Goal: Task Accomplishment & Management: Manage account settings

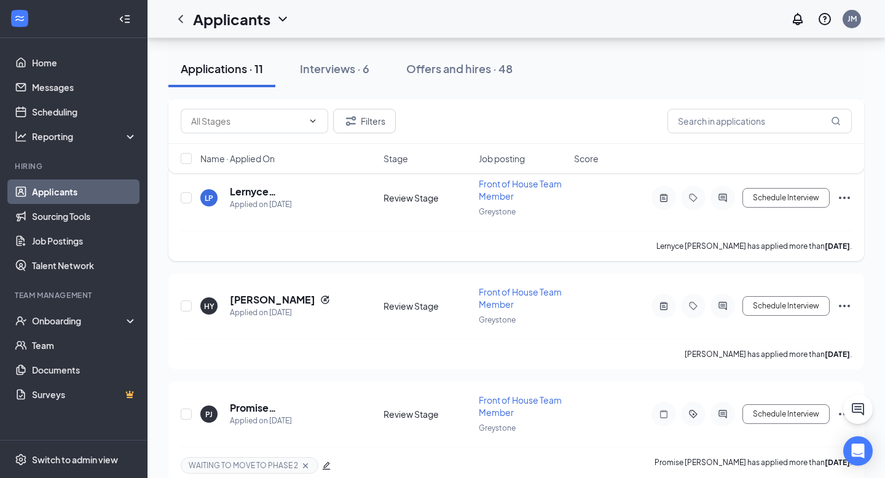
scroll to position [789, 0]
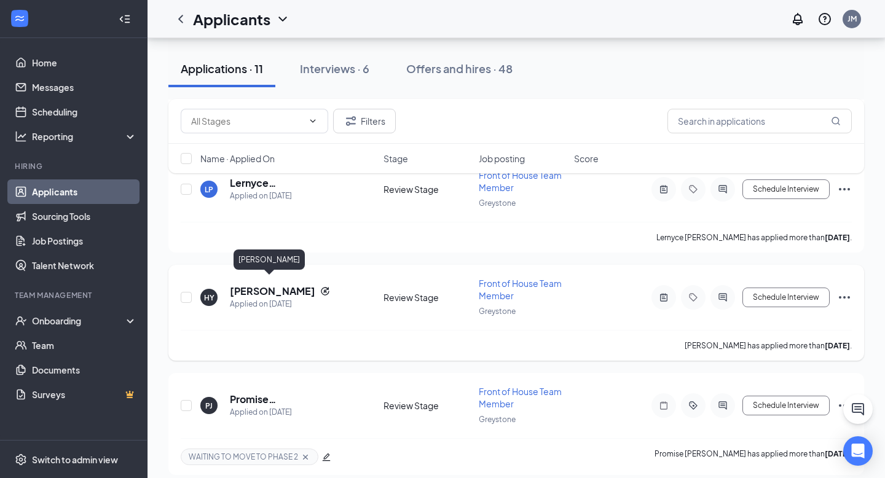
click at [240, 284] on h5 "[PERSON_NAME]" at bounding box center [272, 291] width 85 height 14
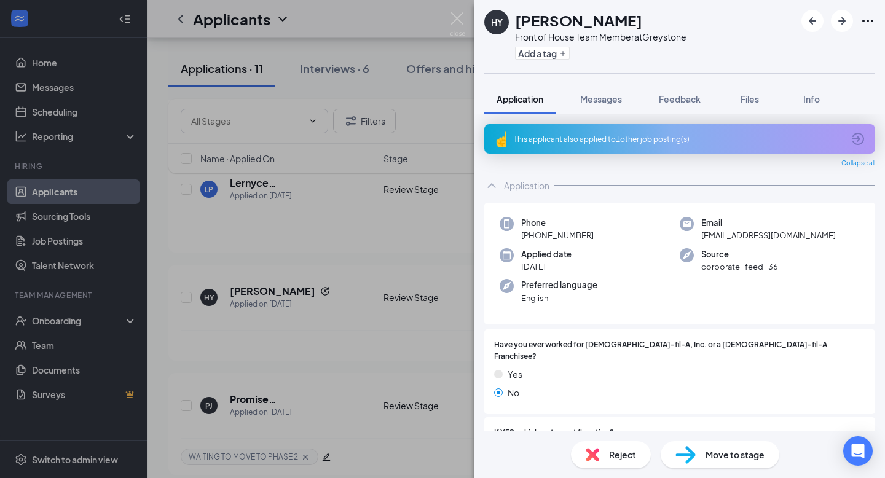
click at [622, 137] on icon "ArrowCircle" at bounding box center [857, 138] width 15 height 15
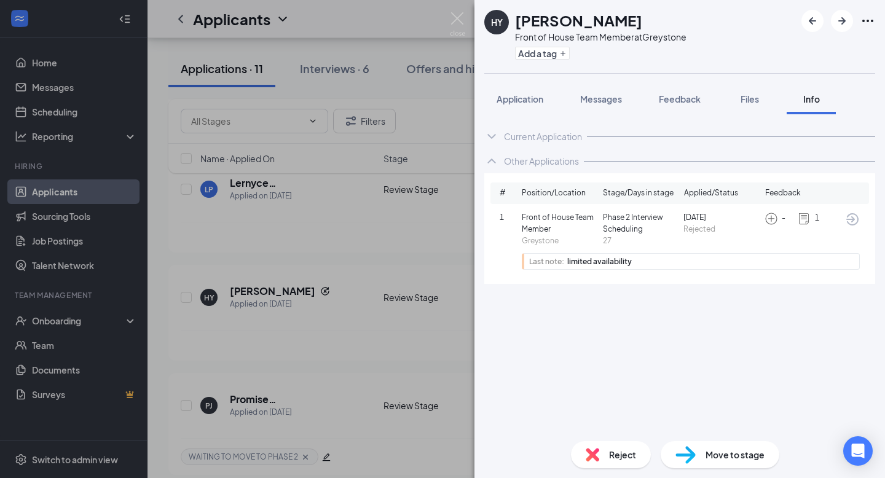
click at [622, 225] on icon "ArrowCircle" at bounding box center [852, 219] width 15 height 15
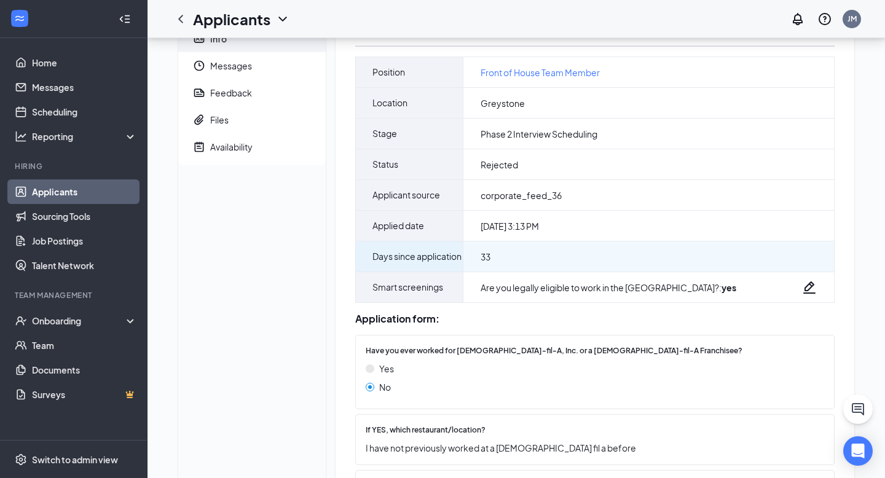
scroll to position [71, 0]
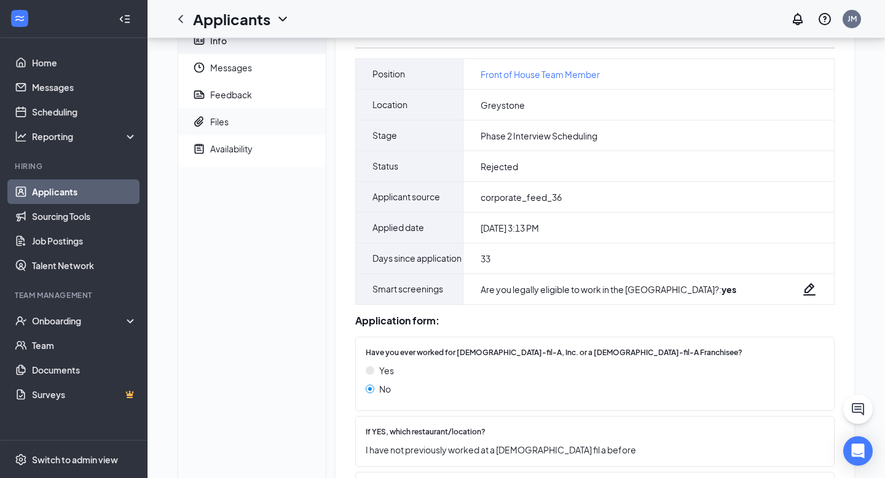
click at [216, 117] on div "Files" at bounding box center [219, 122] width 18 height 12
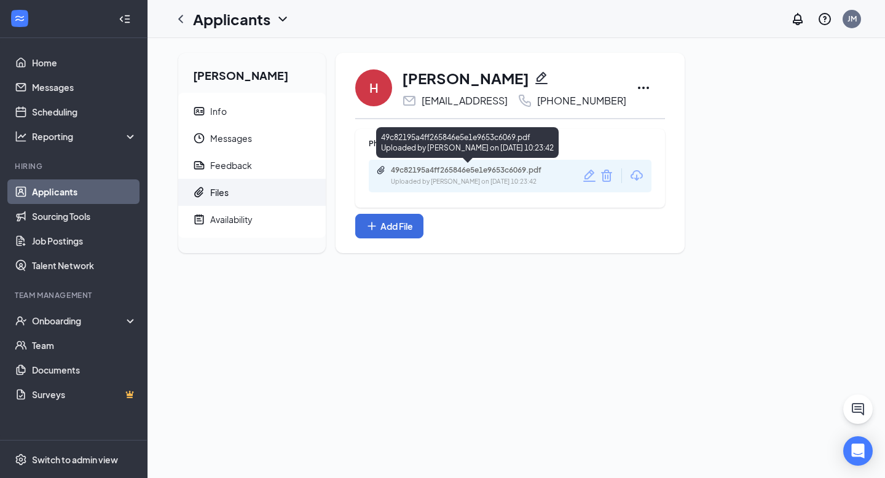
click at [461, 181] on div "Uploaded by [PERSON_NAME] on [DATE] 10:23:42" at bounding box center [483, 182] width 184 height 10
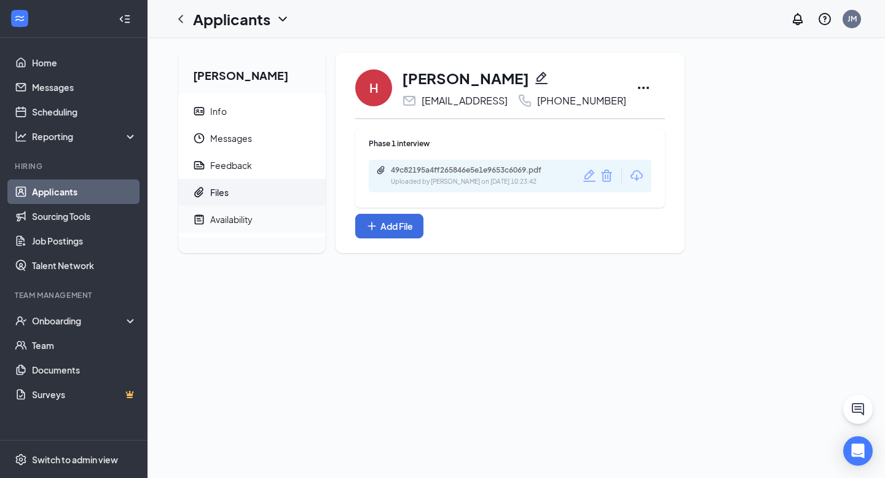
click at [228, 219] on div "Availability" at bounding box center [231, 219] width 42 height 12
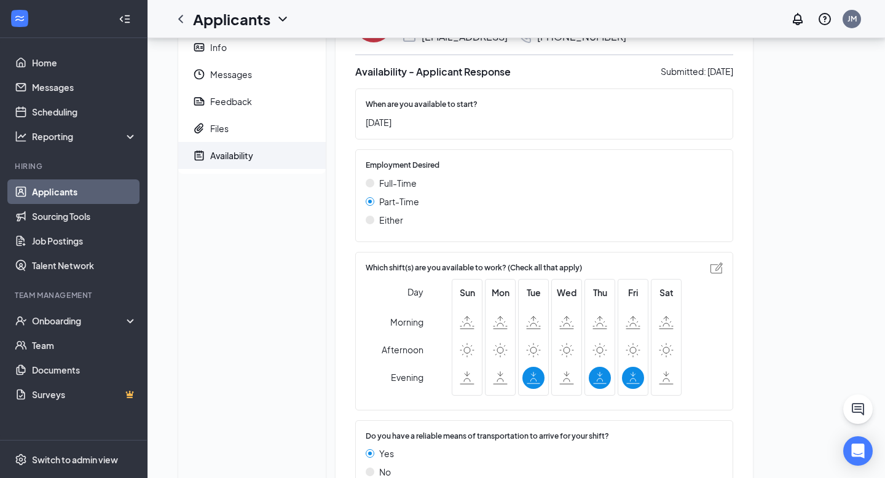
scroll to position [16, 0]
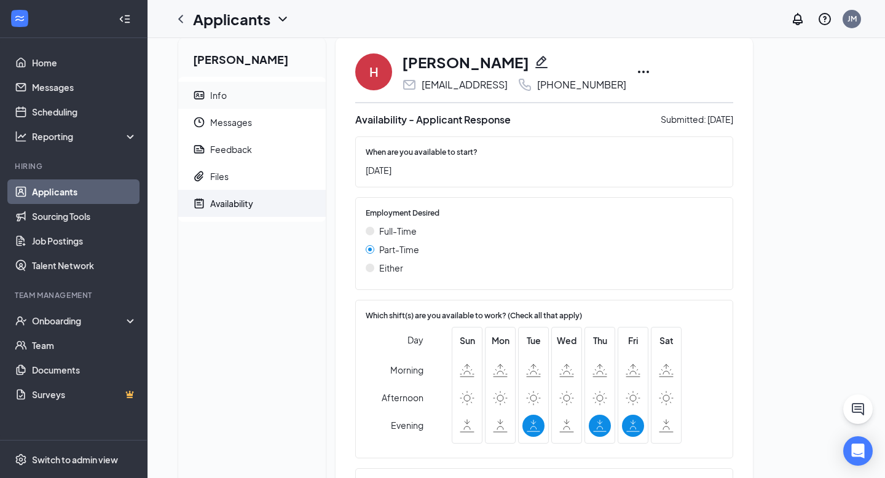
click at [212, 99] on div "Info" at bounding box center [218, 95] width 17 height 12
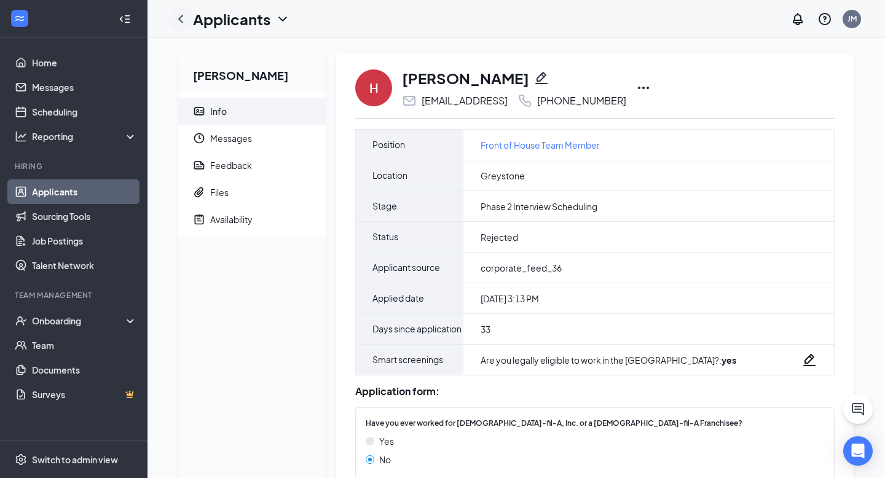
click at [177, 24] on icon "ChevronLeft" at bounding box center [180, 19] width 15 height 15
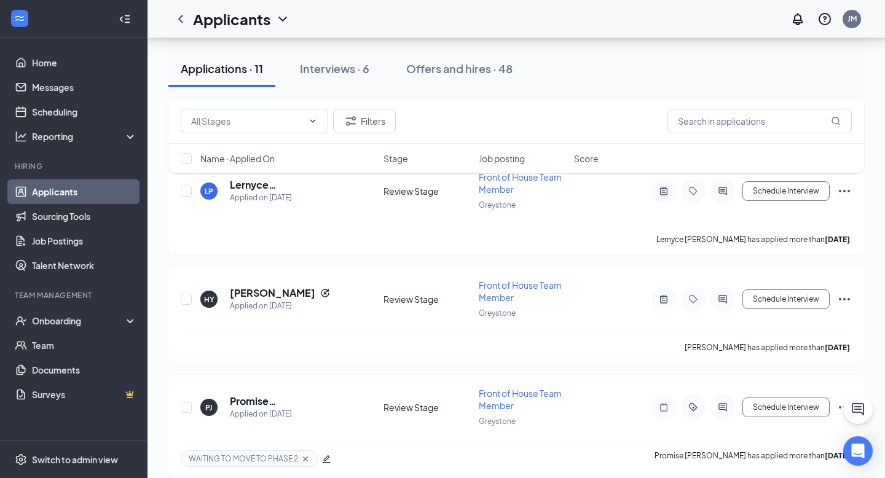
scroll to position [788, 0]
click at [271, 286] on h5 "[PERSON_NAME]" at bounding box center [272, 293] width 85 height 14
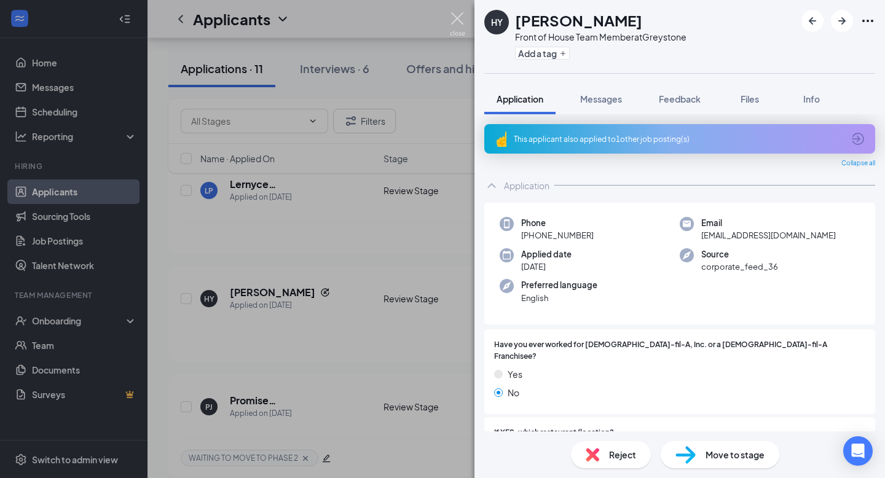
click at [454, 19] on img at bounding box center [457, 24] width 15 height 24
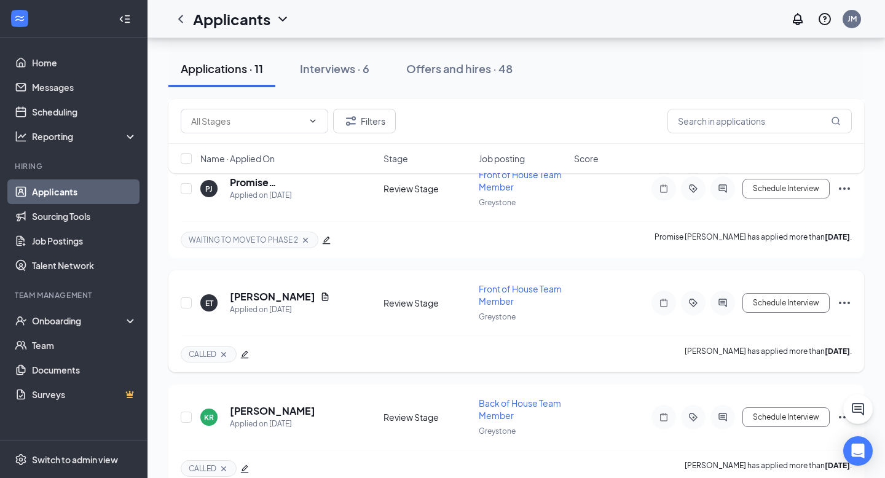
scroll to position [1009, 0]
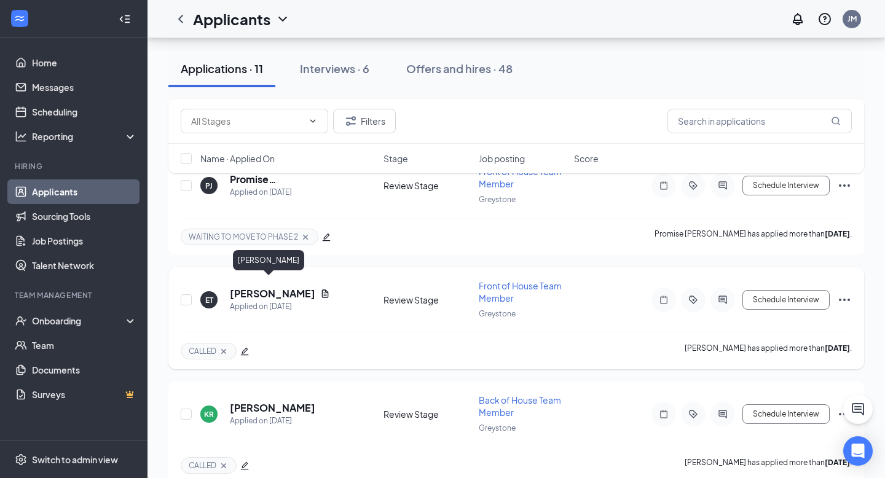
click at [254, 288] on h5 "[PERSON_NAME]" at bounding box center [272, 294] width 85 height 14
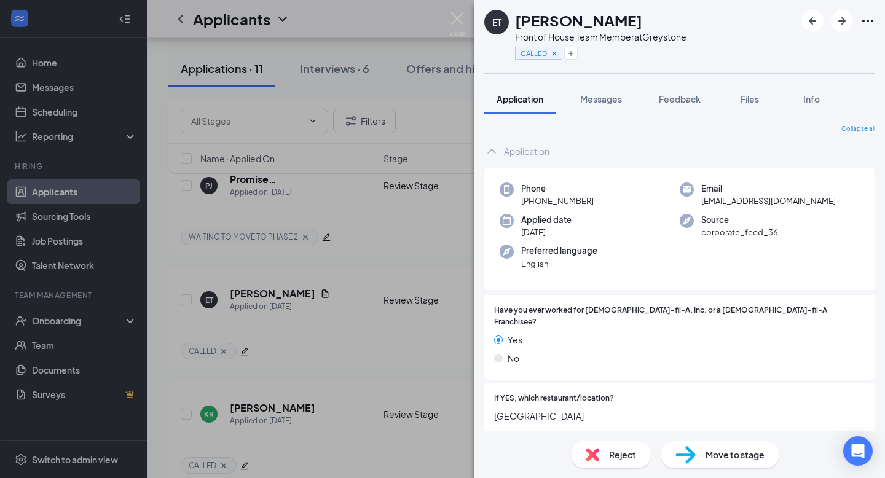
click at [356, 321] on div "ET [PERSON_NAME] Front of House Team Member at [GEOGRAPHIC_DATA] CALLED Applica…" at bounding box center [442, 239] width 885 height 478
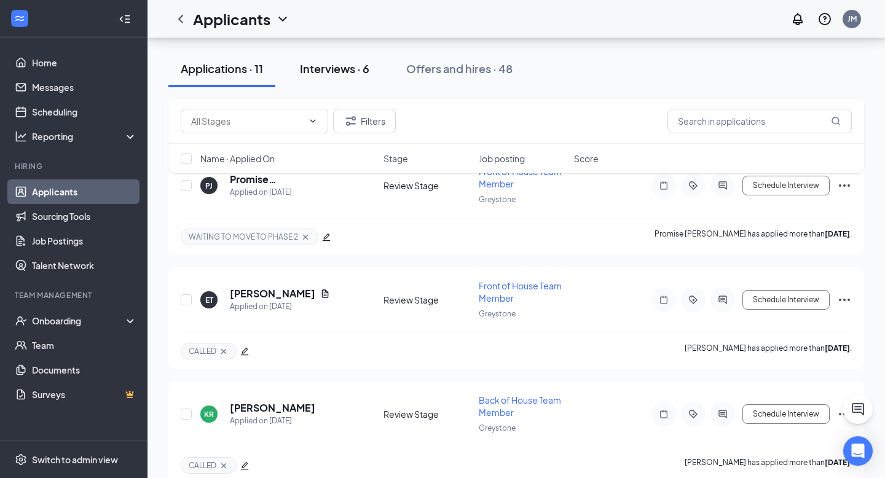
click at [331, 72] on div "Interviews · 6" at bounding box center [334, 68] width 69 height 15
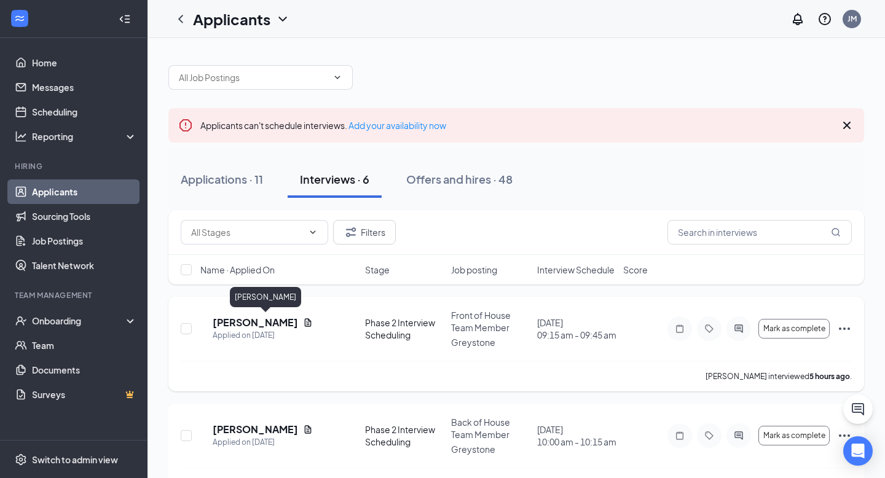
click at [252, 326] on h5 "[PERSON_NAME]" at bounding box center [255, 323] width 85 height 14
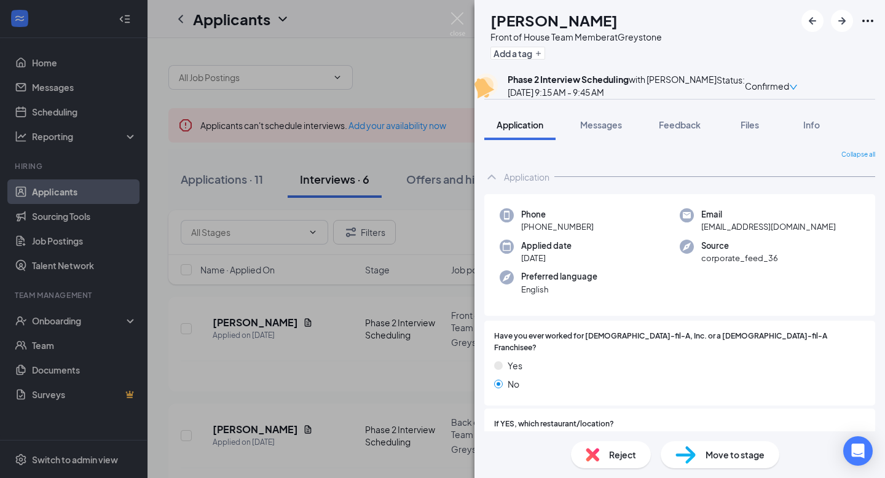
click at [339, 374] on div "ML Max Le Front of House Team Member at Greystone Add a tag Phase 2 Interview S…" at bounding box center [442, 239] width 885 height 478
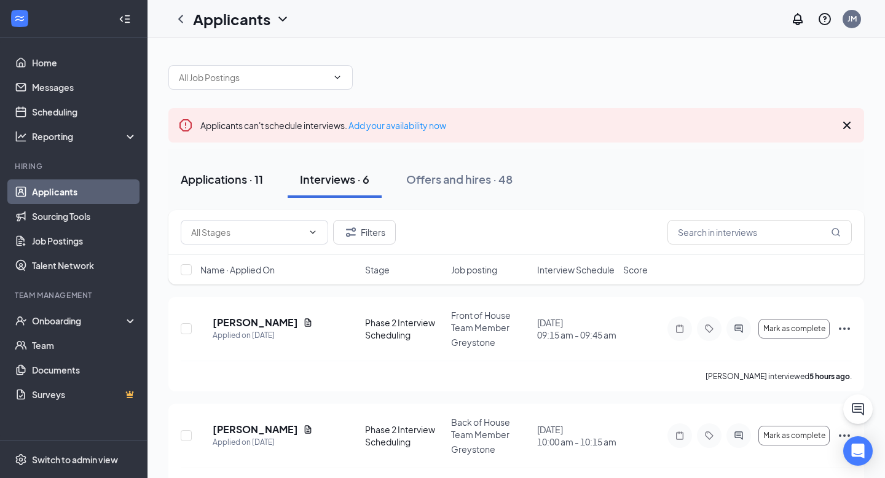
click at [235, 175] on div "Applications · 11" at bounding box center [222, 178] width 82 height 15
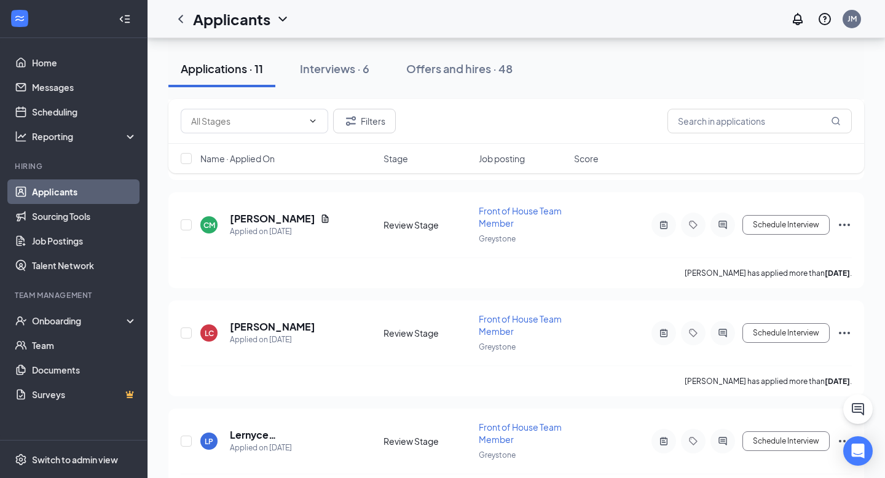
scroll to position [1019, 0]
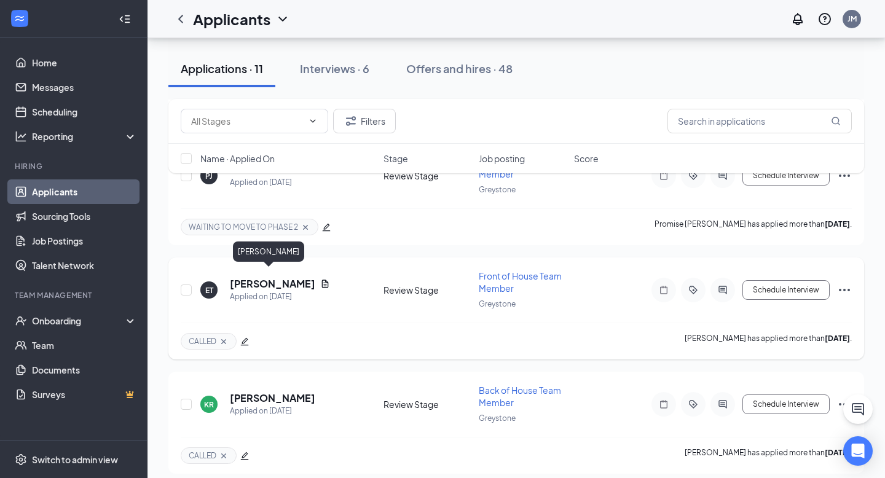
click at [260, 277] on h5 "[PERSON_NAME]" at bounding box center [272, 284] width 85 height 14
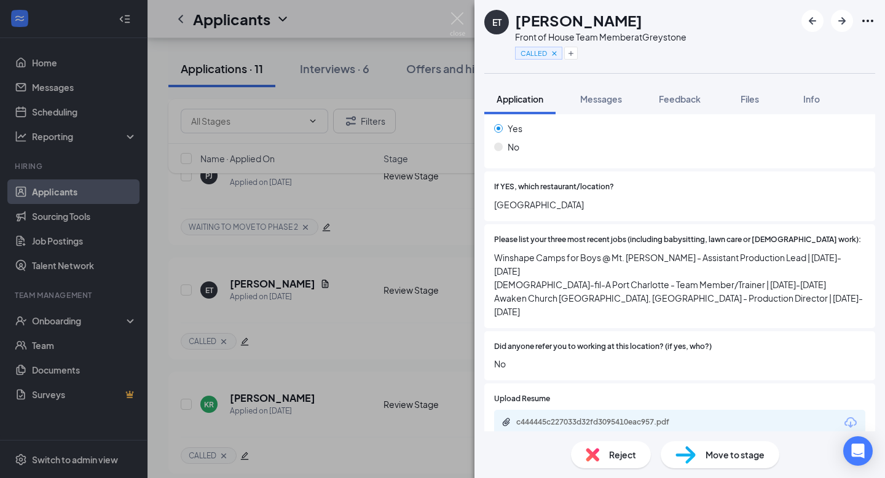
scroll to position [223, 0]
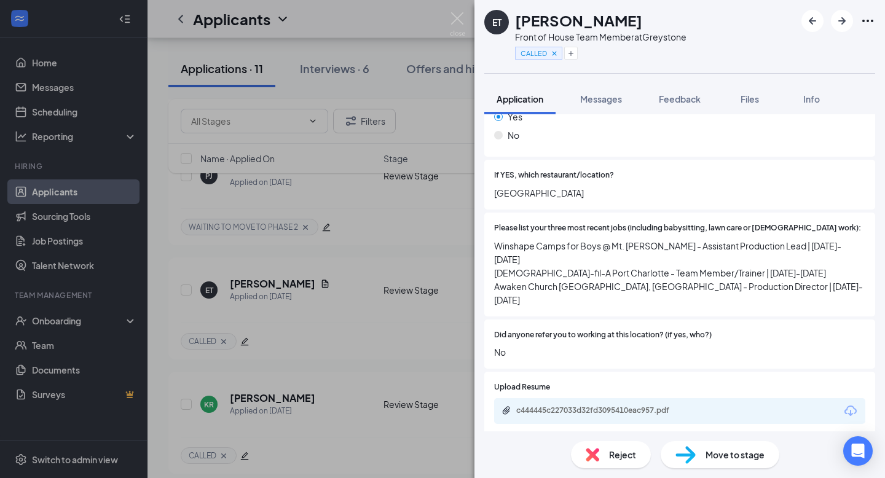
click at [248, 378] on div "ET [PERSON_NAME] Front of House Team Member at [GEOGRAPHIC_DATA] CALLED Applica…" at bounding box center [442, 239] width 885 height 478
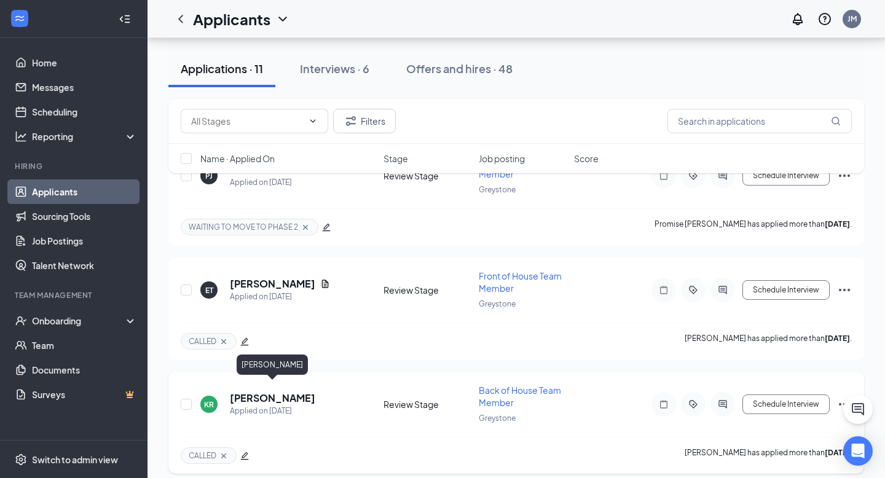
click at [253, 391] on h5 "[PERSON_NAME]" at bounding box center [272, 398] width 85 height 14
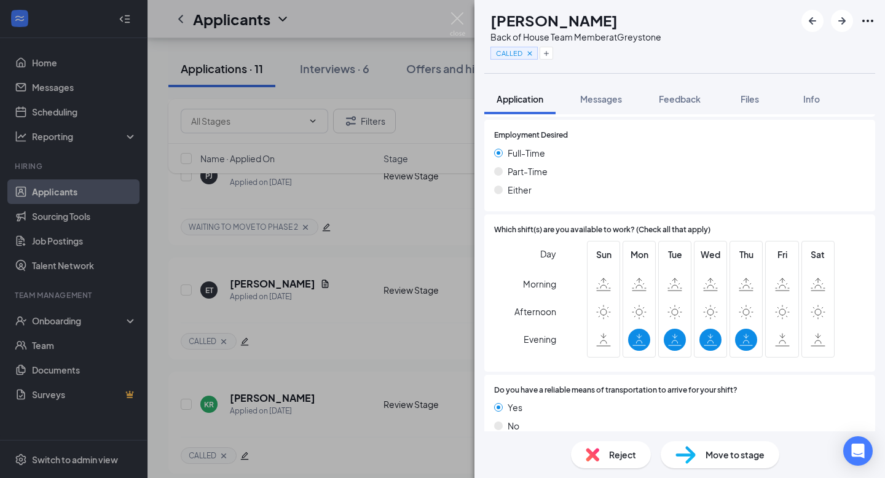
scroll to position [324, 0]
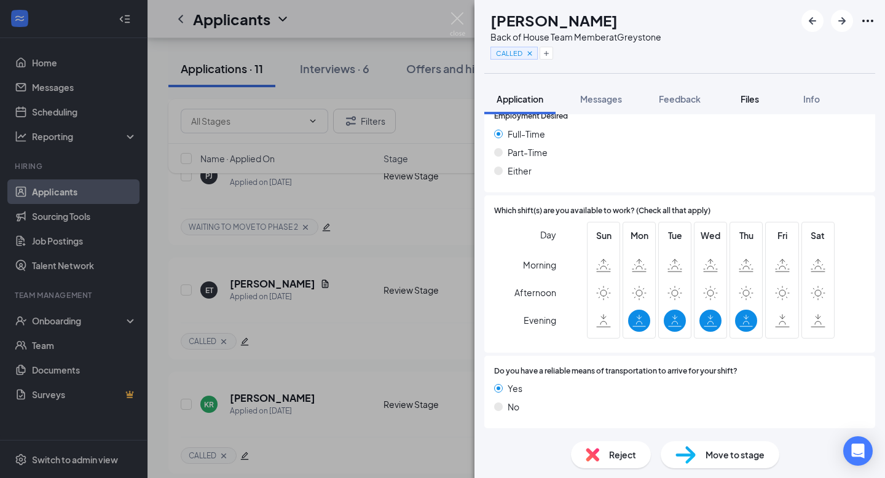
click at [751, 100] on span "Files" at bounding box center [749, 98] width 18 height 11
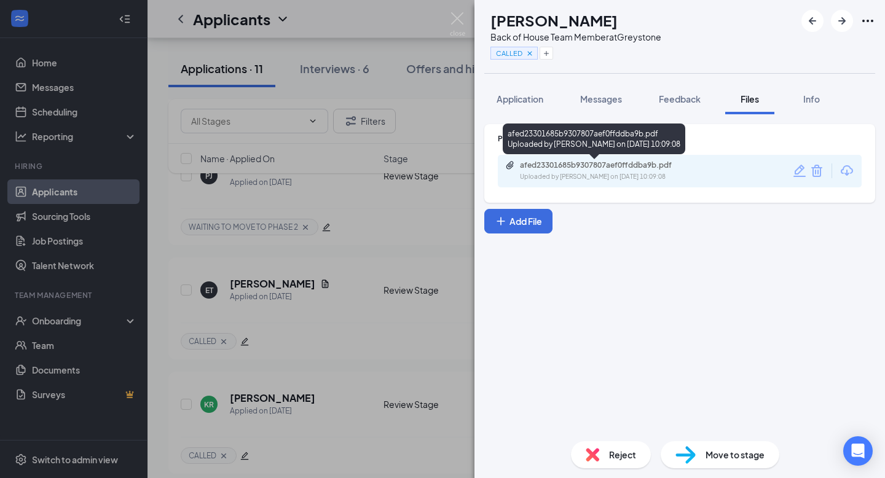
click at [595, 162] on div "afed23301685b9307807aef0ffddba9b.pdf" at bounding box center [606, 165] width 172 height 10
click at [479, 223] on div "Phase 1 Interview afed23301685b9307807aef0ffddba9b.pdf Uploaded by [PERSON_NAME…" at bounding box center [679, 272] width 410 height 317
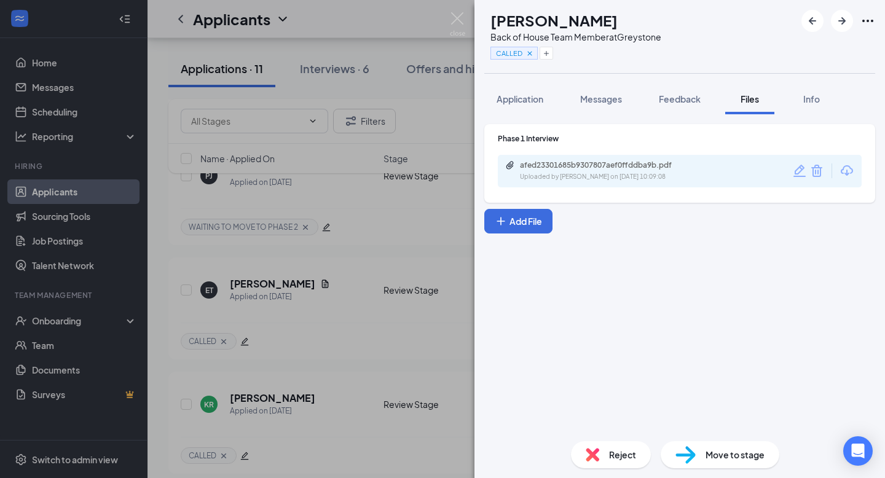
click at [362, 291] on div "KR [PERSON_NAME] Back of House Team Member at [GEOGRAPHIC_DATA] CALLED Applicat…" at bounding box center [442, 239] width 885 height 478
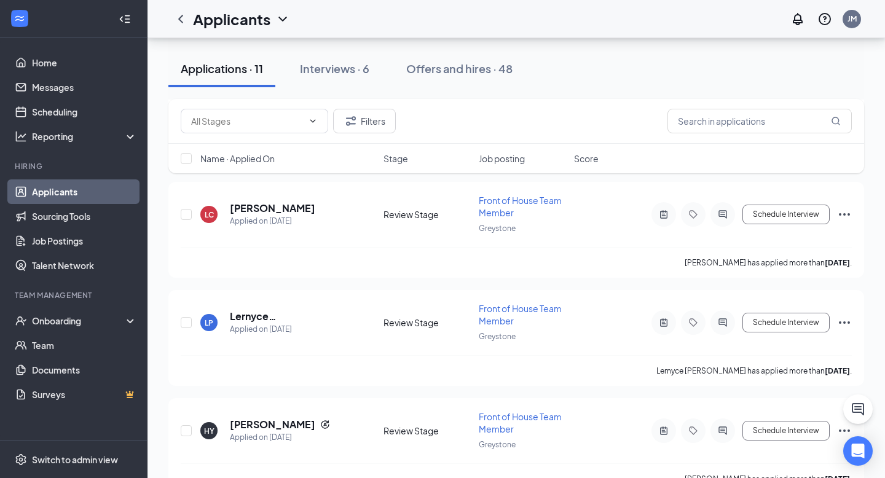
scroll to position [650, 0]
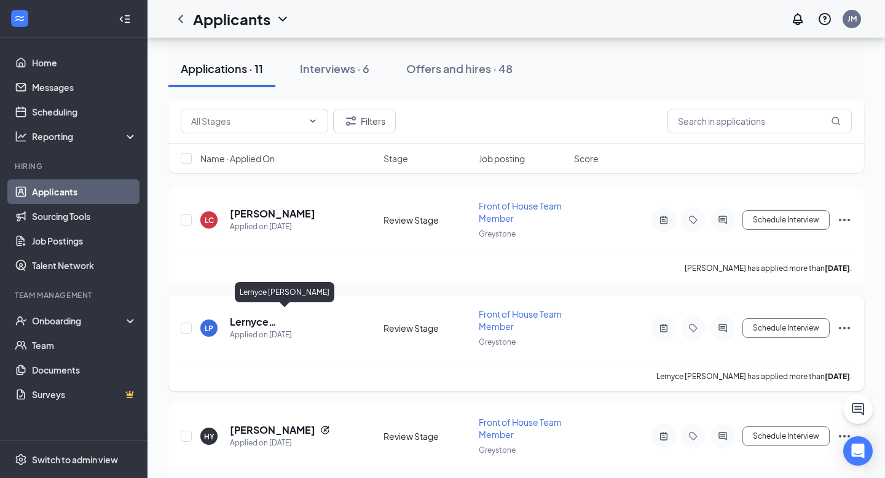
click at [244, 315] on h5 "Lernyce [PERSON_NAME]" at bounding box center [290, 322] width 120 height 14
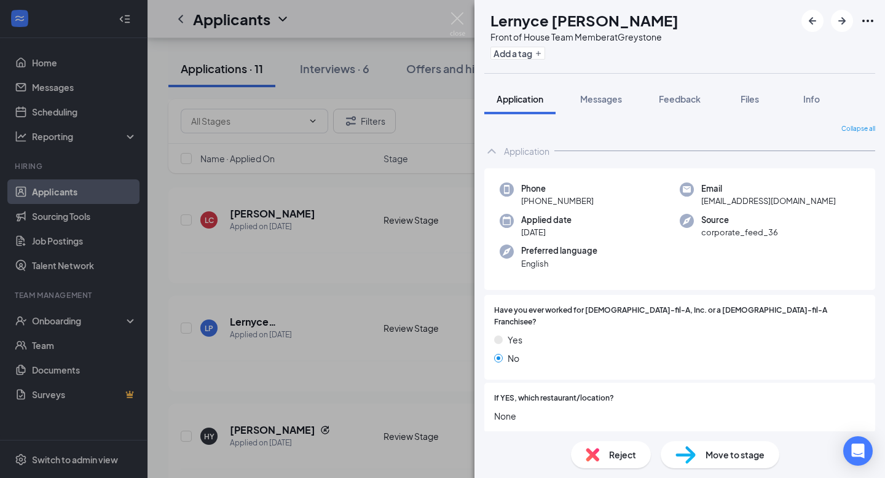
click at [328, 256] on div "LP Lernyce [PERSON_NAME] Front of House Team Member at [GEOGRAPHIC_DATA] Add a …" at bounding box center [442, 239] width 885 height 478
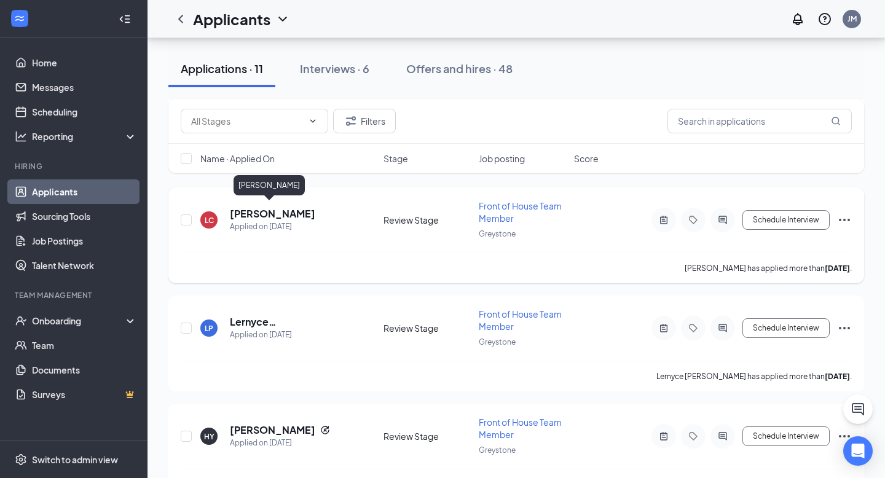
click at [275, 207] on h5 "[PERSON_NAME]" at bounding box center [272, 214] width 85 height 14
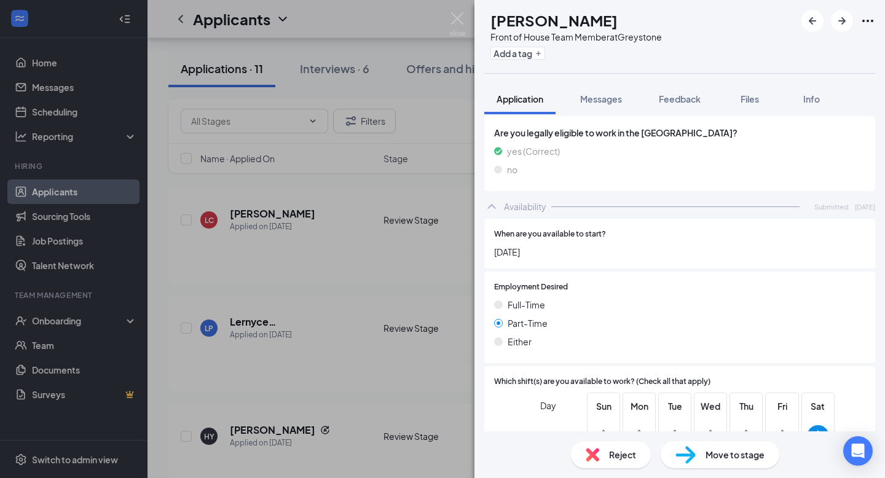
scroll to position [654, 0]
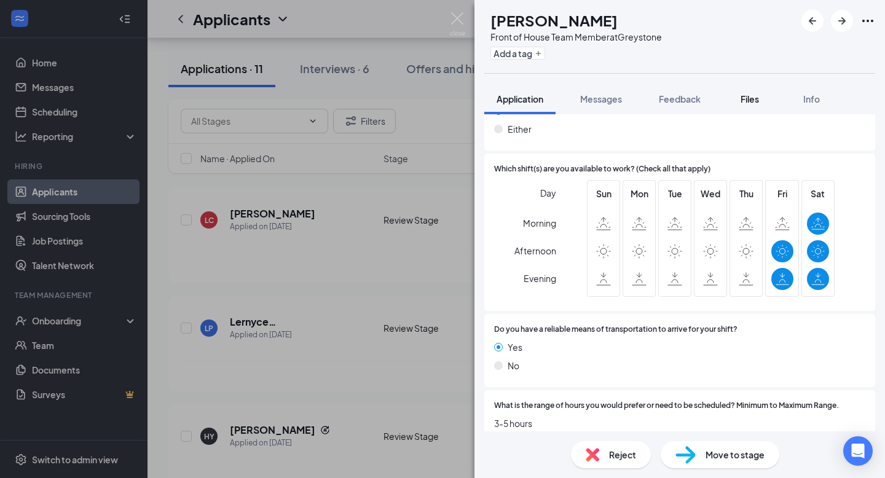
click at [749, 99] on span "Files" at bounding box center [749, 98] width 18 height 11
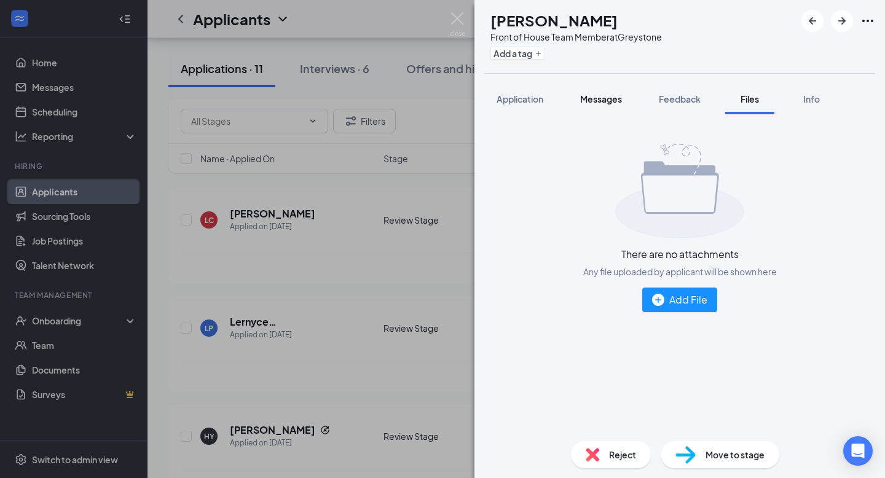
click at [608, 99] on span "Messages" at bounding box center [601, 98] width 42 height 11
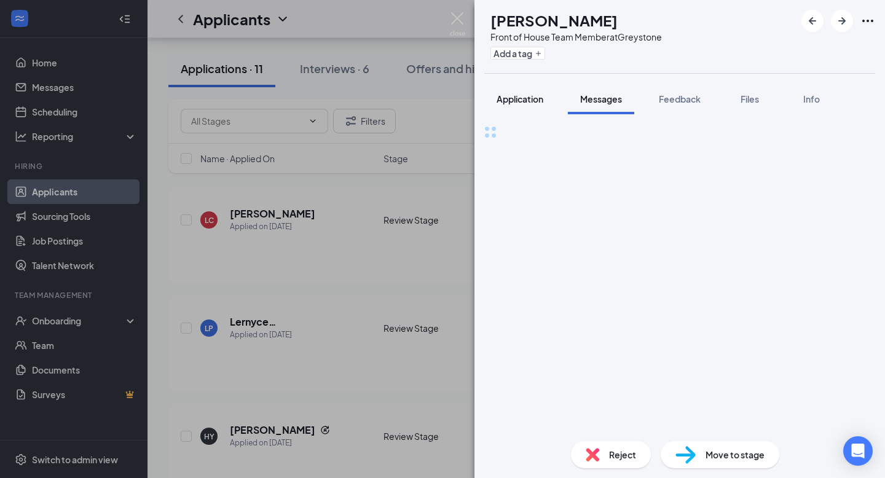
click at [516, 100] on span "Application" at bounding box center [519, 98] width 47 height 11
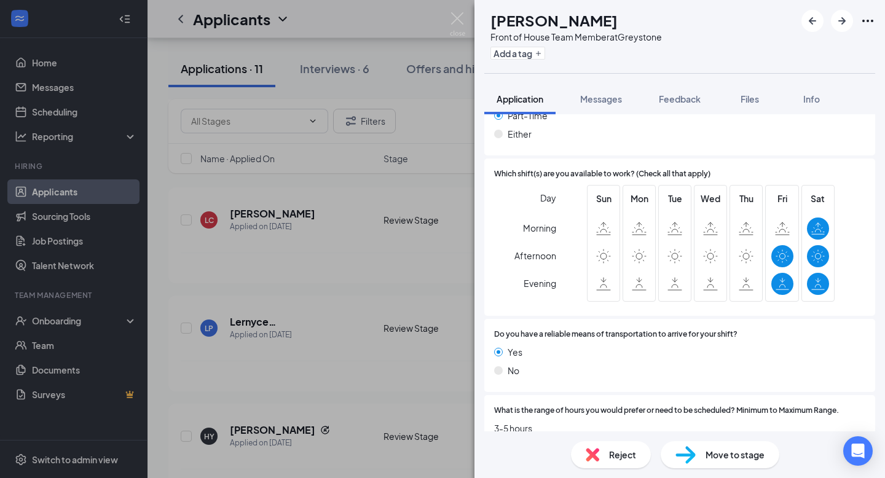
scroll to position [654, 0]
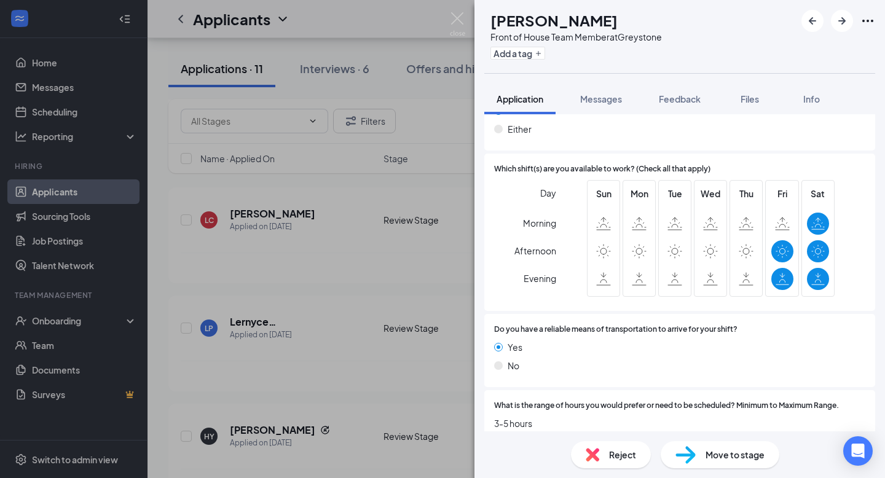
click at [379, 242] on div "LC [PERSON_NAME] Front of House Team Member at [GEOGRAPHIC_DATA] Add a tag Appl…" at bounding box center [442, 239] width 885 height 478
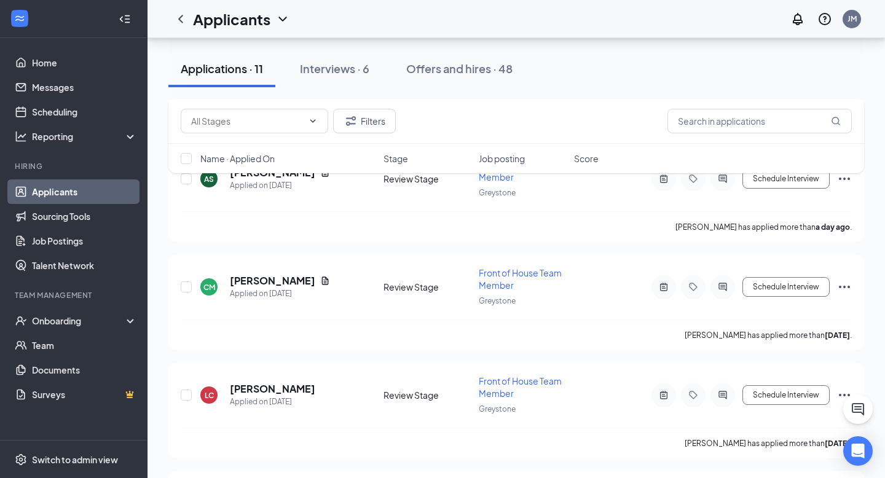
scroll to position [472, 0]
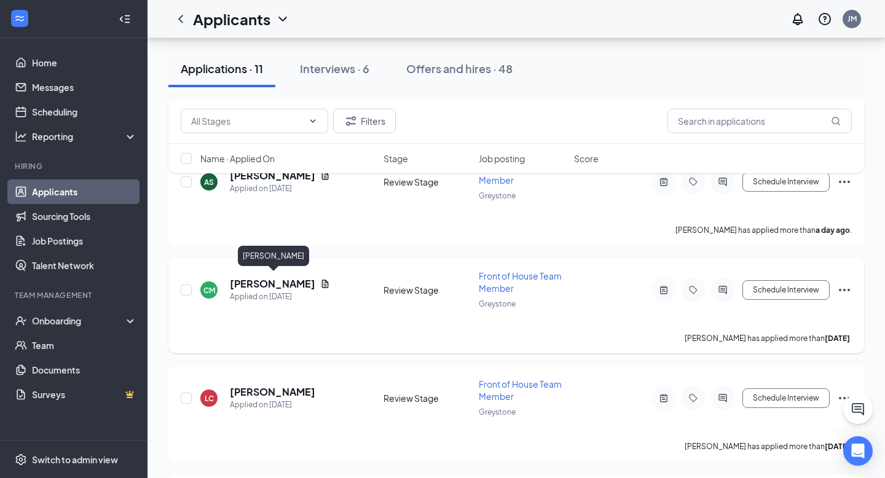
click at [270, 279] on h5 "[PERSON_NAME]" at bounding box center [272, 284] width 85 height 14
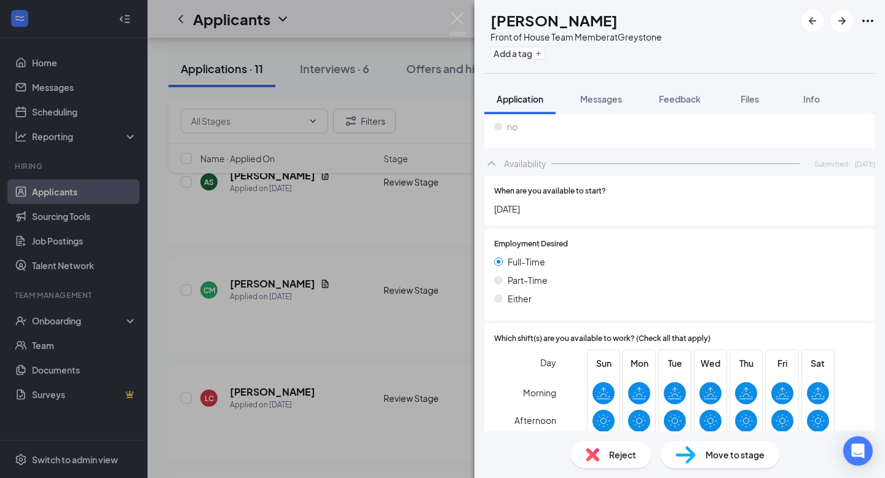
scroll to position [734, 0]
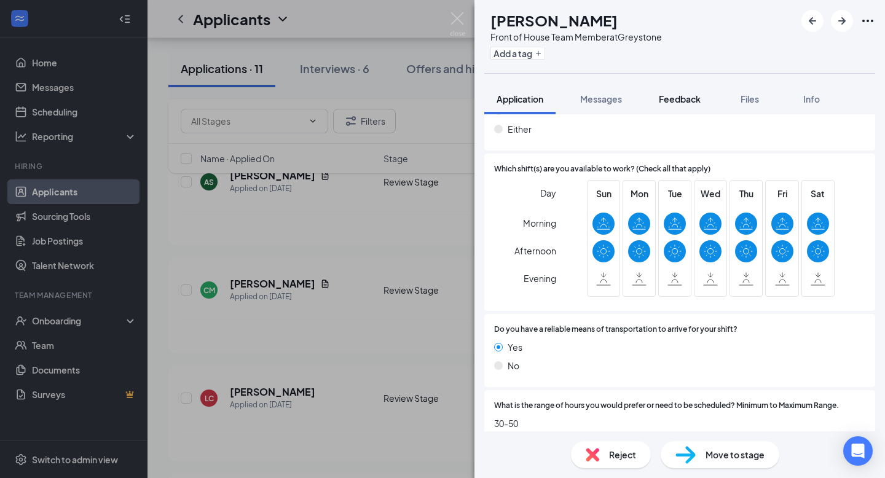
click at [691, 93] on span "Feedback" at bounding box center [680, 98] width 42 height 11
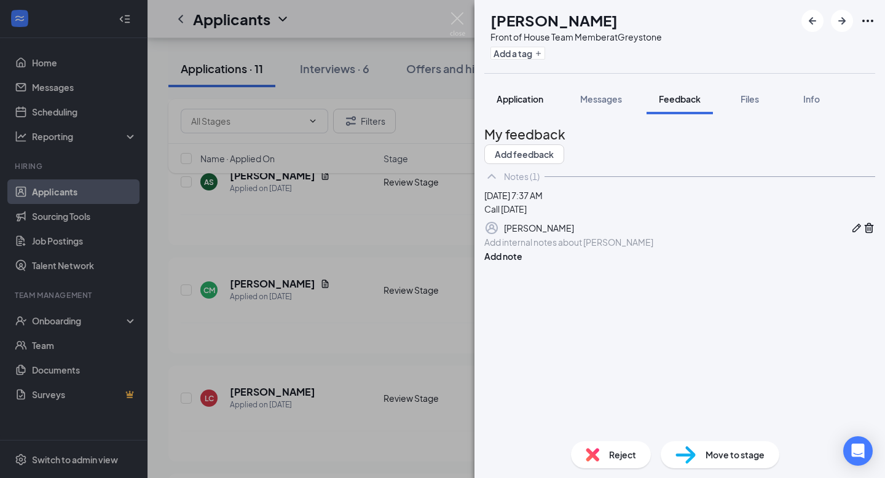
click at [525, 101] on span "Application" at bounding box center [519, 98] width 47 height 11
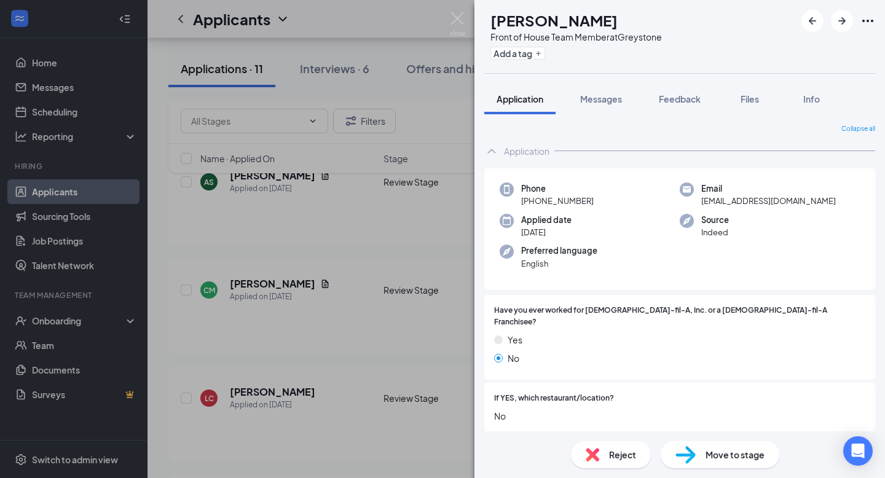
click at [278, 312] on div "CM [PERSON_NAME] Front of House Team Member at [GEOGRAPHIC_DATA] Add a tag Appl…" at bounding box center [442, 239] width 885 height 478
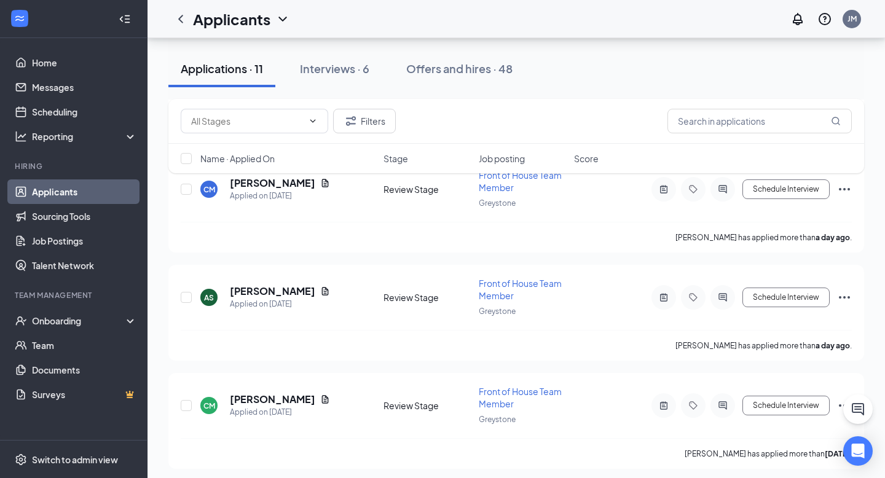
scroll to position [353, 0]
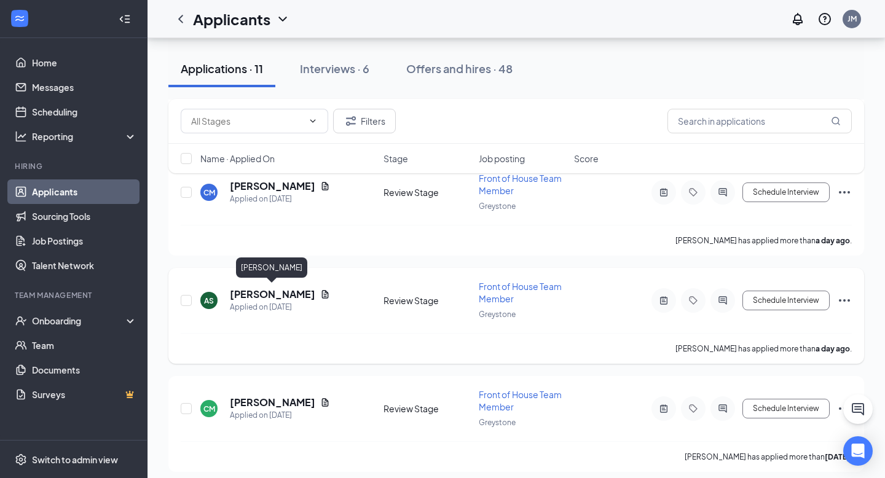
click at [269, 291] on h5 "[PERSON_NAME]" at bounding box center [272, 295] width 85 height 14
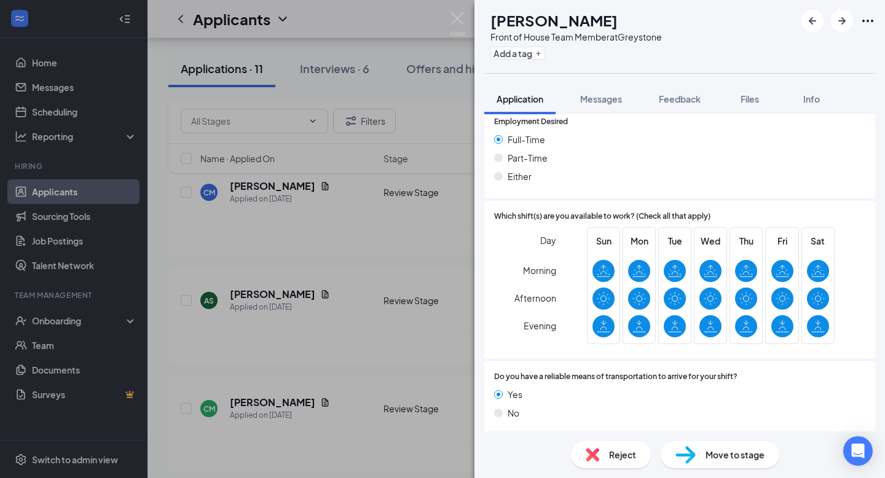
scroll to position [659, 0]
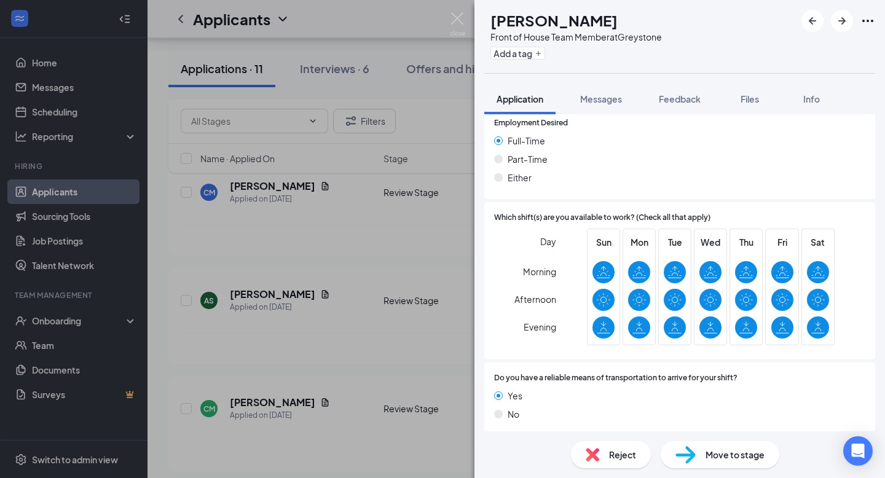
click at [372, 322] on div "AS [PERSON_NAME] Front of House Team Member at [GEOGRAPHIC_DATA] Add a tag Appl…" at bounding box center [442, 239] width 885 height 478
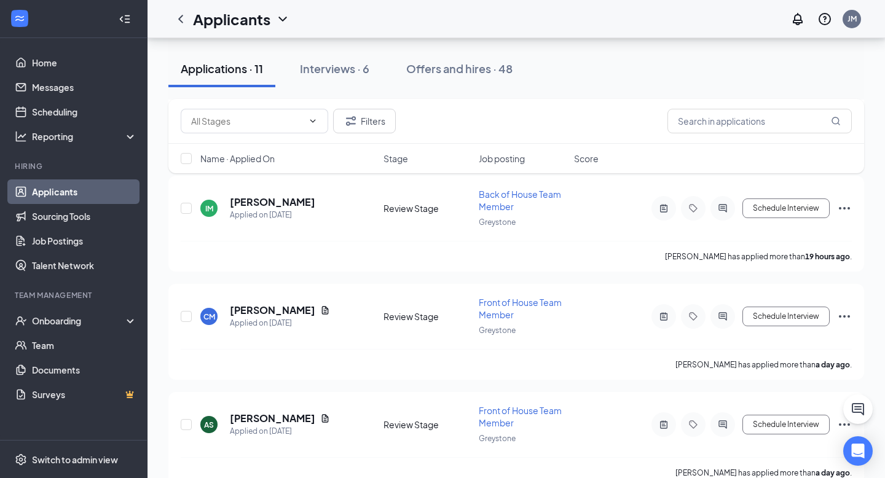
scroll to position [233, 0]
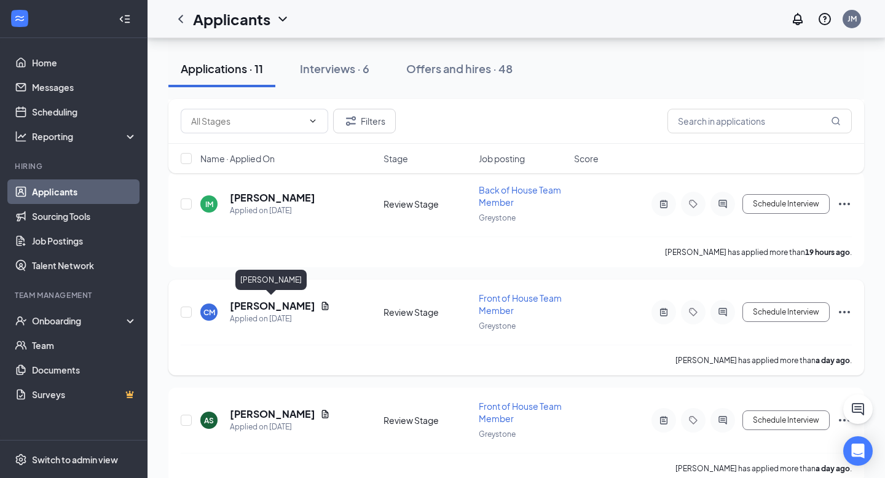
click at [254, 305] on h5 "[PERSON_NAME]" at bounding box center [272, 306] width 85 height 14
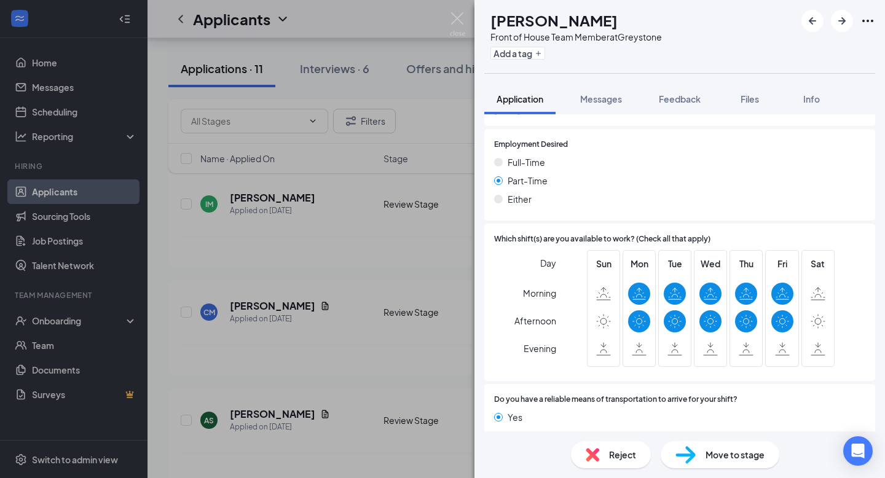
scroll to position [707, 0]
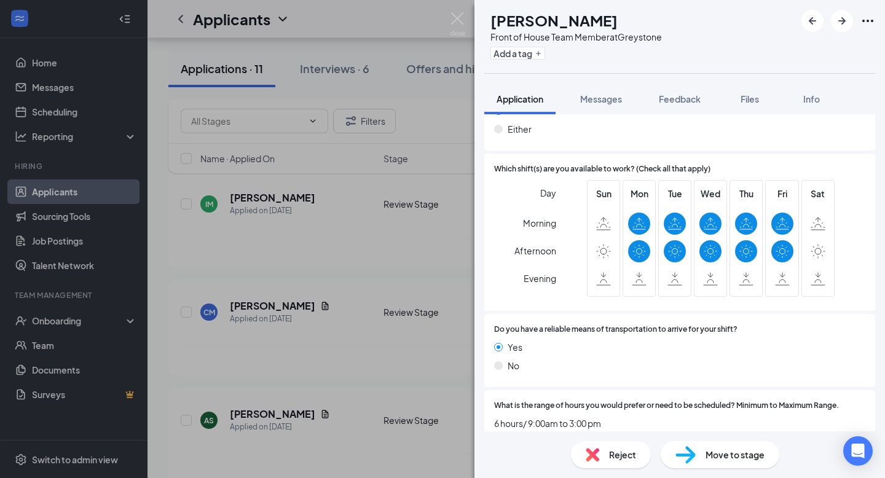
click at [241, 219] on div "CM [PERSON_NAME] Front of House Team Member at [GEOGRAPHIC_DATA] Add a tag Appl…" at bounding box center [442, 239] width 885 height 478
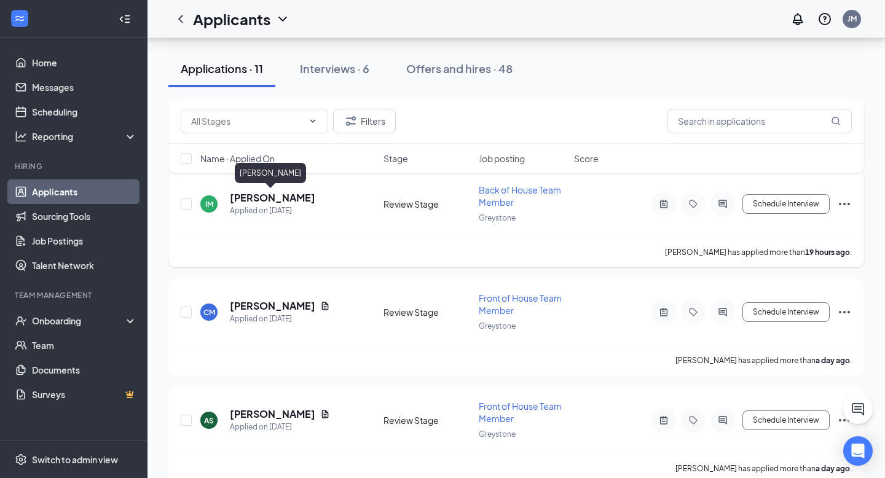
click at [264, 196] on h5 "[PERSON_NAME]" at bounding box center [272, 198] width 85 height 14
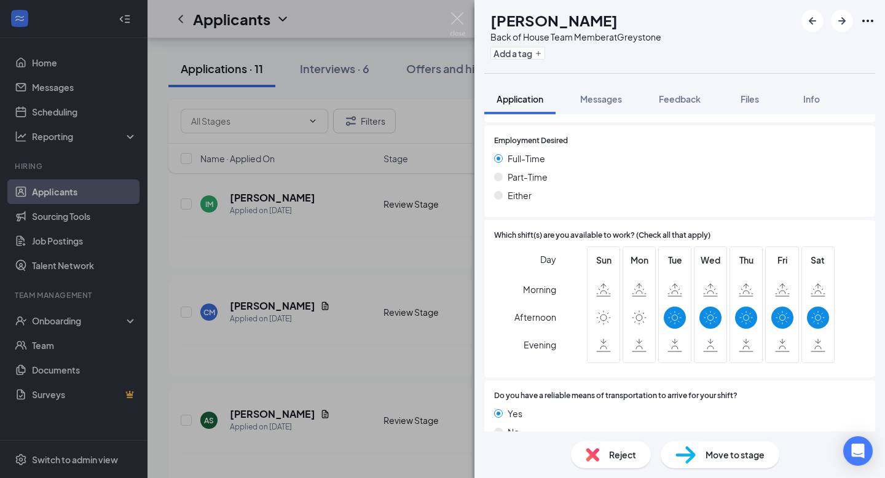
scroll to position [324, 0]
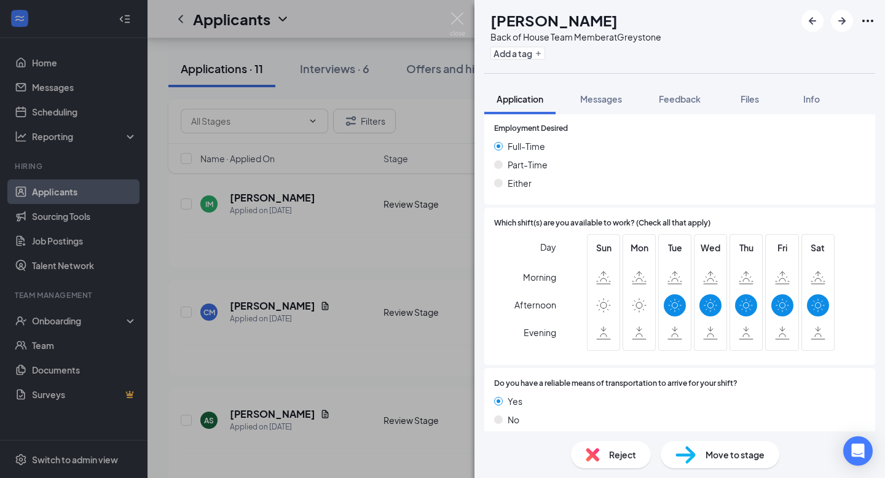
click at [319, 266] on div "IM [PERSON_NAME] Back of House Team Member at [GEOGRAPHIC_DATA] Add a tag Appli…" at bounding box center [442, 239] width 885 height 478
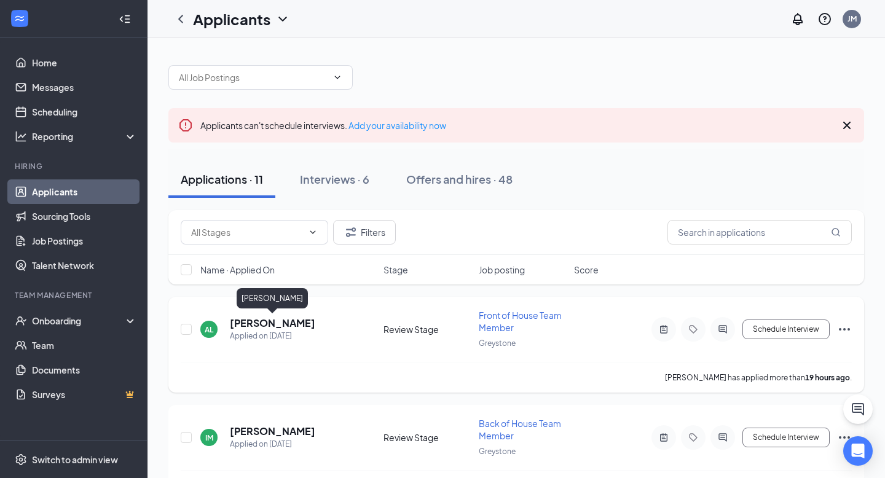
click at [272, 324] on h5 "[PERSON_NAME]" at bounding box center [272, 323] width 85 height 14
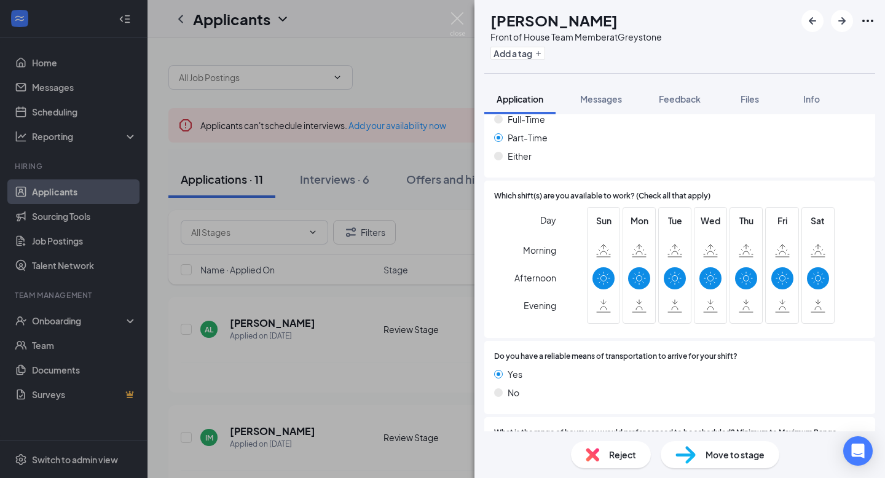
scroll to position [599, 0]
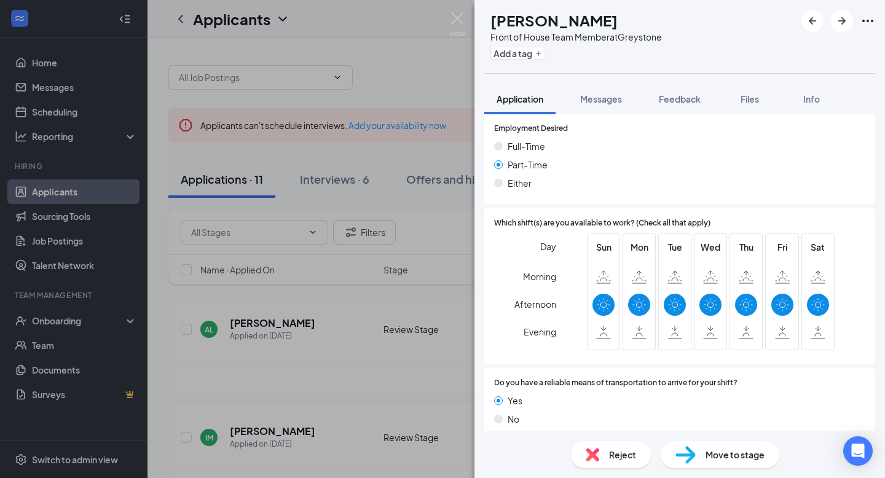
click at [398, 315] on div "AL [PERSON_NAME] Front of House Team Member at Greystone Add a tag Application …" at bounding box center [442, 239] width 885 height 478
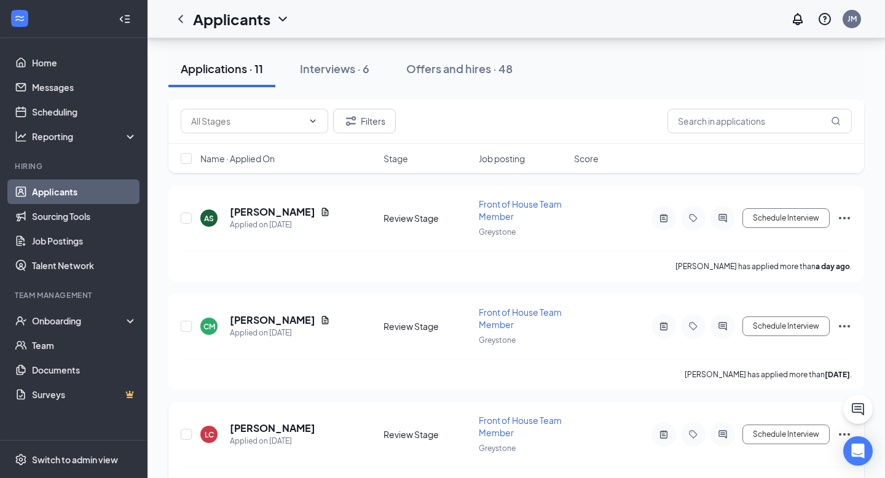
scroll to position [431, 0]
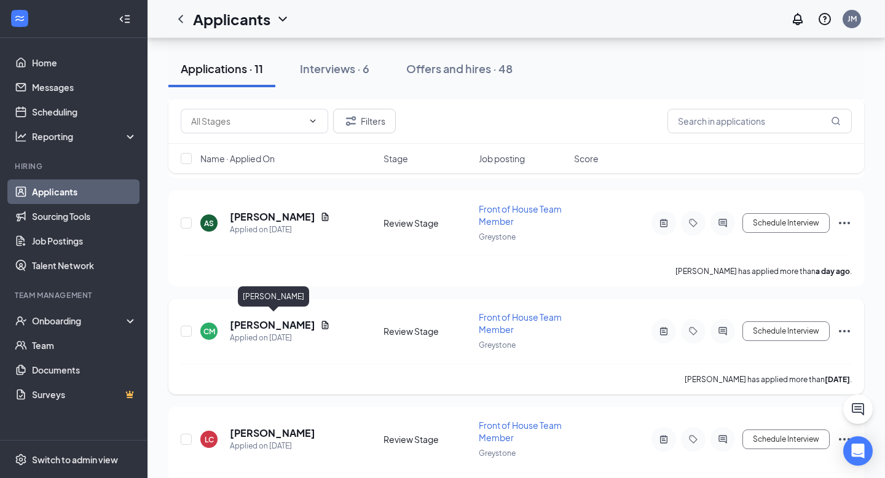
click at [259, 318] on h5 "[PERSON_NAME]" at bounding box center [272, 325] width 85 height 14
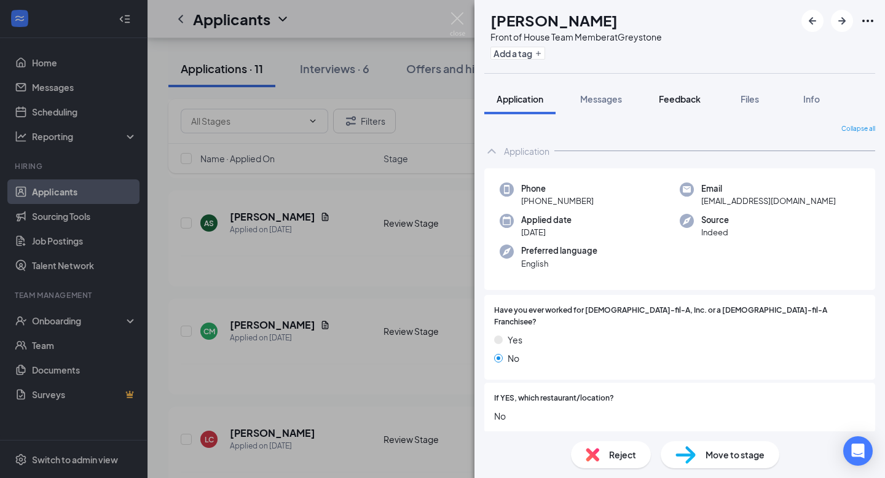
click at [686, 95] on span "Feedback" at bounding box center [680, 98] width 42 height 11
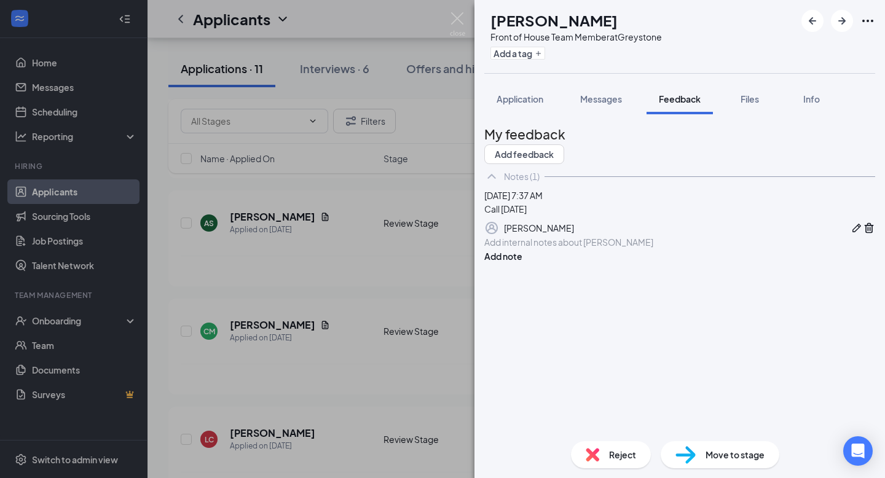
click at [593, 263] on div "Add internal notes about [PERSON_NAME] Add note" at bounding box center [679, 249] width 391 height 28
click at [590, 249] on div at bounding box center [680, 242] width 390 height 13
click at [522, 263] on button "Add note" at bounding box center [503, 256] width 38 height 14
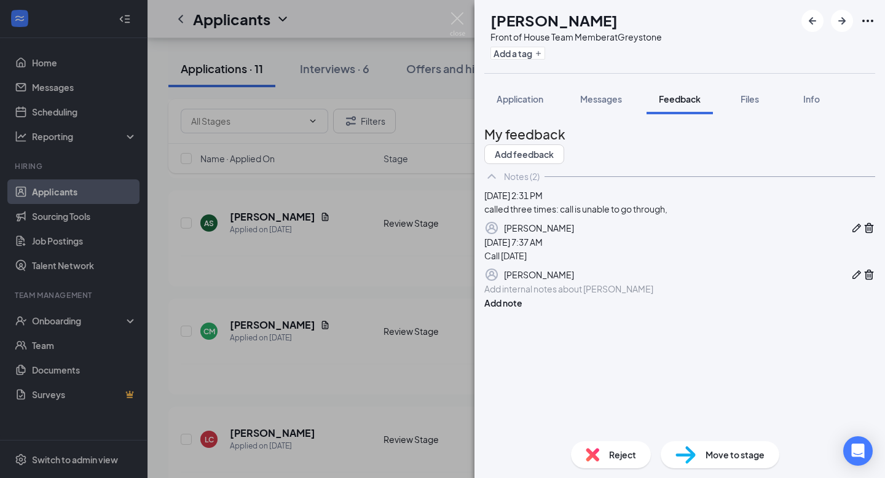
click at [617, 451] on span "Reject" at bounding box center [622, 455] width 27 height 14
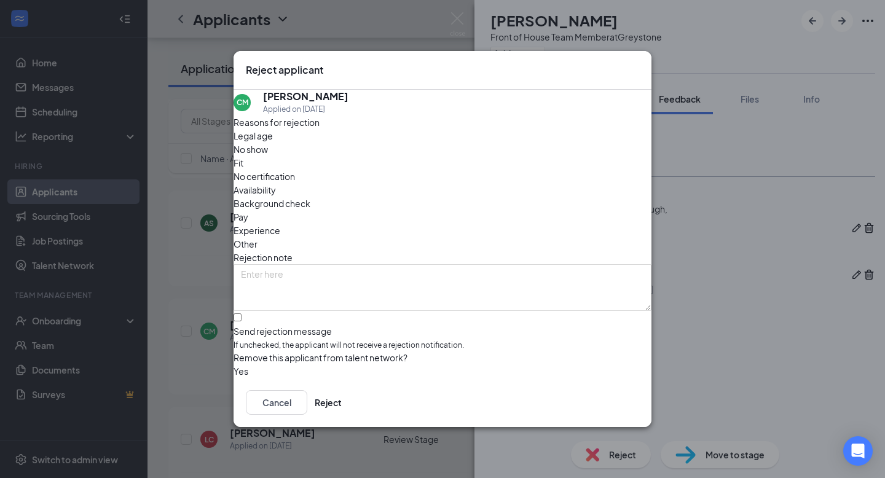
click at [257, 237] on span "Other" at bounding box center [245, 244] width 24 height 14
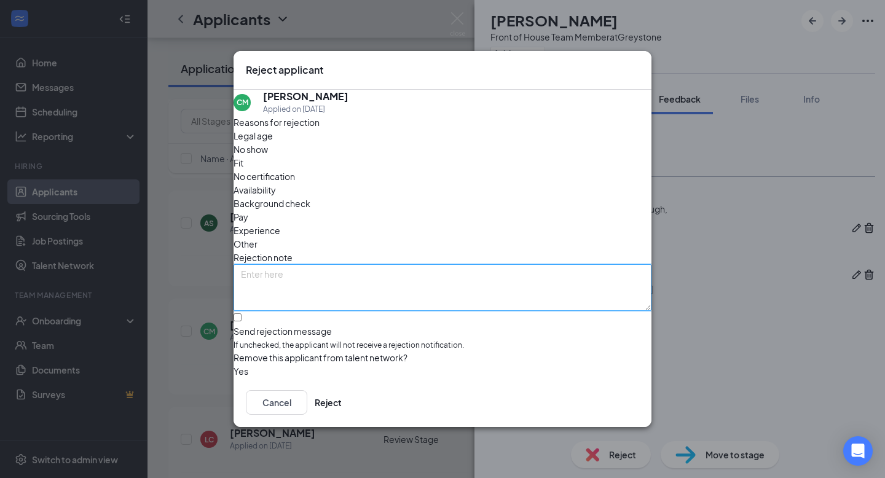
click at [439, 264] on textarea at bounding box center [442, 287] width 418 height 47
type textarea "call would not go through."
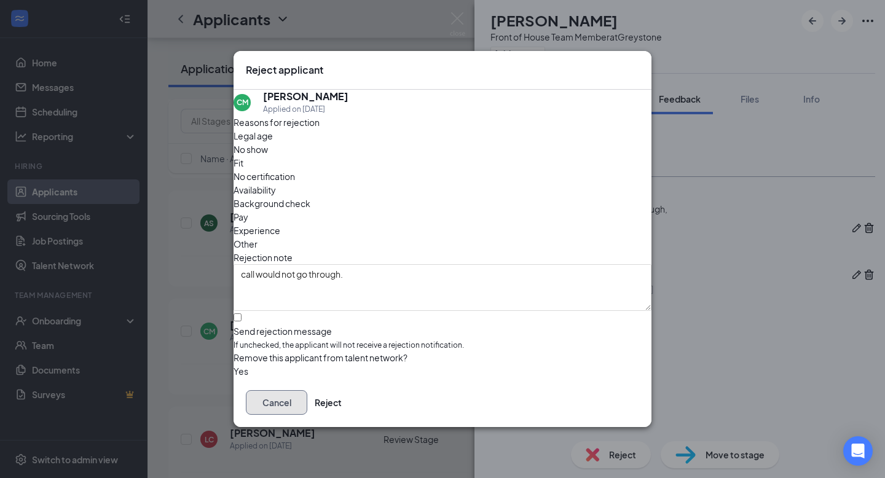
click at [307, 406] on button "Cancel" at bounding box center [276, 402] width 61 height 25
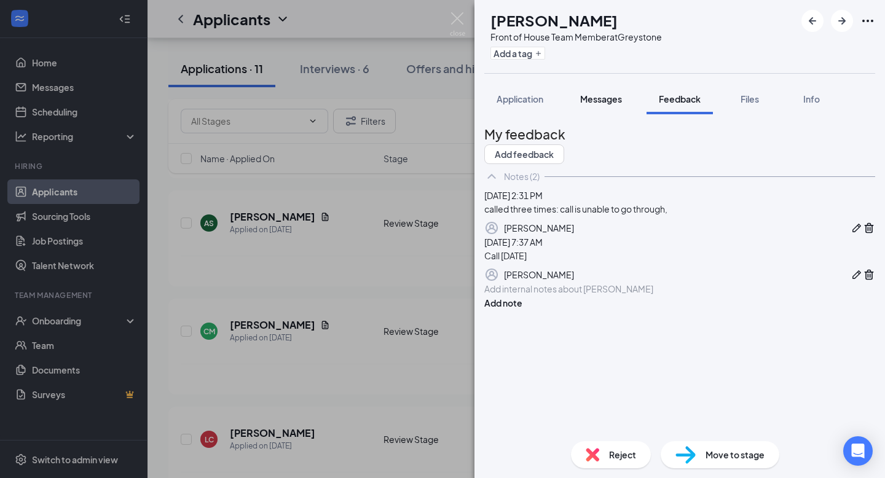
click at [603, 103] on span "Messages" at bounding box center [601, 98] width 42 height 11
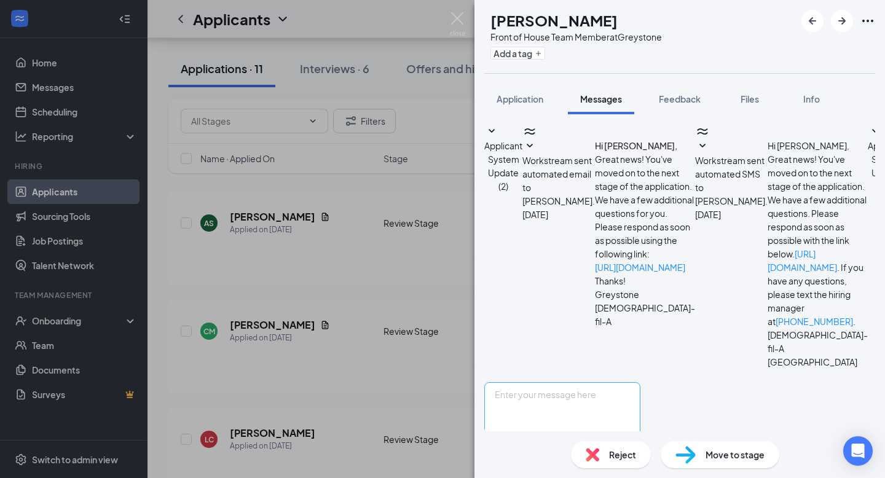
scroll to position [121, 0]
click at [563, 382] on textarea at bounding box center [562, 419] width 156 height 74
click at [516, 382] on textarea "Hi [PERSON_NAME], i wanted to reach out to you [DATE] regarding your applicatio…" at bounding box center [562, 419] width 156 height 74
click at [640, 382] on textarea "Hi [PERSON_NAME], I wanted to reach out to you [DATE] regarding your applicatio…" at bounding box center [562, 419] width 156 height 74
drag, startPoint x: 515, startPoint y: 329, endPoint x: 609, endPoint y: 386, distance: 110.5
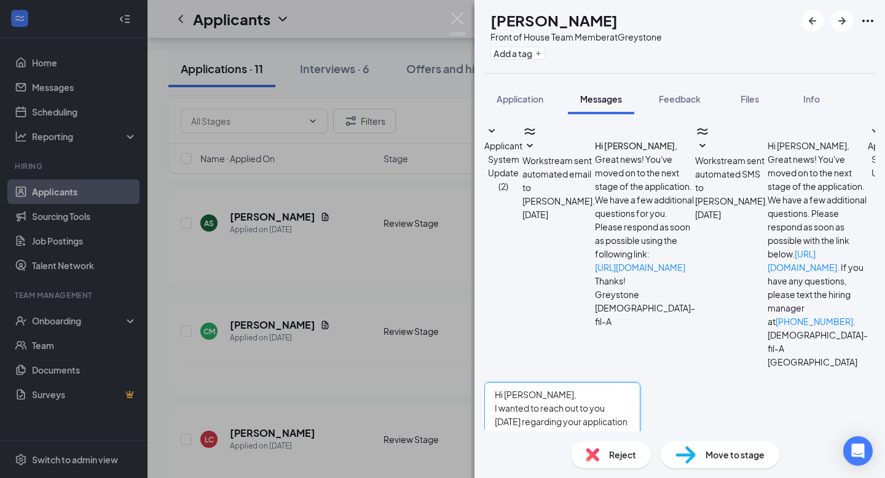
click at [609, 386] on textarea "Hi [PERSON_NAME], I wanted to reach out to you [DATE] regarding your applicatio…" at bounding box center [562, 419] width 156 height 74
type textarea "Hi [PERSON_NAME], I wanted to reach out to you [DATE] regarding your applicatio…"
paste textarea "Hi [PERSON_NAME], My name is [PERSON_NAME] with [DEMOGRAPHIC_DATA]-fil-A Greyst…"
type textarea "Hi [PERSON_NAME], My name is [PERSON_NAME] with [DEMOGRAPHIC_DATA]-fil-A Greyst…"
click at [640, 456] on button "Send" at bounding box center [630, 477] width 22 height 42
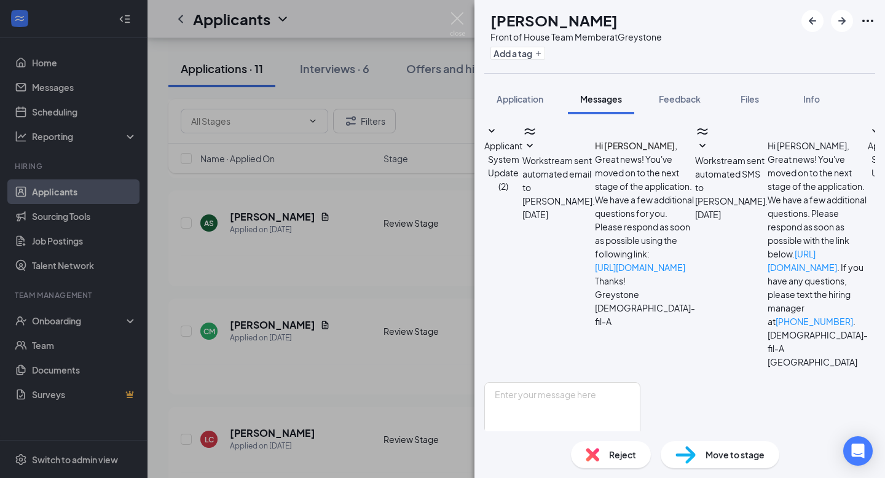
scroll to position [254, 0]
click at [316, 272] on div "CM [PERSON_NAME] Front of House Team Member at [GEOGRAPHIC_DATA] Add a tag Appl…" at bounding box center [442, 239] width 885 height 478
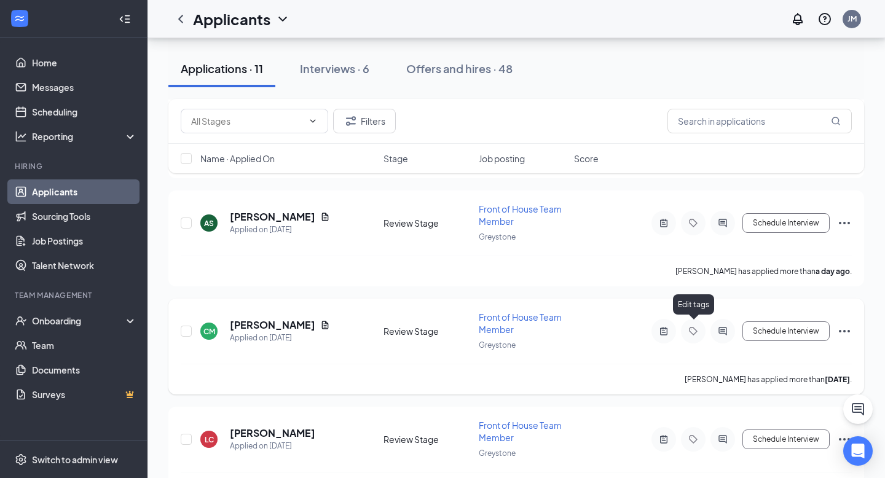
click at [690, 329] on icon "Tag" at bounding box center [693, 331] width 15 height 10
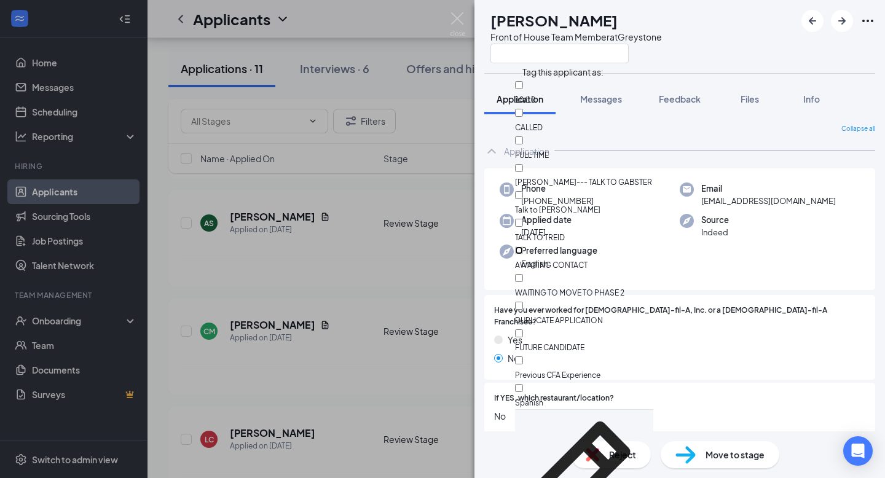
click at [523, 246] on input "AWAITING CONTACT" at bounding box center [519, 250] width 8 height 8
checkbox input "true"
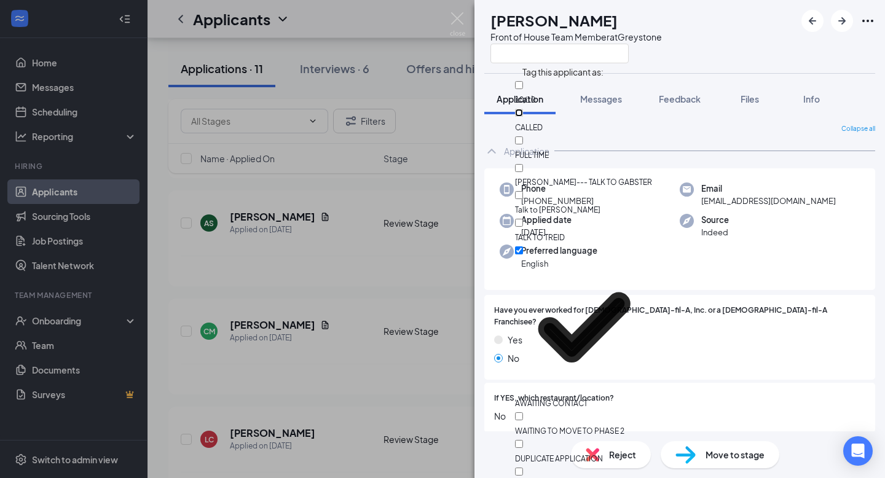
click at [523, 109] on input "CALLED" at bounding box center [519, 113] width 8 height 8
checkbox input "true"
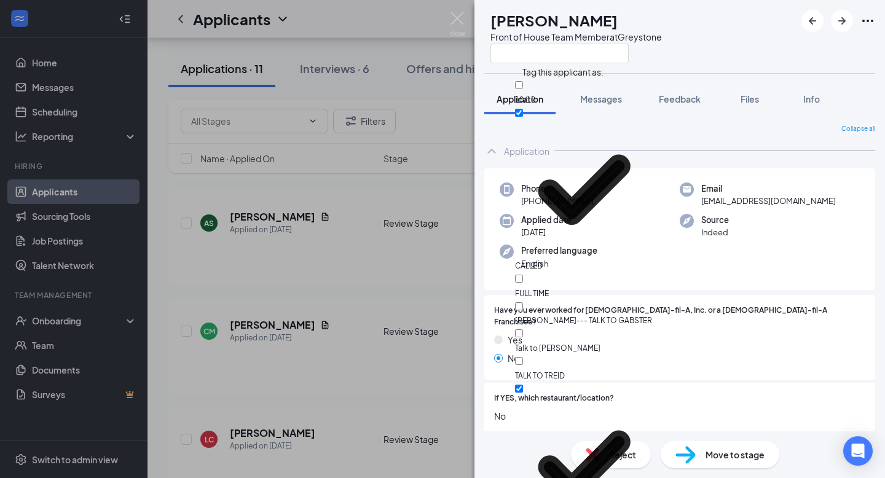
click at [377, 254] on div "CM [PERSON_NAME] Front of House Team Member at [GEOGRAPHIC_DATA] Application Me…" at bounding box center [442, 239] width 885 height 478
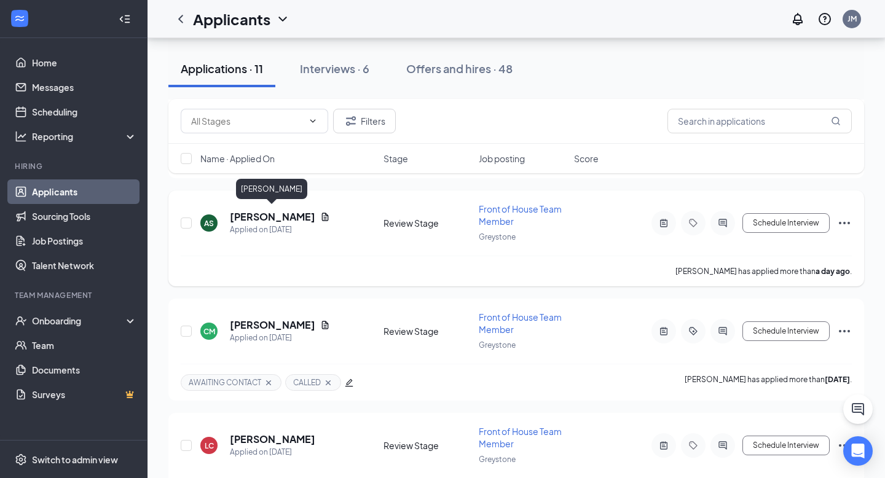
click at [278, 214] on h5 "[PERSON_NAME]" at bounding box center [272, 217] width 85 height 14
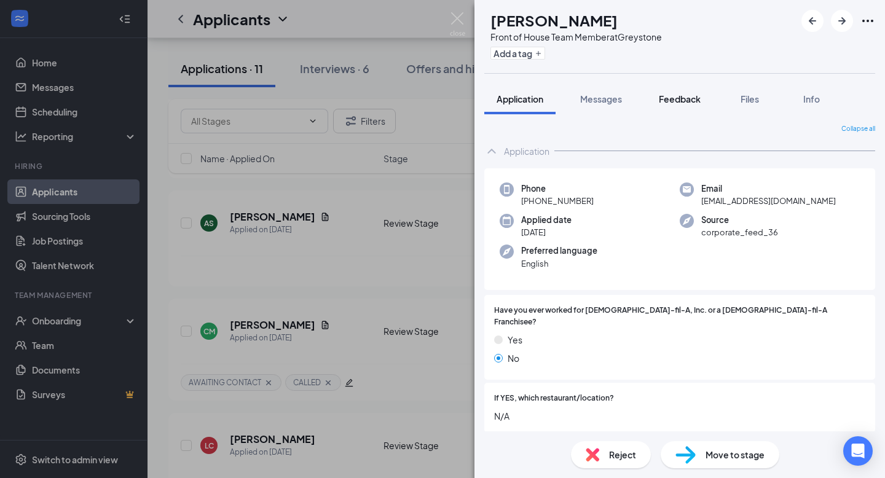
click at [668, 95] on span "Feedback" at bounding box center [680, 98] width 42 height 11
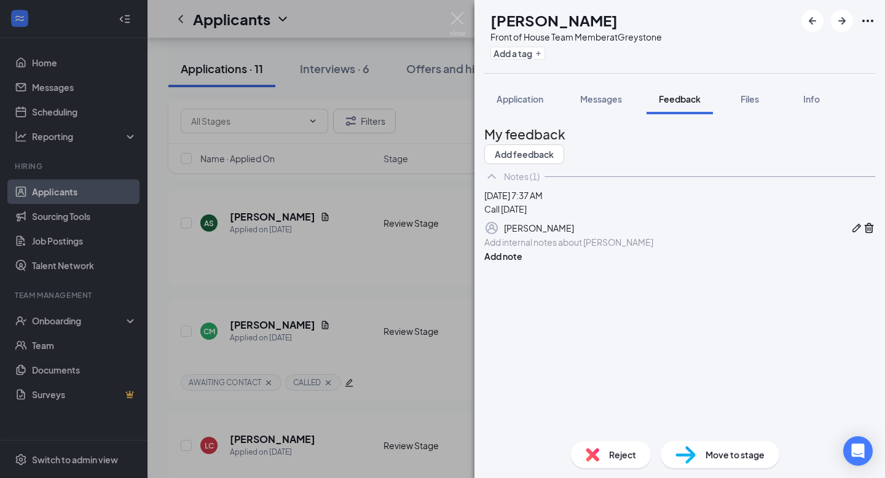
click at [548, 263] on div "Add internal notes about [PERSON_NAME] Add note" at bounding box center [679, 249] width 391 height 28
click at [545, 249] on div at bounding box center [680, 242] width 390 height 13
click at [522, 263] on button "Add note" at bounding box center [503, 256] width 38 height 14
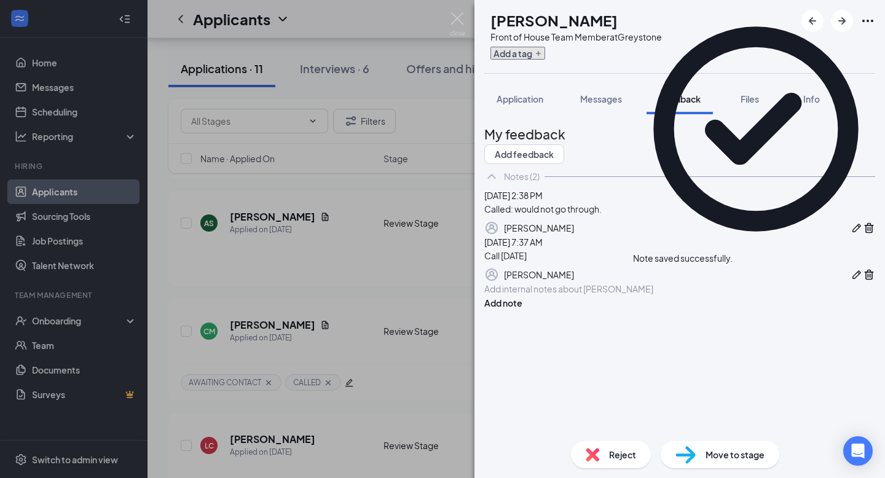
click at [537, 55] on button "Add a tag" at bounding box center [517, 53] width 55 height 13
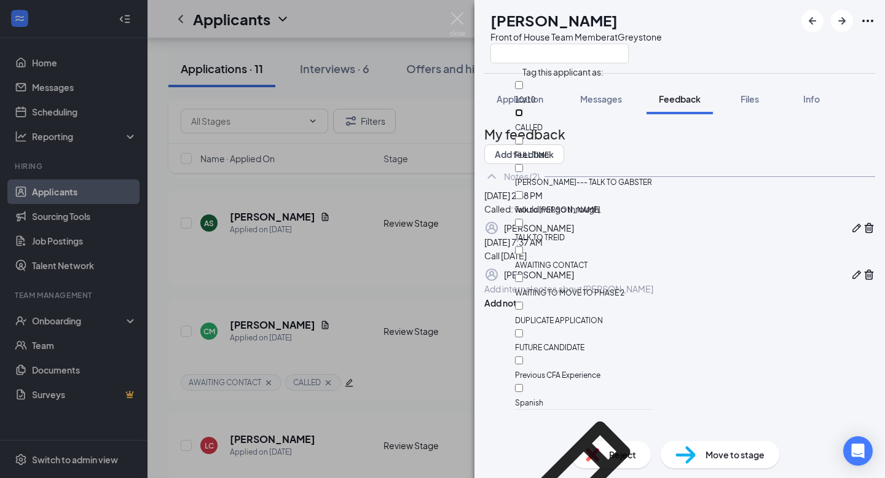
click at [523, 109] on input "CALLED" at bounding box center [519, 113] width 8 height 8
checkbox input "true"
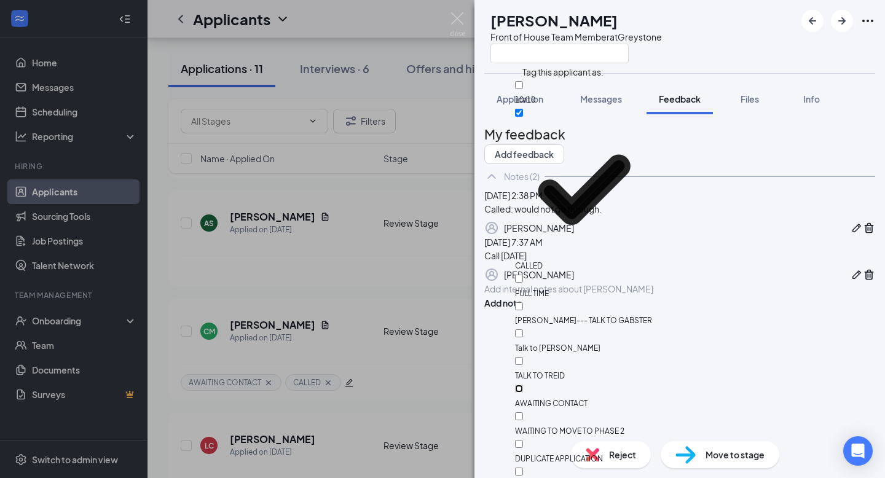
click at [523, 385] on input "AWAITING CONTACT" at bounding box center [519, 389] width 8 height 8
checkbox input "true"
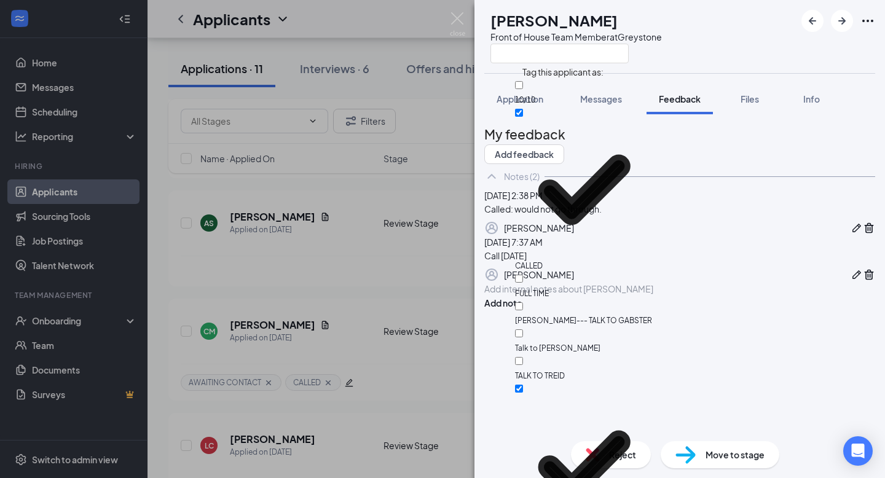
click at [268, 351] on div "AS [PERSON_NAME] Front of House Team Member at [GEOGRAPHIC_DATA] Application Me…" at bounding box center [442, 239] width 885 height 478
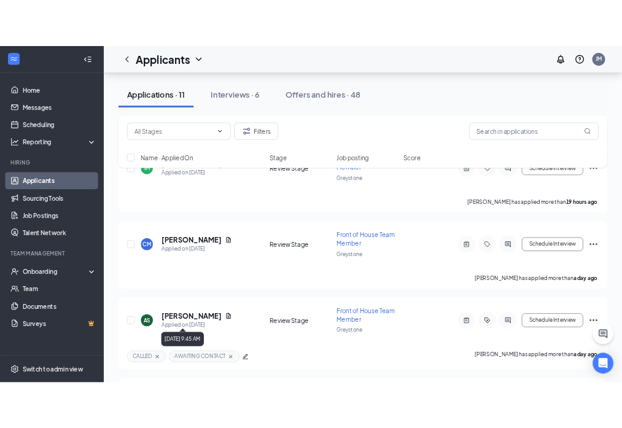
scroll to position [252, 0]
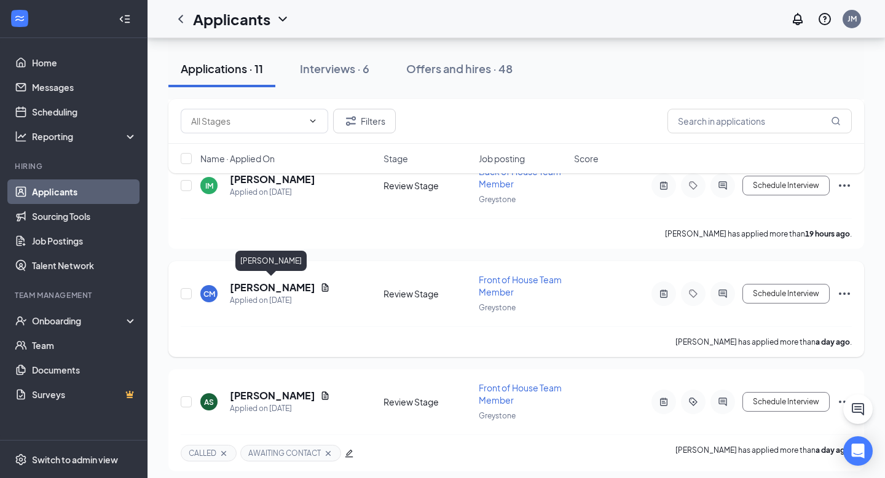
click at [270, 288] on h5 "[PERSON_NAME]" at bounding box center [272, 288] width 85 height 14
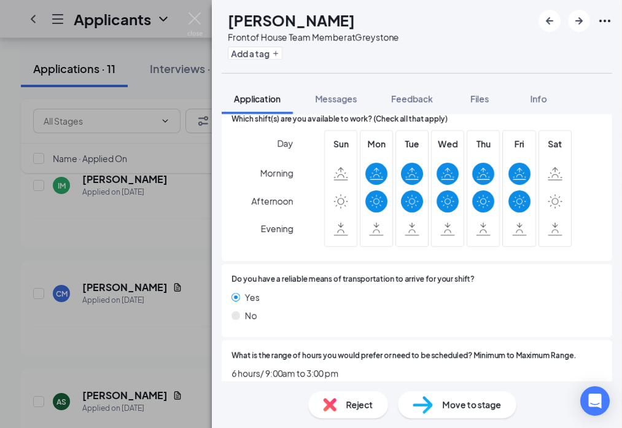
scroll to position [751, 0]
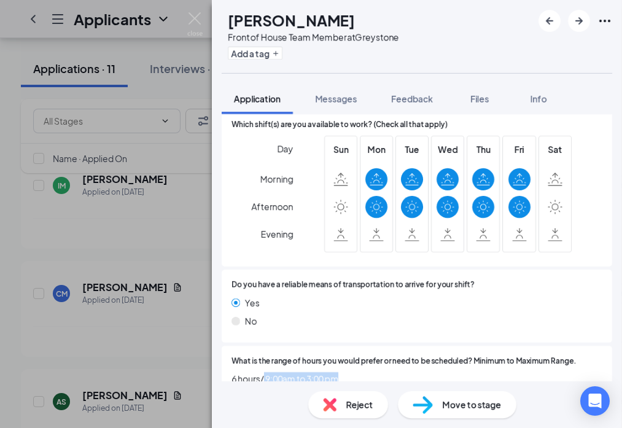
drag, startPoint x: 340, startPoint y: 367, endPoint x: 265, endPoint y: 369, distance: 75.0
click at [265, 372] on span "6 hours/ 9:00am to 3:00 pm" at bounding box center [417, 379] width 371 height 14
copy span "9:00am to 3:00 pm"
click at [139, 328] on div "CM [PERSON_NAME] Front of House Team Member at [GEOGRAPHIC_DATA] Add a tag Appl…" at bounding box center [311, 214] width 622 height 428
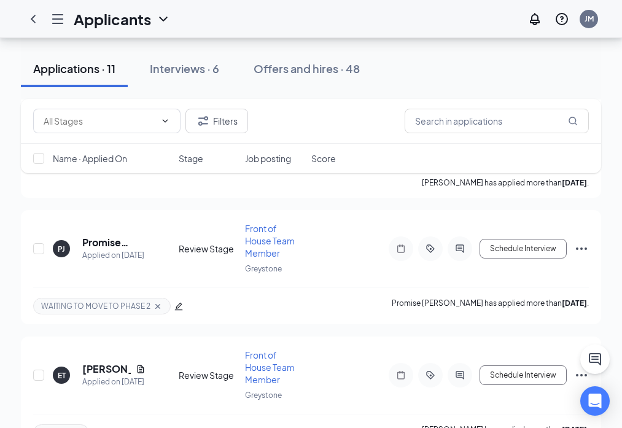
scroll to position [1191, 0]
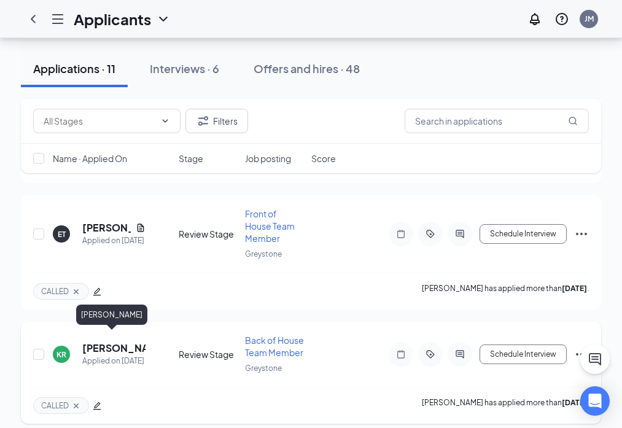
click at [108, 342] on h5 "[PERSON_NAME]" at bounding box center [113, 349] width 63 height 14
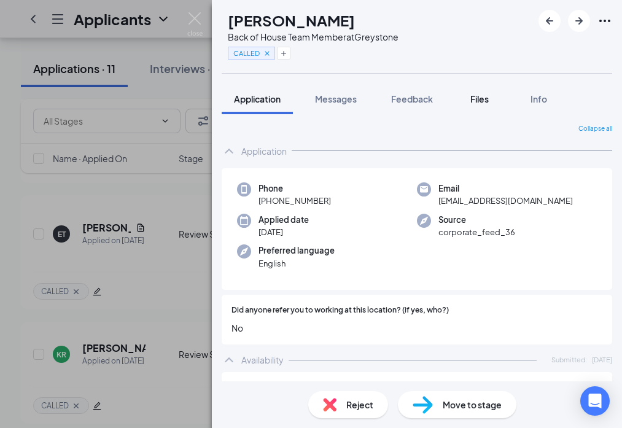
click at [466, 94] on button "Files" at bounding box center [479, 99] width 49 height 31
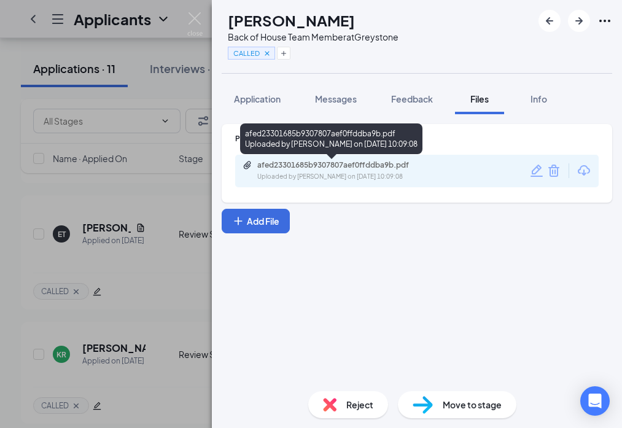
click at [349, 166] on div "afed23301685b9307807aef0ffddba9b.pdf" at bounding box center [343, 165] width 172 height 10
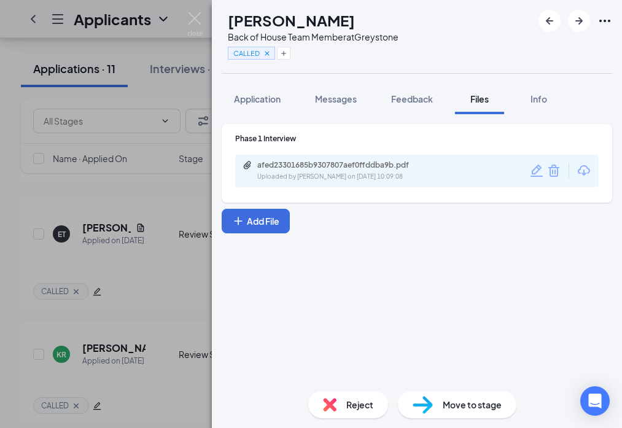
click at [350, 404] on span "Reject" at bounding box center [360, 405] width 27 height 14
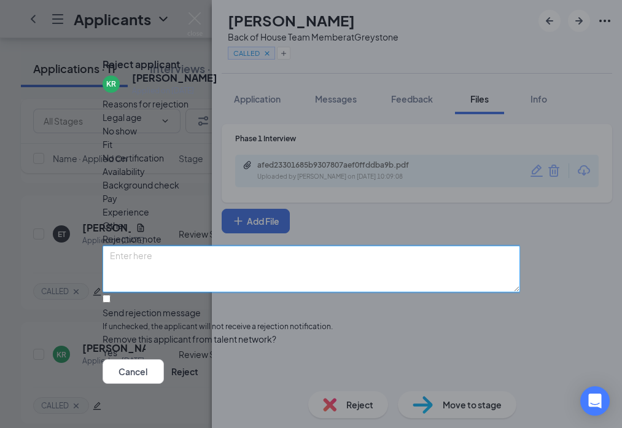
click at [353, 247] on textarea at bounding box center [312, 269] width 418 height 47
type textarea "interview"
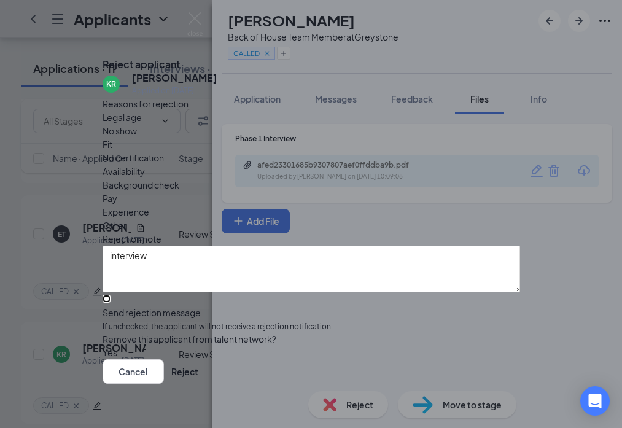
click at [111, 295] on input "Send rejection message If unchecked, the applicant will not receive a rejection…" at bounding box center [107, 299] width 8 height 8
checkbox input "true"
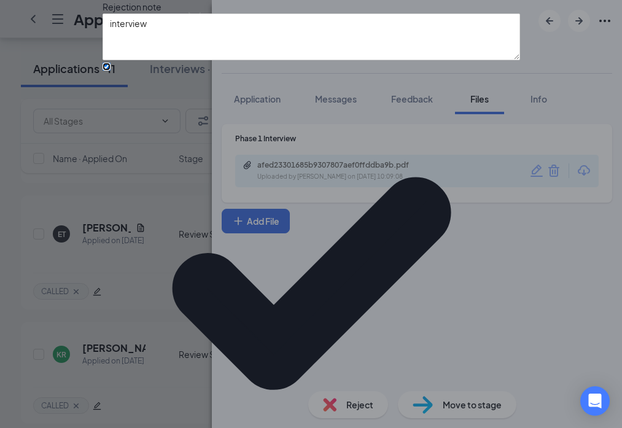
scroll to position [49, 0]
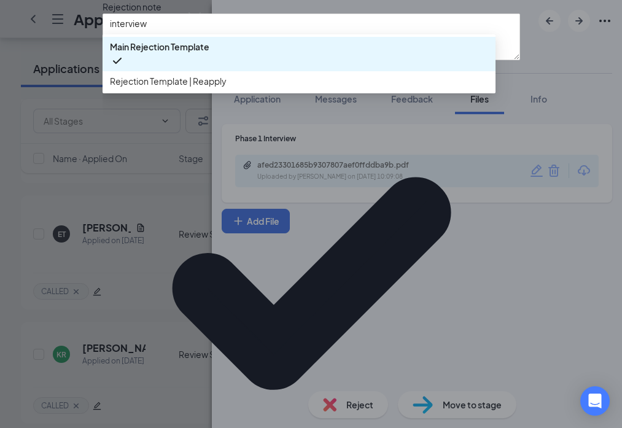
scroll to position [56, 0]
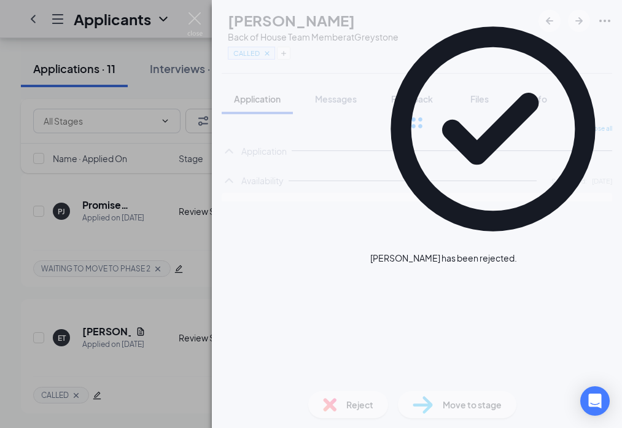
scroll to position [1078, 0]
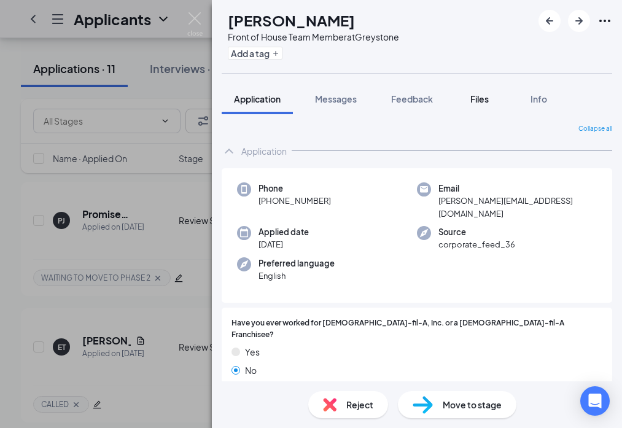
click at [484, 100] on span "Files" at bounding box center [480, 98] width 18 height 11
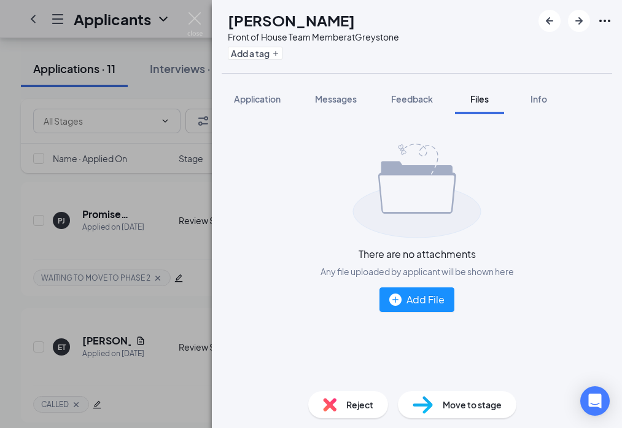
click at [85, 225] on div "AL [PERSON_NAME] Front of House Team Member at Greystone Add a tag Application …" at bounding box center [311, 214] width 622 height 428
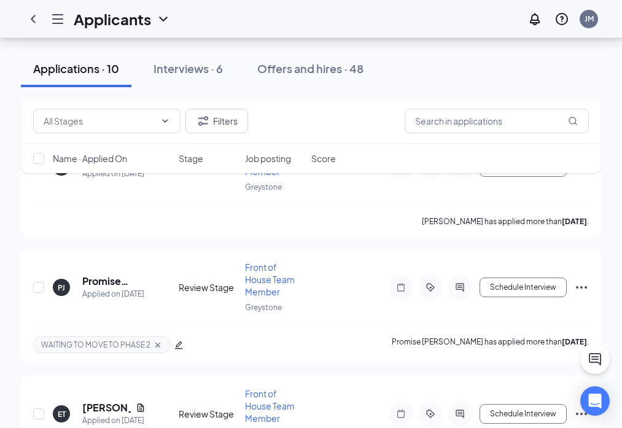
scroll to position [2286, 0]
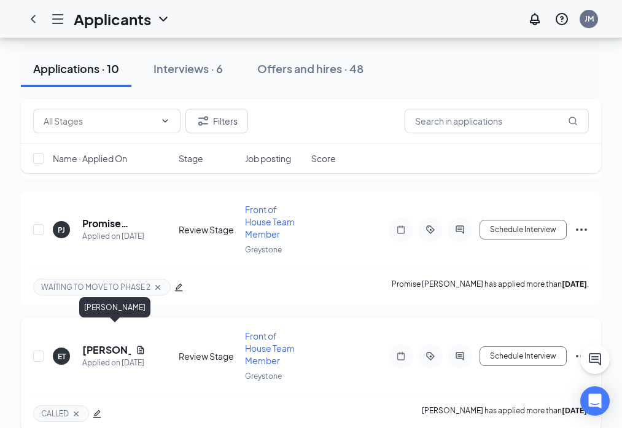
click at [92, 343] on h5 "[PERSON_NAME]" at bounding box center [106, 350] width 49 height 14
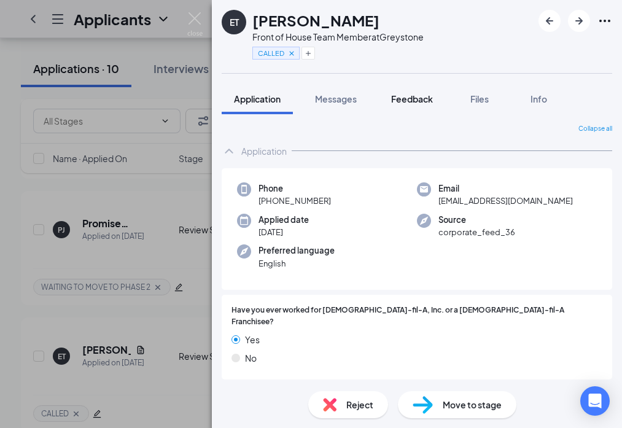
click at [420, 100] on span "Feedback" at bounding box center [412, 98] width 42 height 11
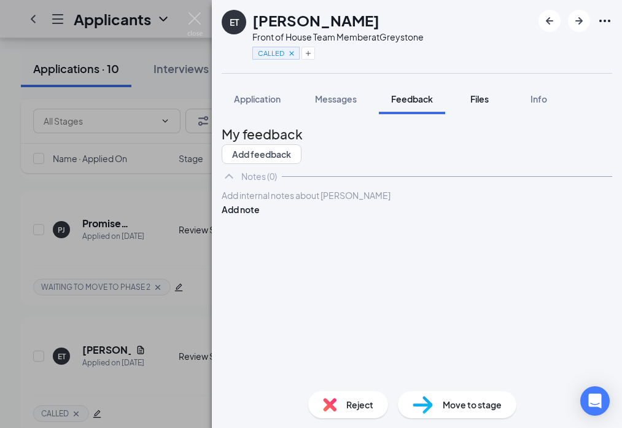
click at [476, 97] on span "Files" at bounding box center [480, 98] width 18 height 11
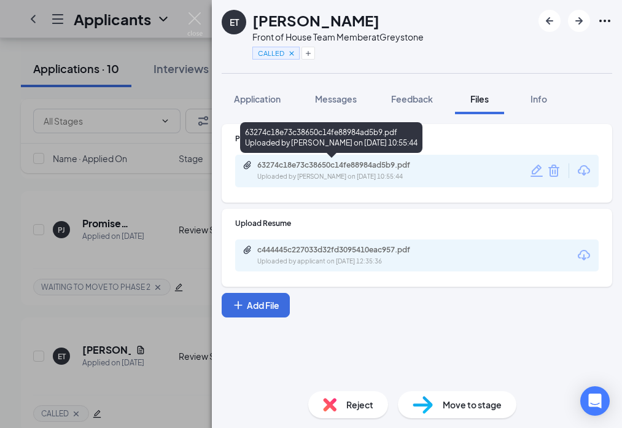
click at [302, 170] on div "63274c18e73c38650c14fe88984ad5b9.pdf" at bounding box center [343, 165] width 172 height 10
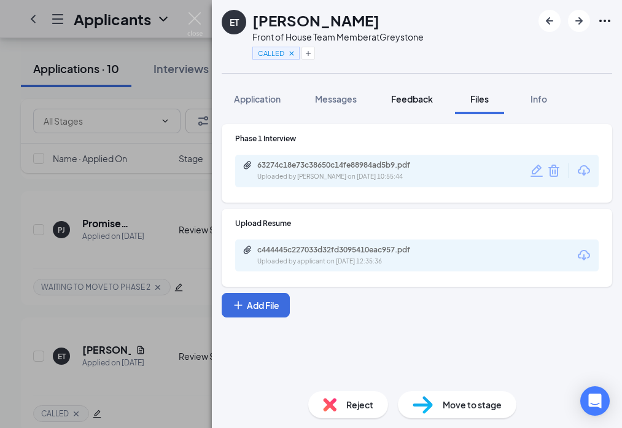
click at [403, 99] on span "Feedback" at bounding box center [412, 98] width 42 height 11
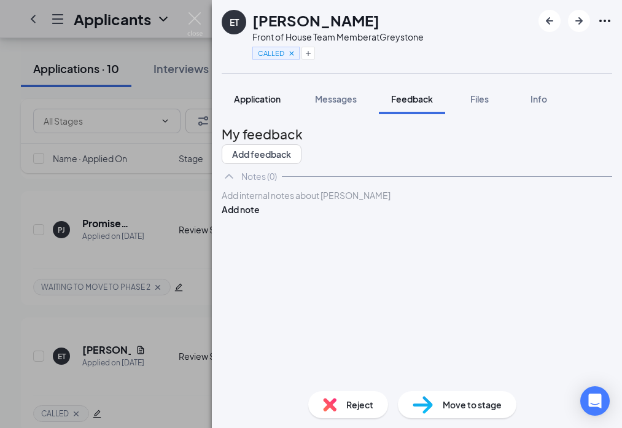
click at [273, 96] on span "Application" at bounding box center [257, 98] width 47 height 11
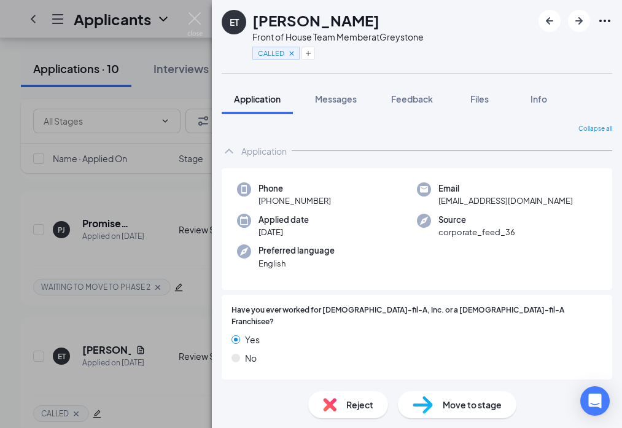
click at [452, 410] on span "Move to stage" at bounding box center [472, 405] width 59 height 14
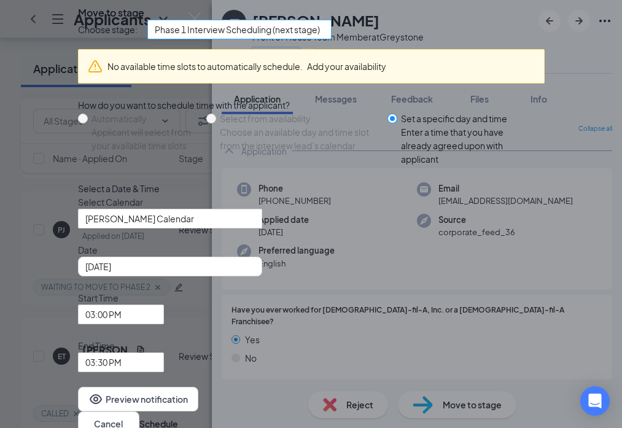
click at [271, 39] on span "Phase 1 Interview Scheduling (next stage)" at bounding box center [237, 29] width 165 height 18
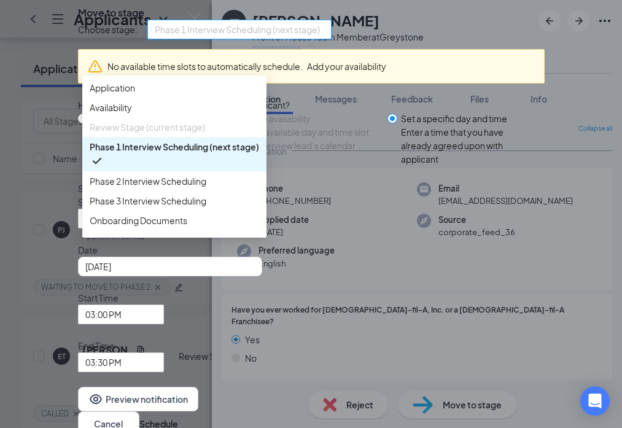
click at [247, 154] on span "Phase 1 Interview Scheduling (next stage)" at bounding box center [175, 147] width 170 height 14
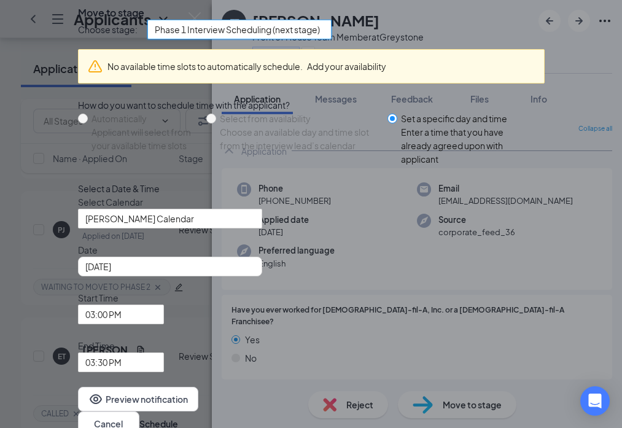
click at [270, 39] on span "Phase 1 Interview Scheduling (next stage)" at bounding box center [237, 29] width 165 height 18
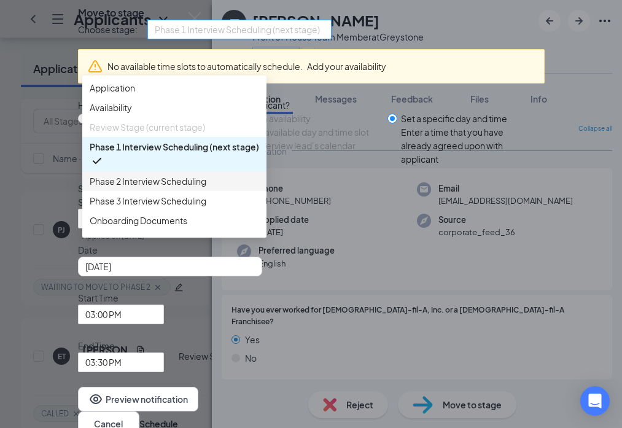
click at [206, 188] on span "Phase 2 Interview Scheduling" at bounding box center [148, 181] width 117 height 14
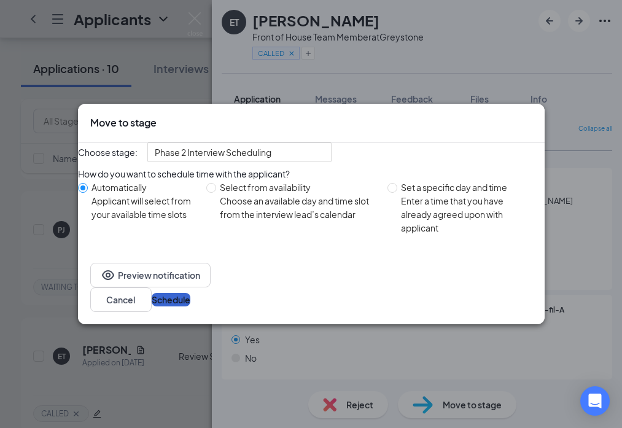
click at [501, 251] on div "How do you want to schedule time with the applicant? Automatically Applicant wi…" at bounding box center [311, 209] width 467 height 84
click at [190, 307] on button "Schedule" at bounding box center [171, 300] width 39 height 14
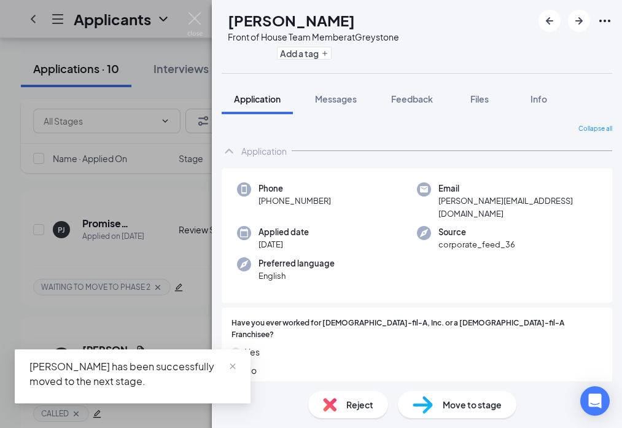
click at [164, 313] on div "AL [PERSON_NAME] Front of House Team Member at Greystone Add a tag Application …" at bounding box center [311, 214] width 622 height 428
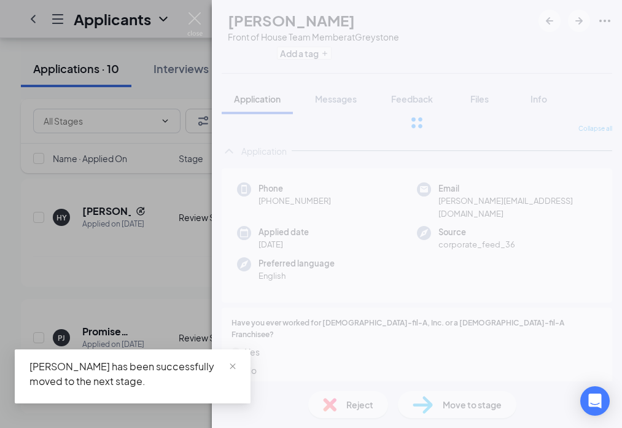
scroll to position [2034, 0]
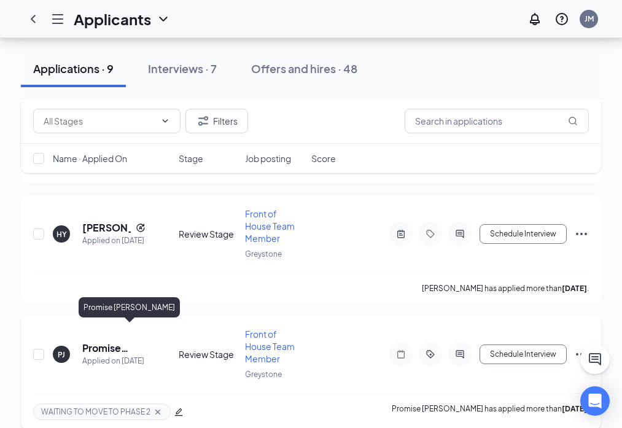
click at [104, 342] on h5 "Promise [PERSON_NAME]" at bounding box center [113, 349] width 63 height 14
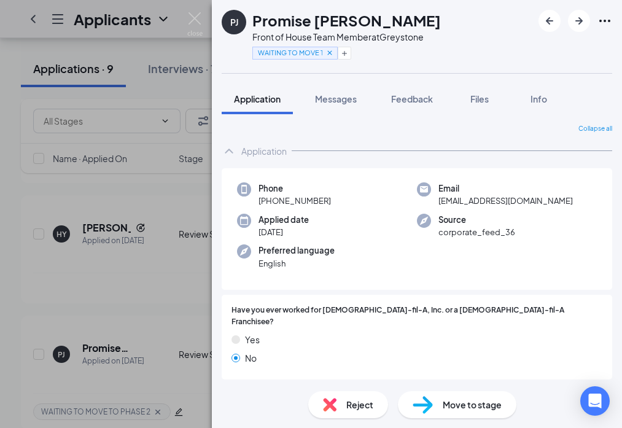
click at [449, 402] on span "Move to stage" at bounding box center [472, 405] width 59 height 14
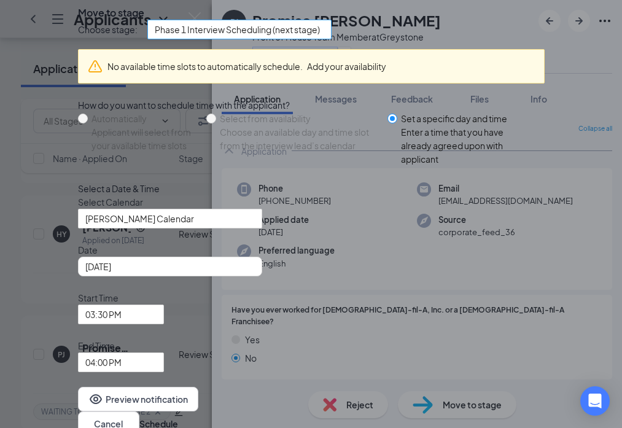
click at [300, 39] on span "Phase 1 Interview Scheduling (next stage)" at bounding box center [237, 29] width 165 height 18
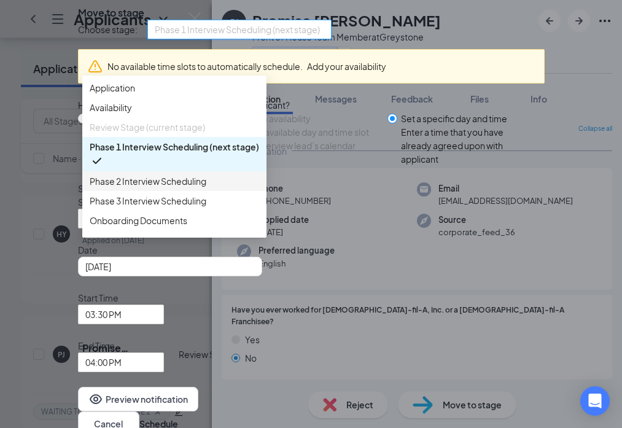
click at [206, 188] on span "Phase 2 Interview Scheduling" at bounding box center [148, 181] width 117 height 14
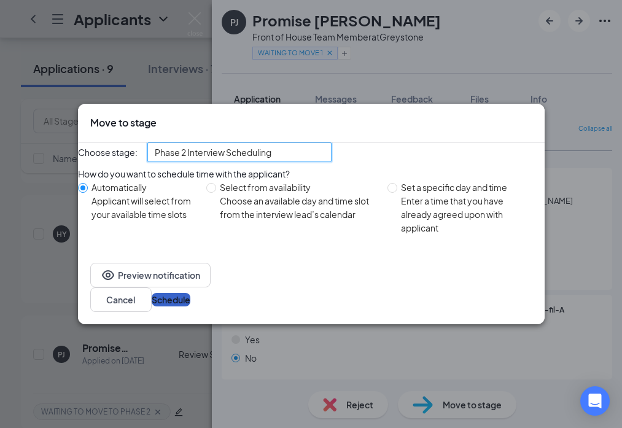
click at [190, 302] on button "Schedule" at bounding box center [171, 300] width 39 height 14
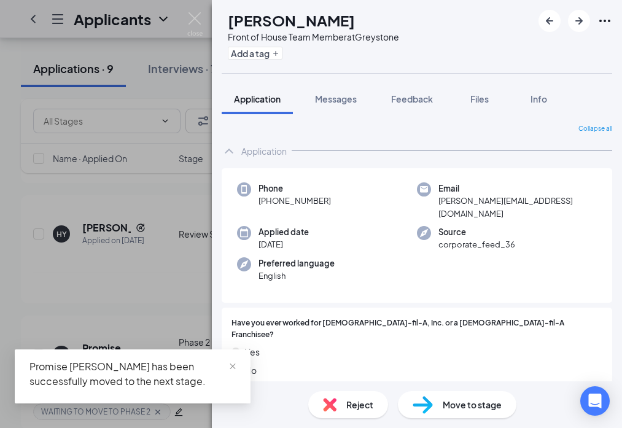
click at [69, 253] on div "AL [PERSON_NAME] Front of House Team Member at Greystone Add a tag Application …" at bounding box center [311, 214] width 622 height 428
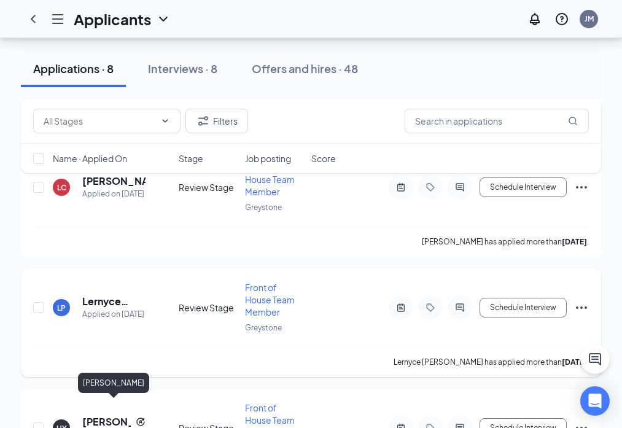
scroll to position [1691, 0]
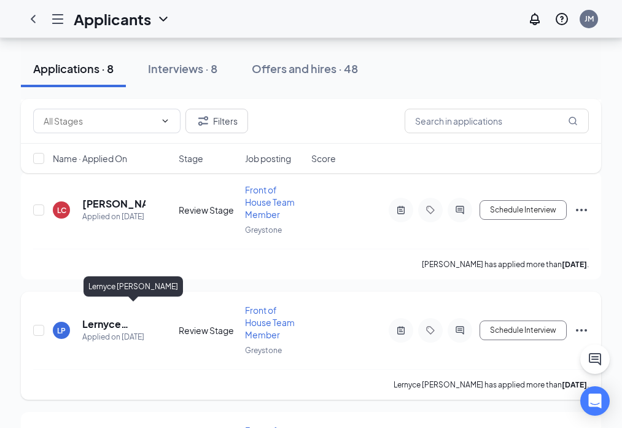
click at [103, 318] on h5 "Lernyce [PERSON_NAME]" at bounding box center [113, 325] width 63 height 14
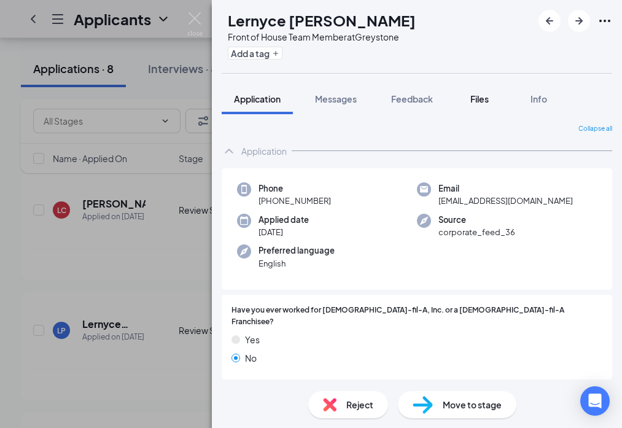
click at [488, 93] on div "Files" at bounding box center [480, 99] width 25 height 12
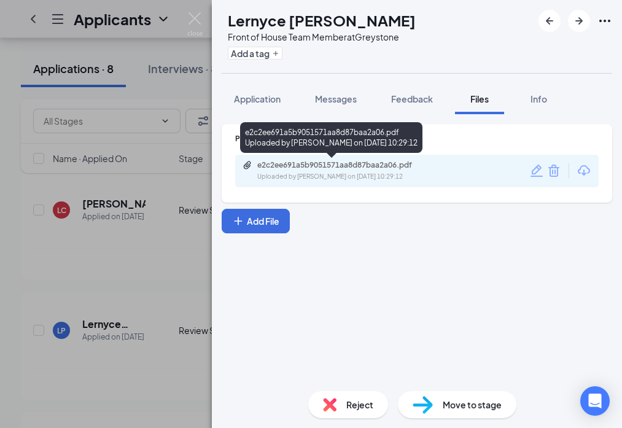
click at [322, 165] on div "e2c2ee691a5b9051571aa8d87baa2a06.pdf" at bounding box center [343, 165] width 172 height 10
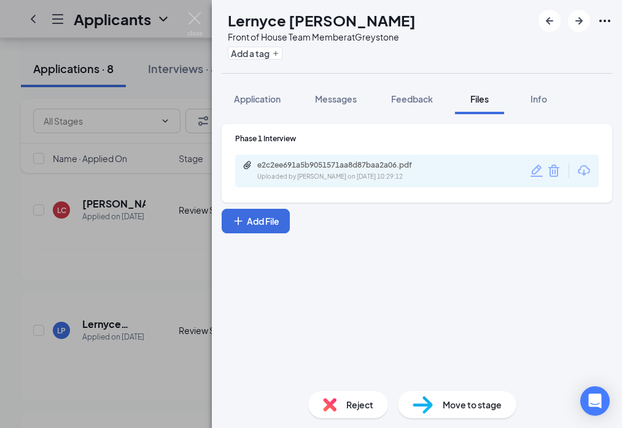
click at [337, 405] on div "Reject" at bounding box center [348, 404] width 80 height 27
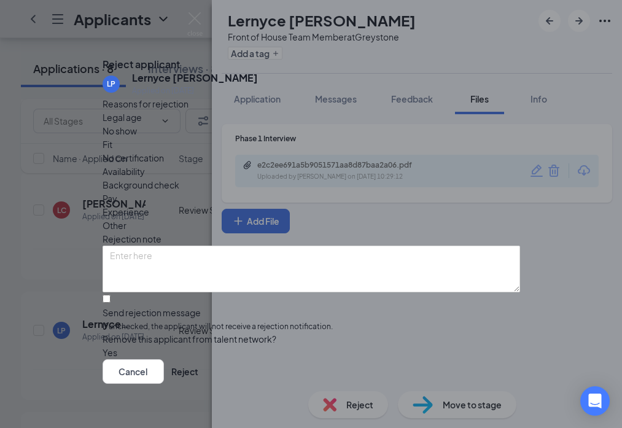
click at [127, 219] on span "Other" at bounding box center [115, 226] width 24 height 14
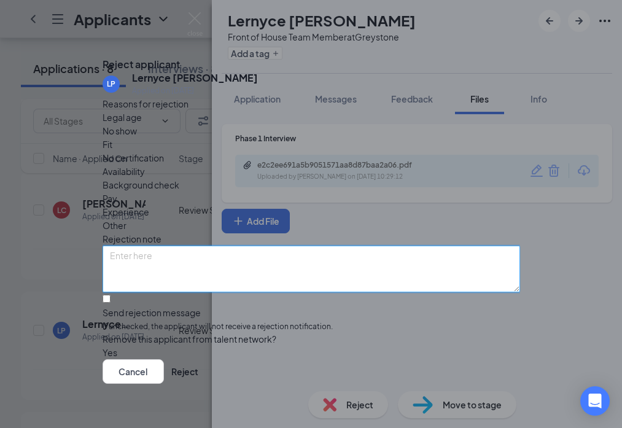
click at [329, 259] on textarea at bounding box center [312, 269] width 418 height 47
type textarea "interview"
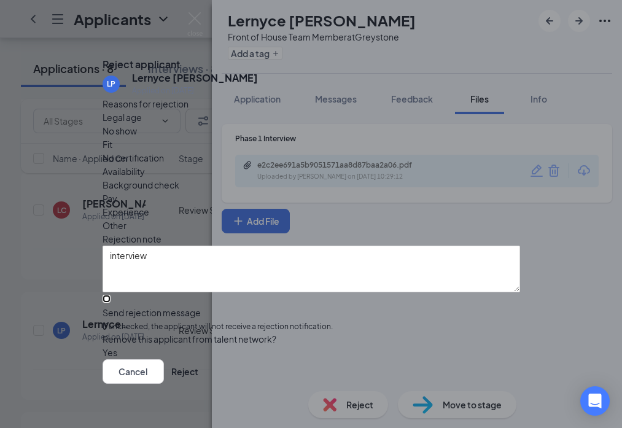
click at [111, 295] on input "Send rejection message If unchecked, the applicant will not receive a rejection…" at bounding box center [107, 299] width 8 height 8
checkbox input "true"
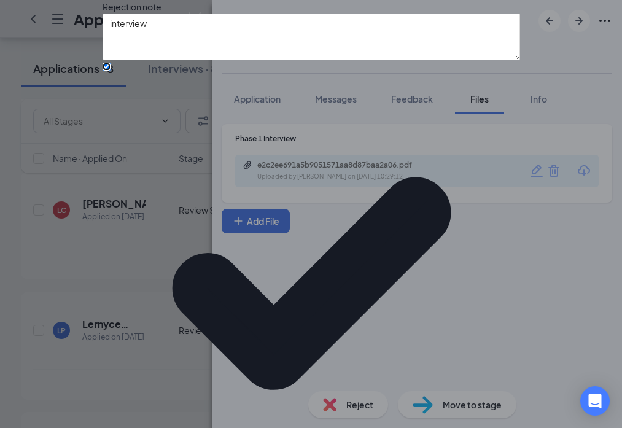
scroll to position [77, 0]
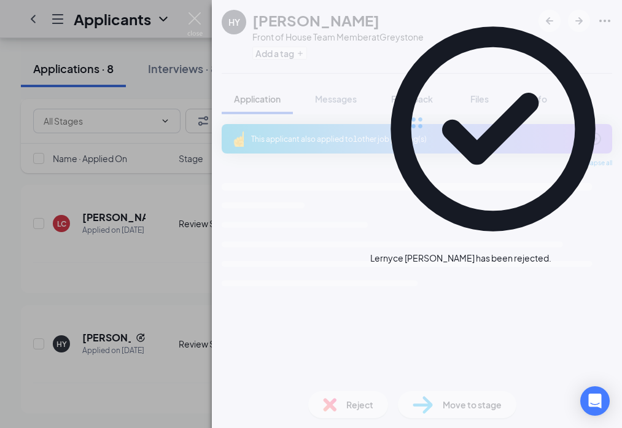
scroll to position [1669, 0]
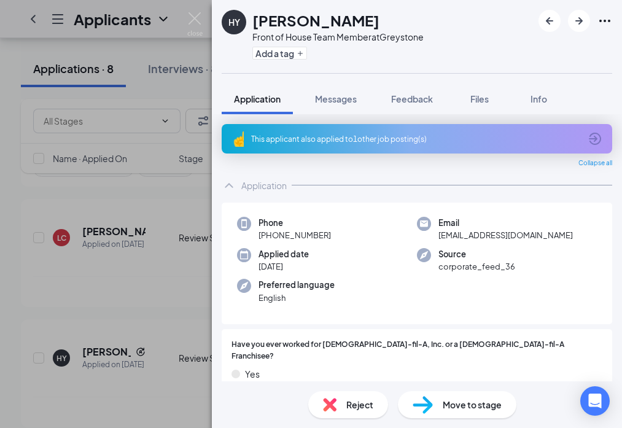
click at [599, 135] on icon "ArrowCircle" at bounding box center [595, 139] width 12 height 12
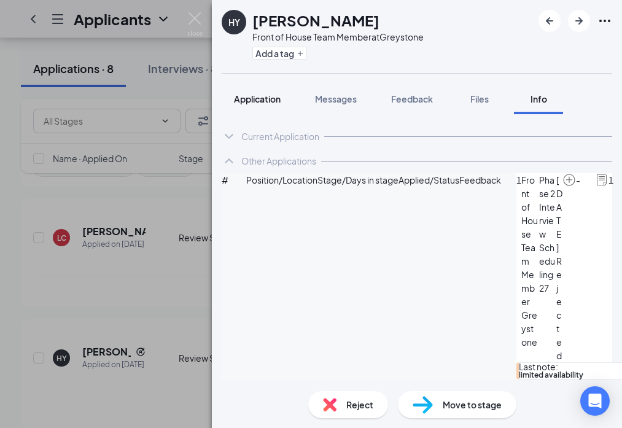
click at [248, 98] on span "Application" at bounding box center [257, 98] width 47 height 11
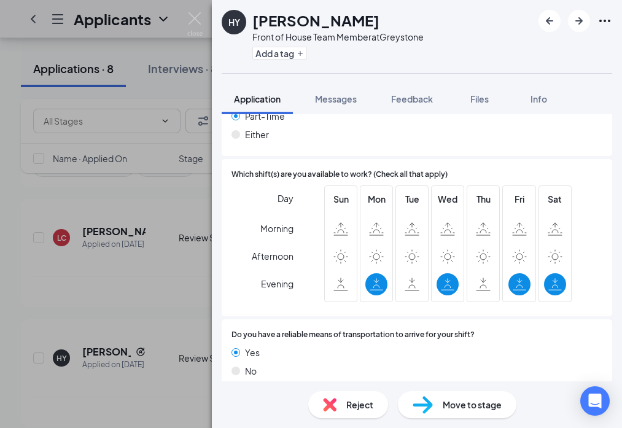
scroll to position [724, 0]
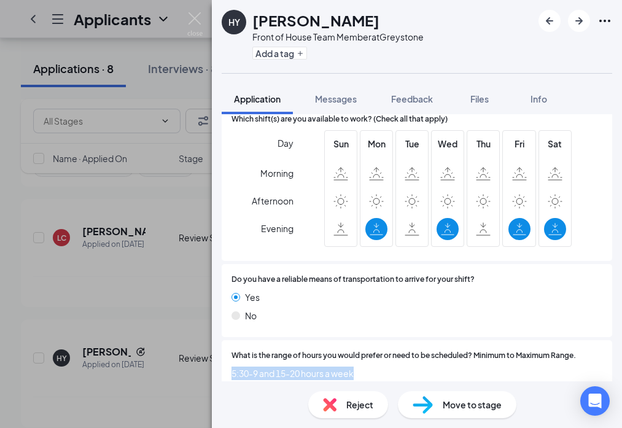
drag, startPoint x: 233, startPoint y: 362, endPoint x: 390, endPoint y: 362, distance: 156.7
click at [390, 367] on span "5:30-9 and 15-20 hours a week" at bounding box center [417, 374] width 371 height 14
click at [159, 302] on div "HY [PERSON_NAME] Front of House Team Member at Greystone Add a tag Application …" at bounding box center [311, 214] width 622 height 428
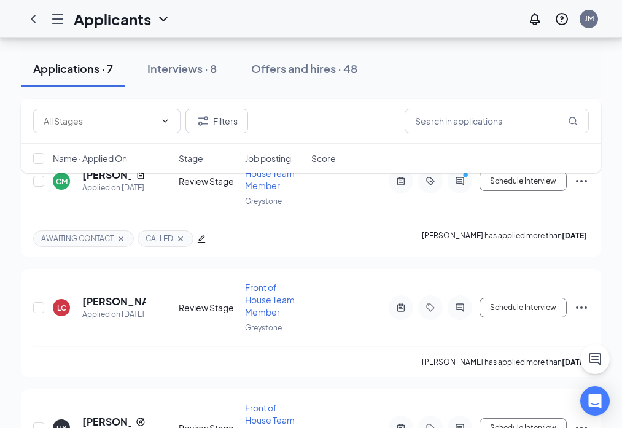
scroll to position [1467, 0]
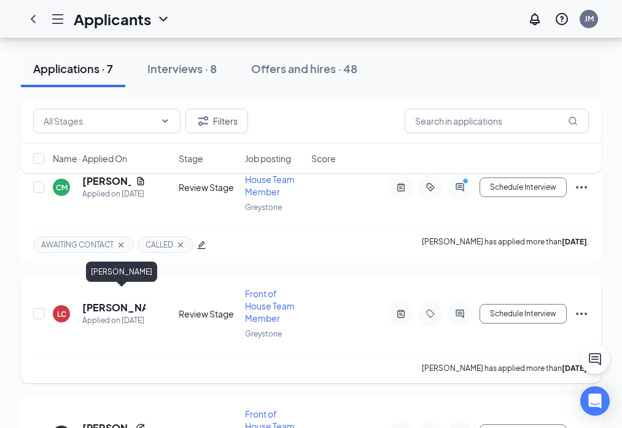
click at [112, 301] on h5 "[PERSON_NAME]" at bounding box center [113, 308] width 63 height 14
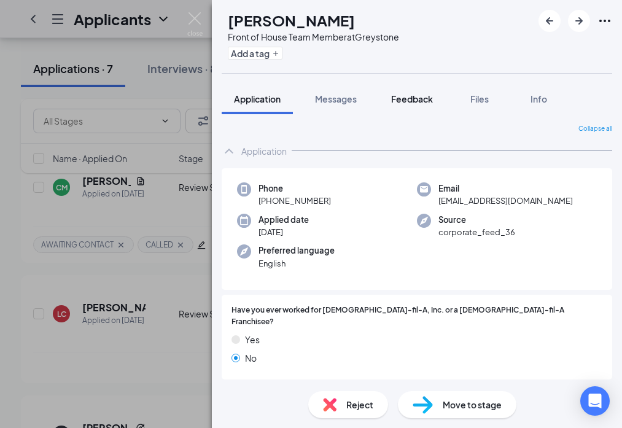
click at [410, 104] on div "Feedback" at bounding box center [412, 99] width 42 height 12
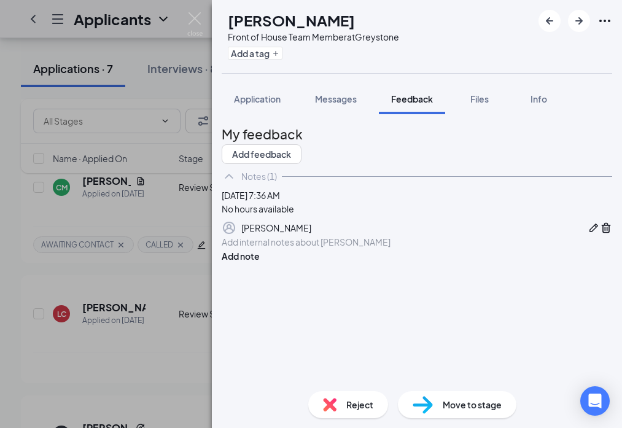
click at [352, 249] on div at bounding box center [417, 242] width 390 height 13
click at [260, 263] on button "Add note" at bounding box center [241, 256] width 38 height 14
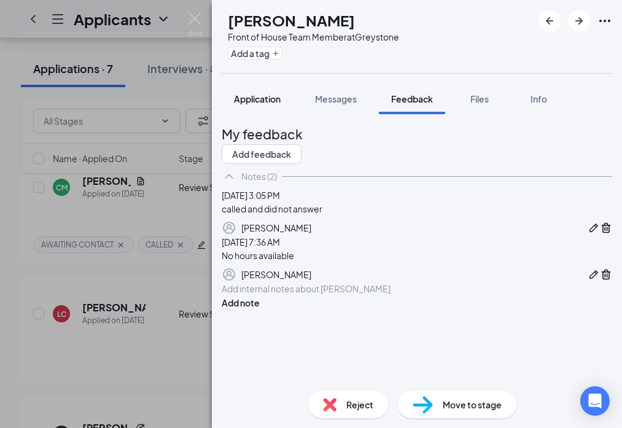
click at [266, 103] on span "Application" at bounding box center [257, 98] width 47 height 11
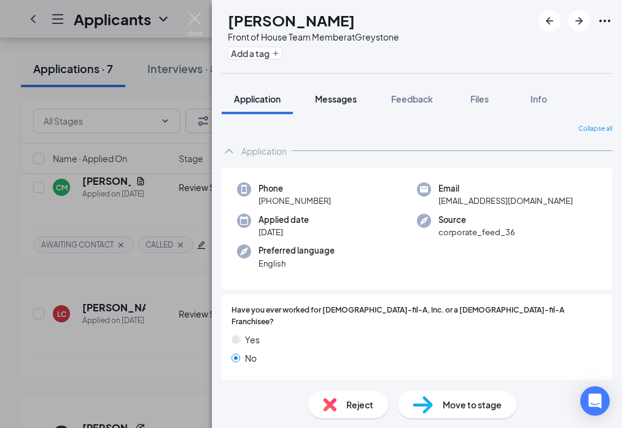
click at [334, 104] on div "Messages" at bounding box center [336, 99] width 42 height 12
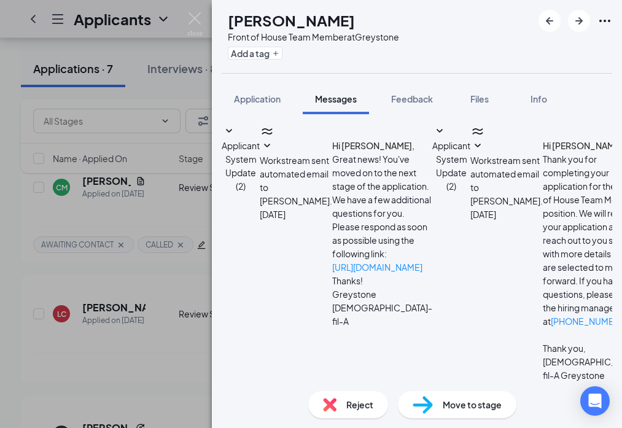
scroll to position [233, 0]
click at [376, 382] on textarea at bounding box center [300, 419] width 156 height 74
type textarea "h"
drag, startPoint x: 361, startPoint y: 322, endPoint x: 218, endPoint y: 279, distance: 149.5
click at [218, 278] on div "Applicant System Update (2) Workstream sent automated email to [PERSON_NAME]. […" at bounding box center [417, 247] width 410 height 267
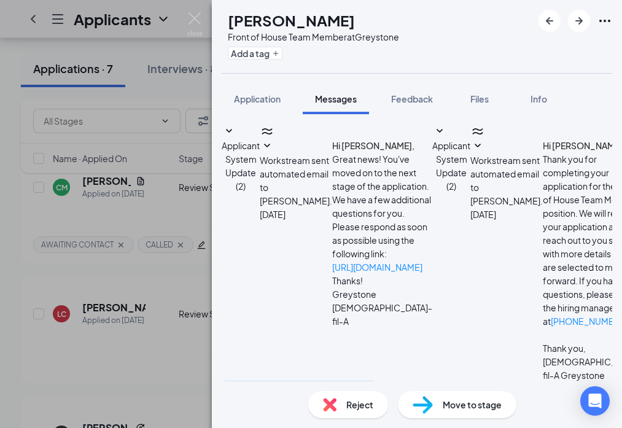
type textarea "Hey [PERSON_NAME], My name is [PERSON_NAME] with [DEMOGRAPHIC_DATA]-fil-A Greys…"
paste textarea "Hi [PERSON_NAME], My name is [PERSON_NAME] with [DEMOGRAPHIC_DATA]-fil-A Greyst…"
click at [308, 382] on textarea "Hi [PERSON_NAME], My name is [PERSON_NAME] with [DEMOGRAPHIC_DATA]-fil-A Greyst…" at bounding box center [300, 419] width 156 height 74
type textarea "Hi [PERSON_NAME], My name is [PERSON_NAME] with [DEMOGRAPHIC_DATA]-fil-A Greyst…"
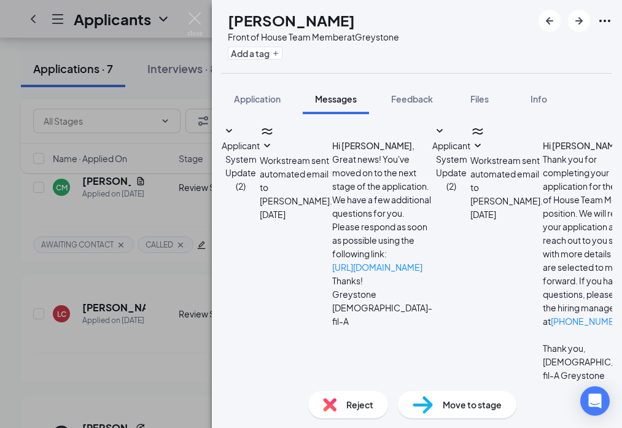
scroll to position [366, 0]
click at [197, 15] on img at bounding box center [194, 24] width 15 height 24
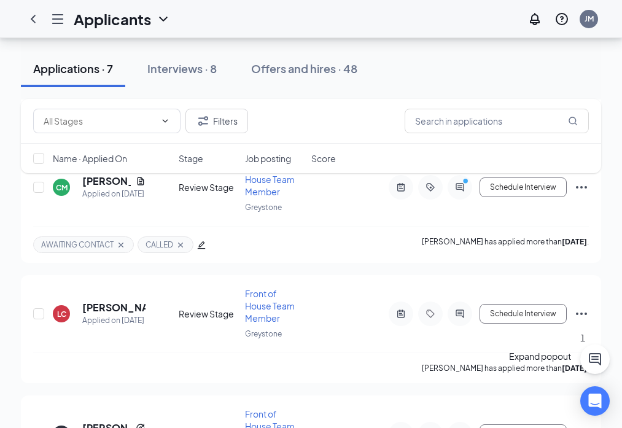
click at [591, 364] on icon "ChatActive" at bounding box center [595, 359] width 15 height 15
click at [602, 407] on icon "ChevronUp" at bounding box center [609, 400] width 15 height 15
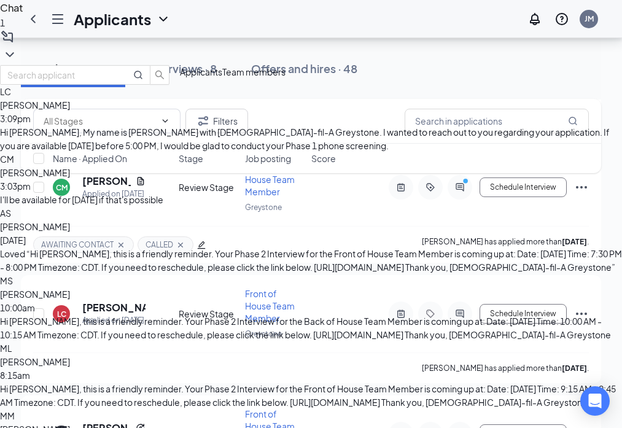
click at [70, 174] on span "[PERSON_NAME]" at bounding box center [35, 172] width 70 height 11
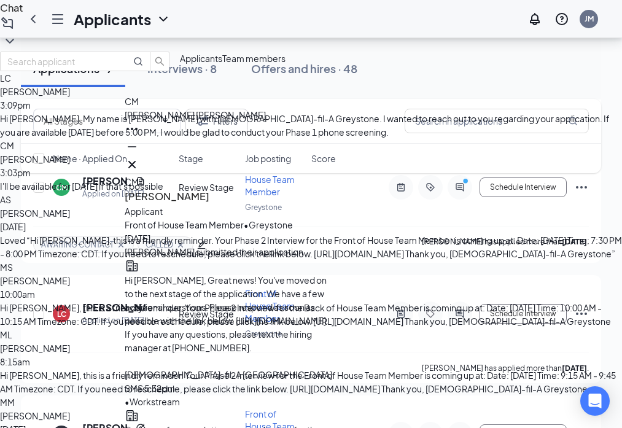
type textarea "I"
type textarea "o"
type textarea "Will [DATE] at 2:00 pm work?"
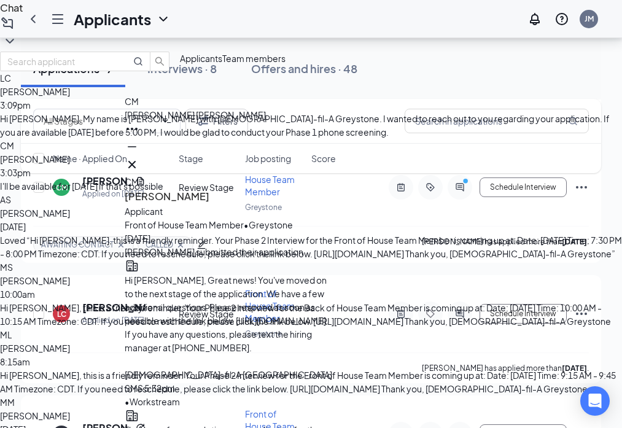
click at [58, 288] on div "LC [PERSON_NAME] Applied on [DATE] Review Stage Front of House Team Member Grey…" at bounding box center [311, 320] width 556 height 65
click at [139, 154] on icon "Minimize" at bounding box center [132, 146] width 15 height 15
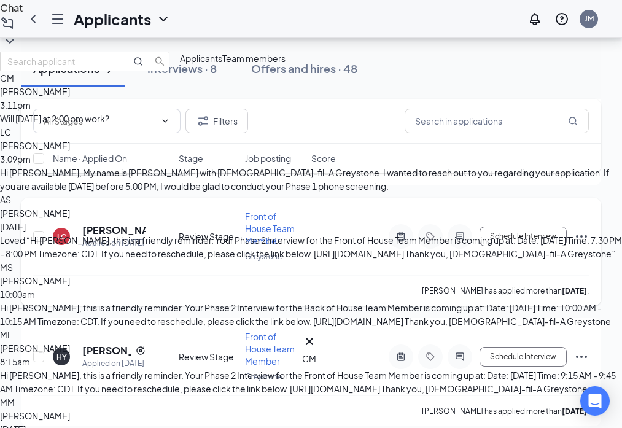
scroll to position [1544, 0]
click at [93, 344] on h5 "[PERSON_NAME]" at bounding box center [106, 351] width 49 height 14
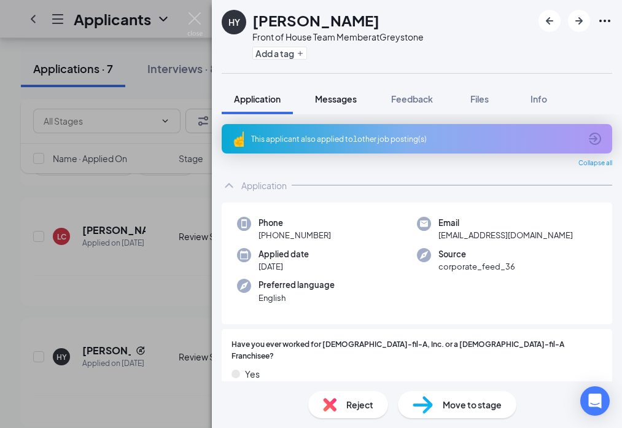
click at [342, 102] on span "Messages" at bounding box center [336, 98] width 42 height 11
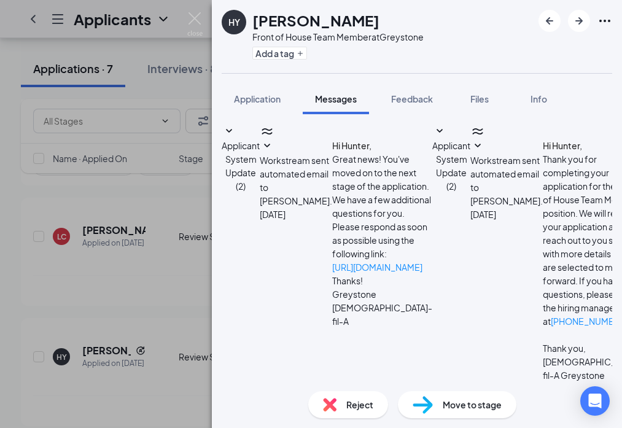
scroll to position [113, 0]
click at [129, 220] on div "HY [PERSON_NAME] Front of House Team Member at [GEOGRAPHIC_DATA] Add a tag Appl…" at bounding box center [311, 214] width 622 height 428
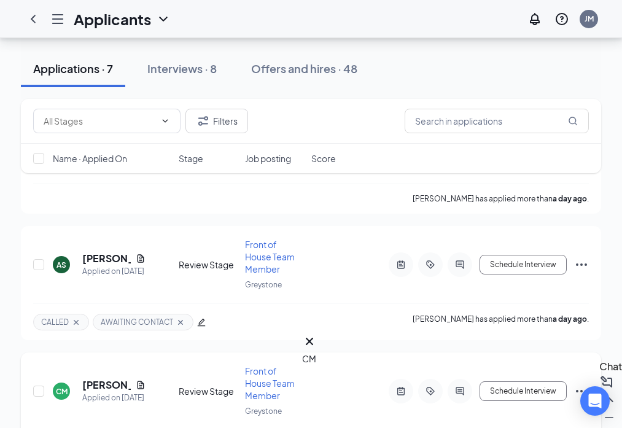
scroll to position [1261, 0]
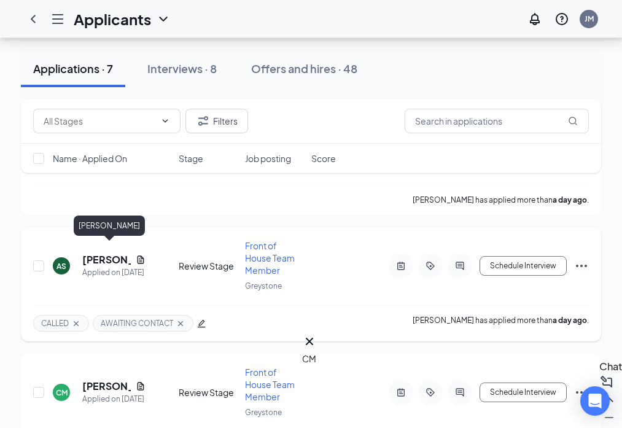
click at [98, 253] on h5 "[PERSON_NAME]" at bounding box center [106, 260] width 49 height 14
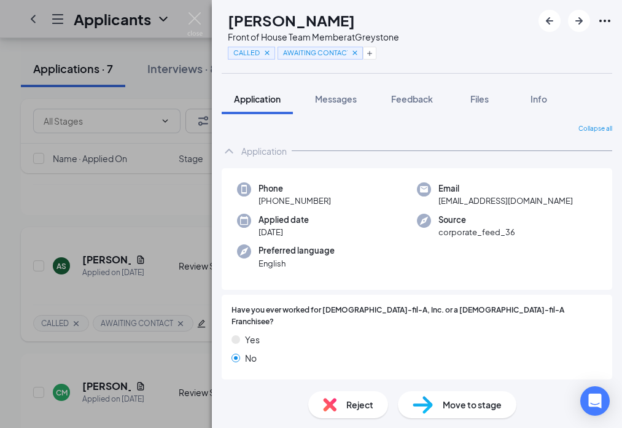
click at [60, 205] on div "AS [PERSON_NAME] Front of House Team Member at [GEOGRAPHIC_DATA] CALLED AWAITIN…" at bounding box center [311, 214] width 622 height 428
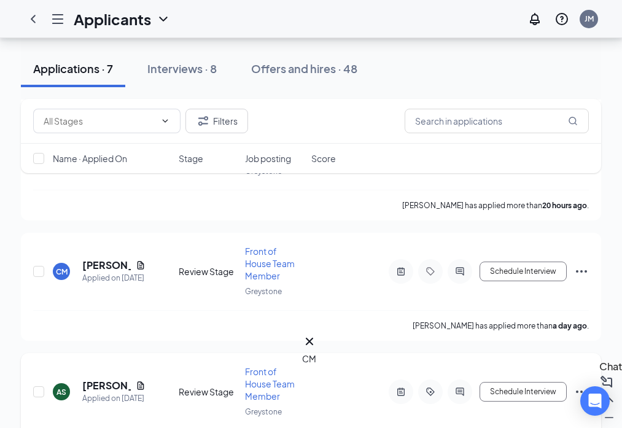
scroll to position [1105, 0]
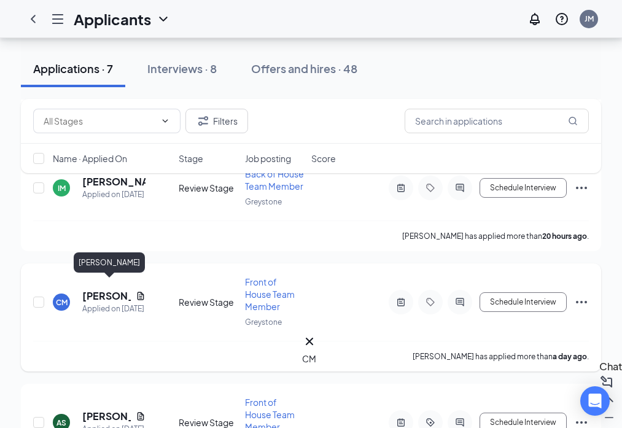
click at [104, 289] on h5 "[PERSON_NAME]" at bounding box center [106, 296] width 49 height 14
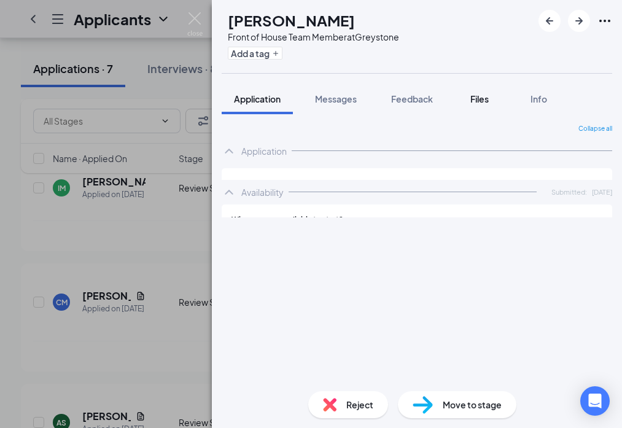
click at [479, 99] on span "Files" at bounding box center [480, 98] width 18 height 11
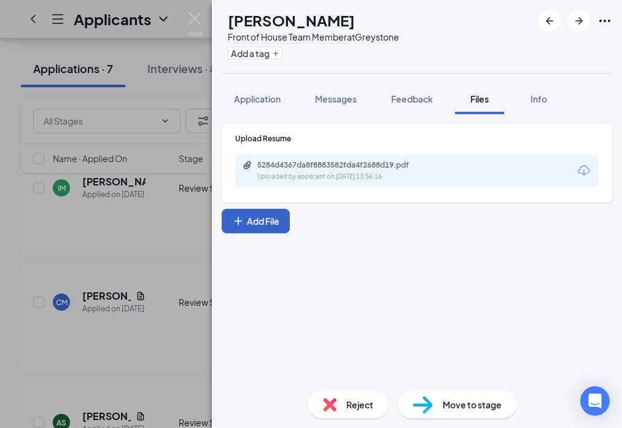
click at [266, 216] on button "Add File" at bounding box center [256, 221] width 68 height 25
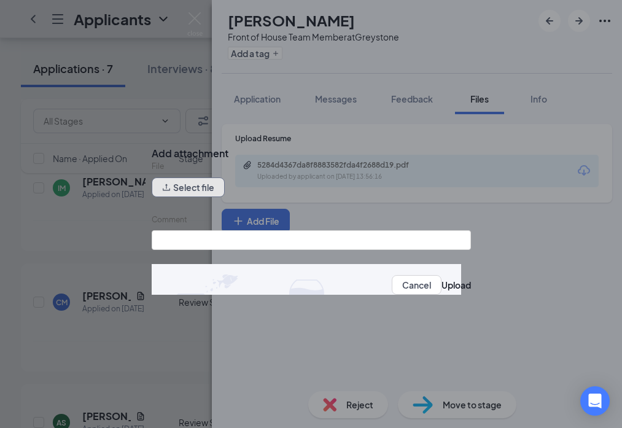
click at [220, 197] on button "Select file" at bounding box center [188, 188] width 73 height 20
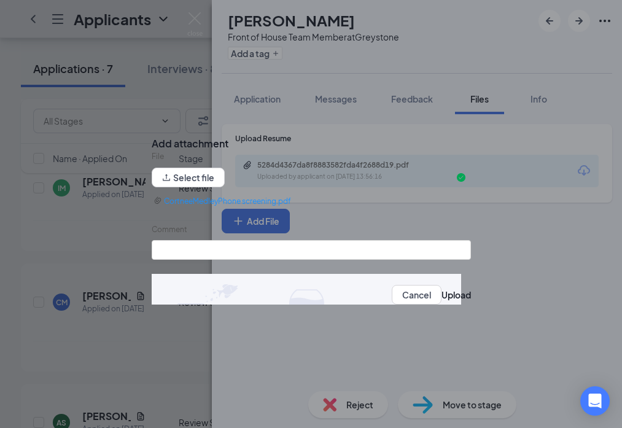
click at [386, 241] on div "Comment" at bounding box center [311, 232] width 319 height 17
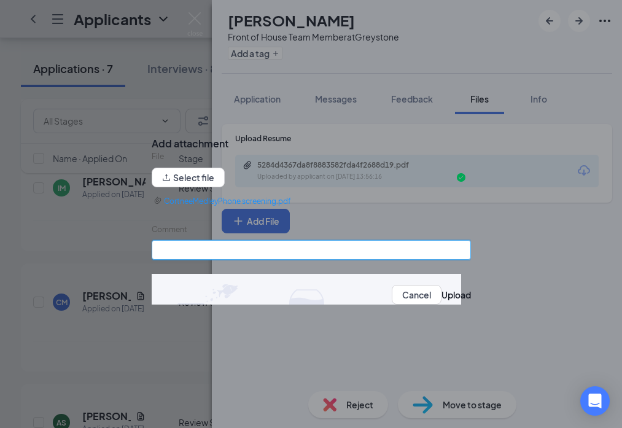
click at [379, 252] on input "Comment" at bounding box center [311, 250] width 319 height 20
type input "Phase 1 Interview"
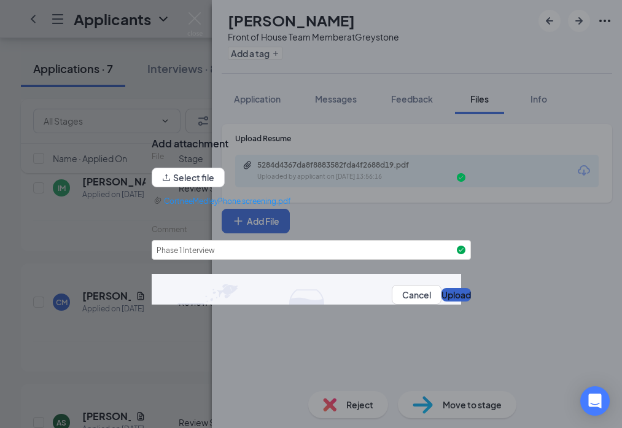
click at [442, 302] on button "Upload" at bounding box center [456, 295] width 29 height 14
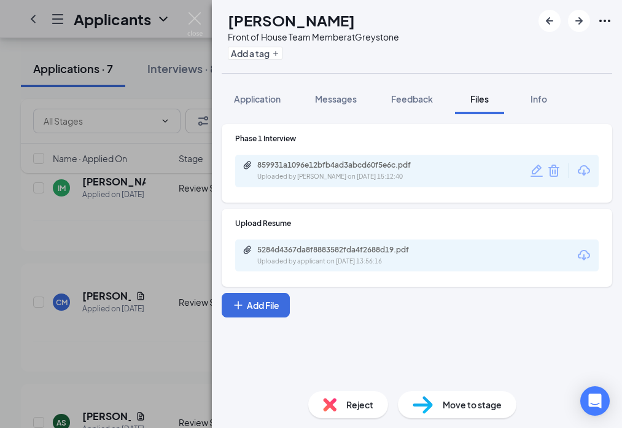
click at [155, 244] on div "CM [PERSON_NAME] Front of House Team Member at [GEOGRAPHIC_DATA] Add a tag Appl…" at bounding box center [311, 214] width 622 height 428
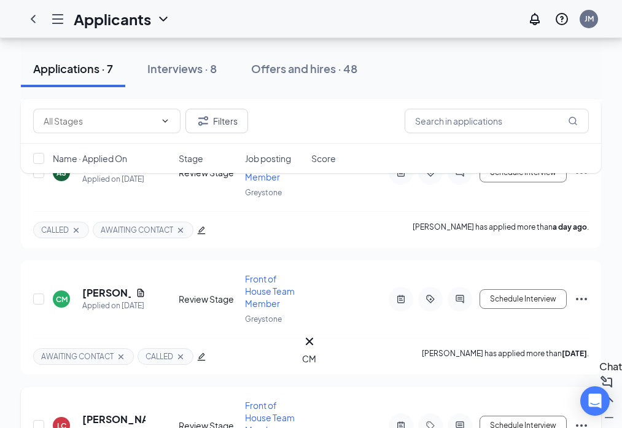
scroll to position [1353, 0]
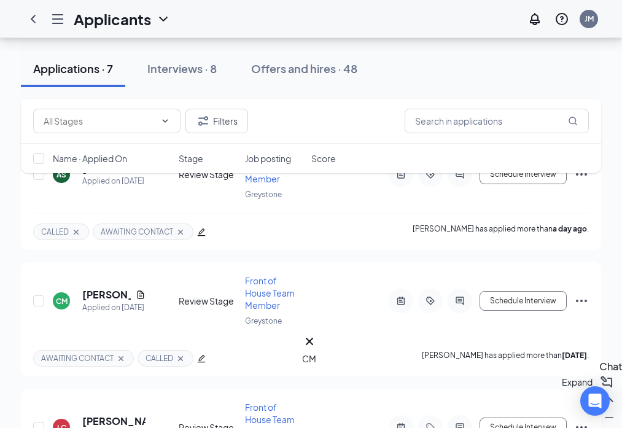
click at [602, 407] on icon "ChevronUp" at bounding box center [609, 400] width 15 height 15
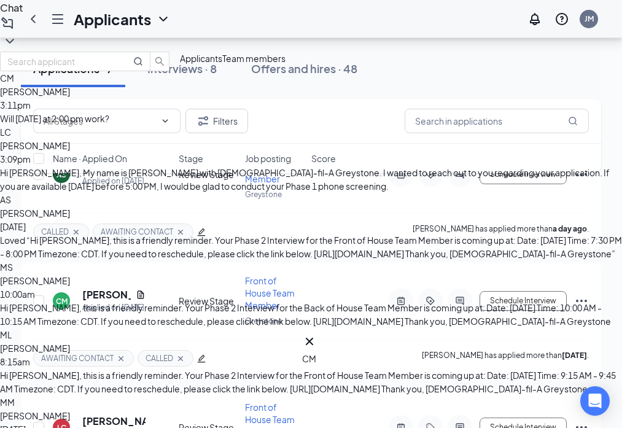
click at [504, 125] on div "Will [DATE] at 2:00 pm work?" at bounding box center [311, 119] width 622 height 14
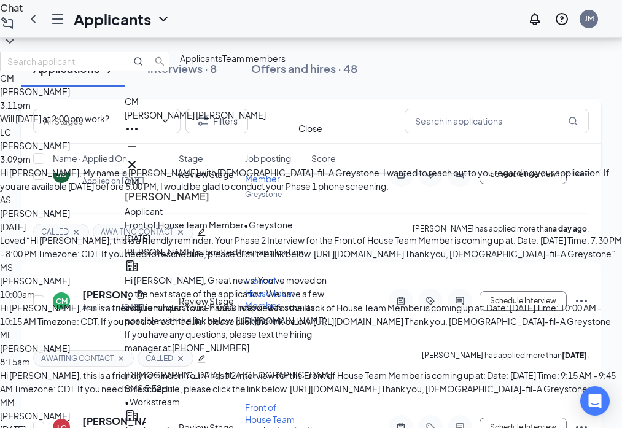
click at [139, 157] on icon "Cross" at bounding box center [132, 164] width 15 height 15
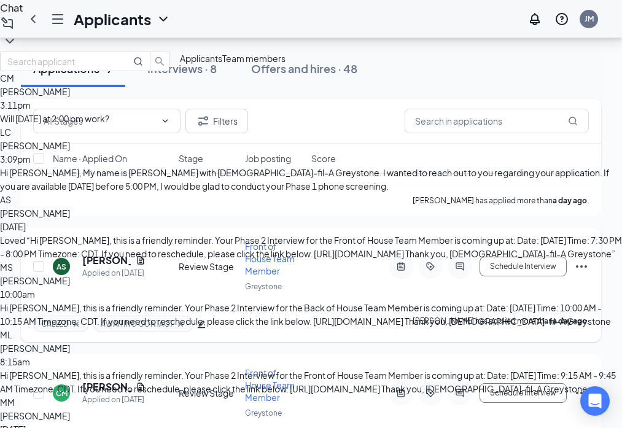
scroll to position [1245, 0]
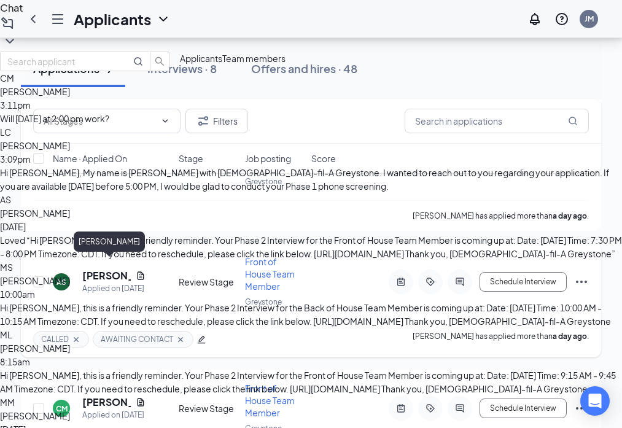
click at [101, 269] on h5 "[PERSON_NAME]" at bounding box center [106, 276] width 49 height 14
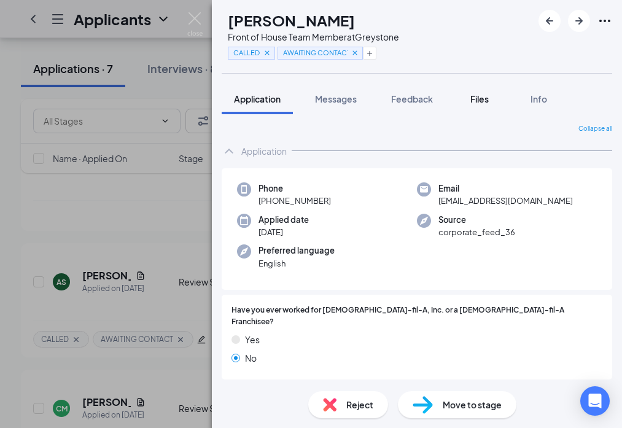
click at [489, 97] on span "Files" at bounding box center [480, 98] width 18 height 11
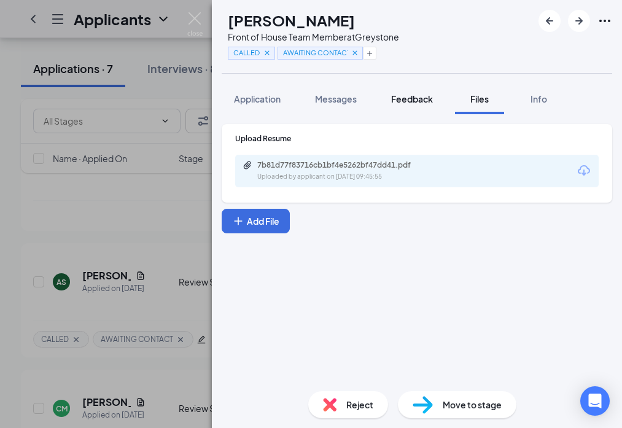
click at [408, 95] on span "Feedback" at bounding box center [412, 98] width 42 height 11
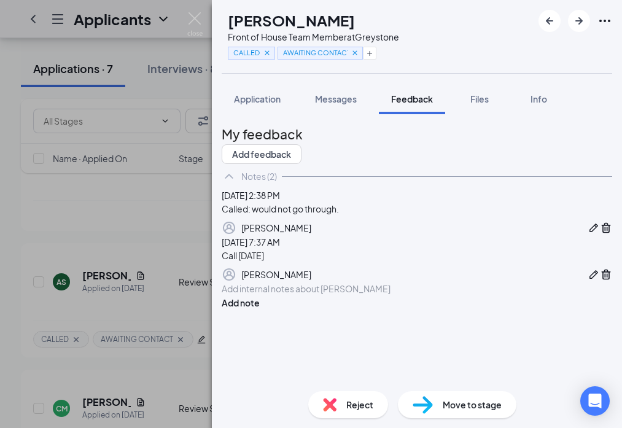
click at [98, 214] on div "AS [PERSON_NAME] Front of House Team Member at [GEOGRAPHIC_DATA] CALLED AWAITIN…" at bounding box center [311, 214] width 622 height 428
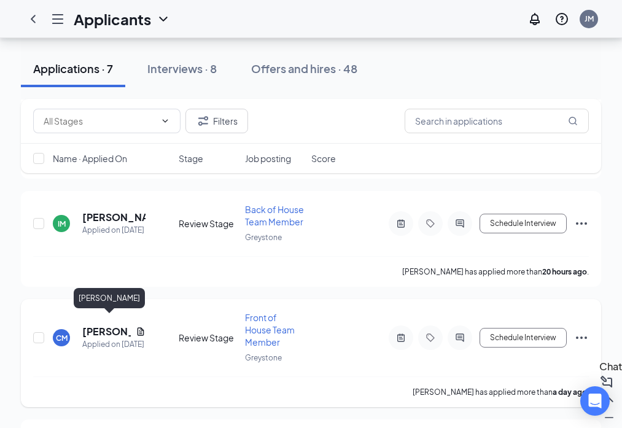
scroll to position [1068, 0]
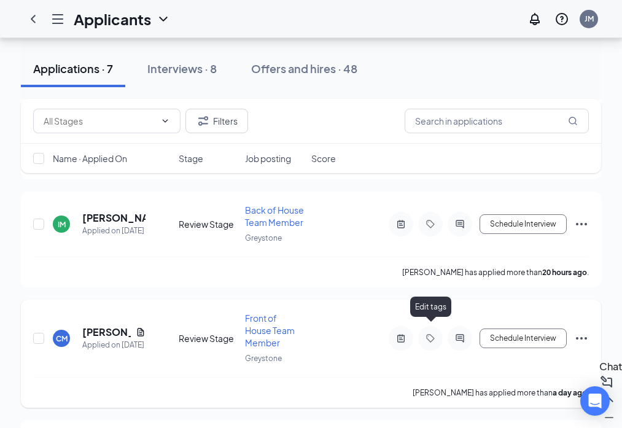
click at [434, 334] on icon "Tag" at bounding box center [430, 338] width 8 height 8
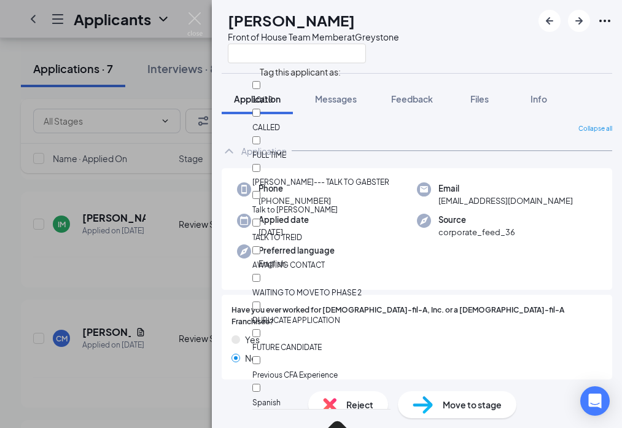
scroll to position [81, 0]
click at [117, 264] on div "CM [PERSON_NAME] Front of House Team Member at [GEOGRAPHIC_DATA] Application Me…" at bounding box center [311, 214] width 622 height 428
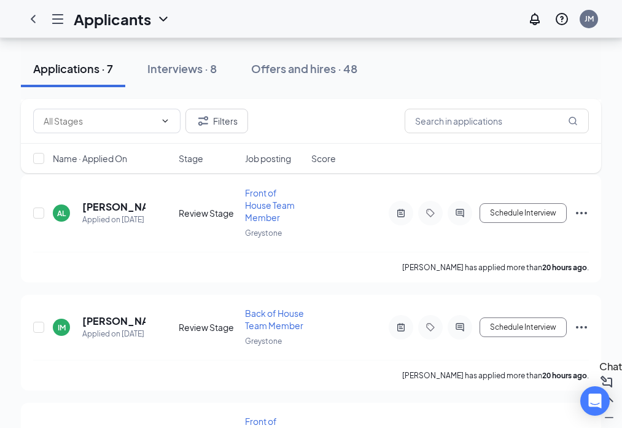
scroll to position [946, 0]
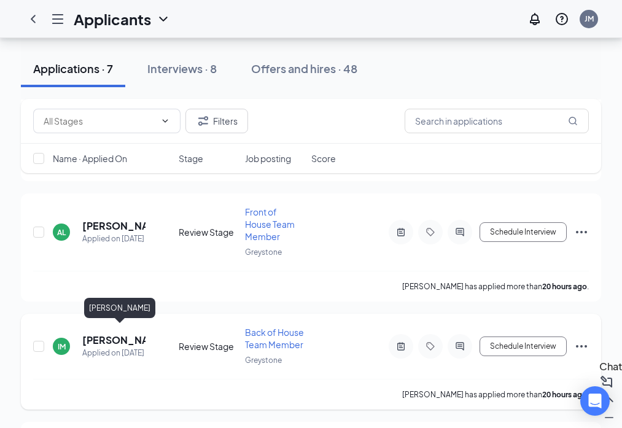
click at [89, 334] on h5 "[PERSON_NAME]" at bounding box center [113, 341] width 63 height 14
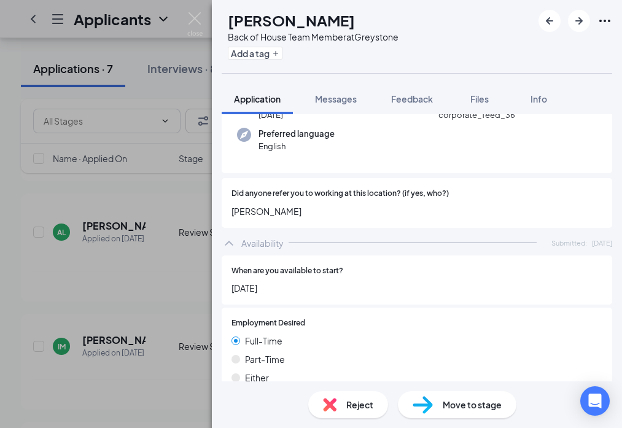
scroll to position [162, 0]
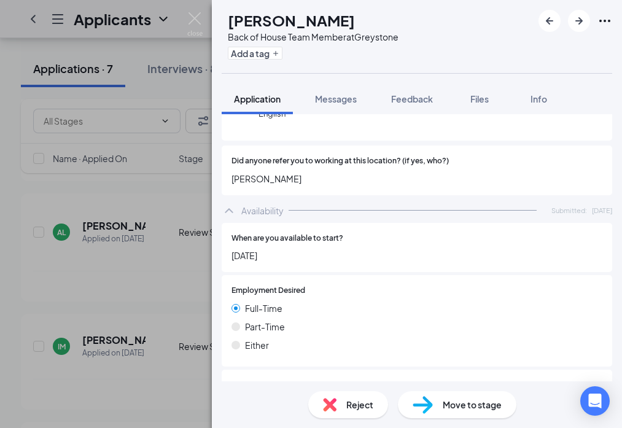
drag, startPoint x: 233, startPoint y: 166, endPoint x: 308, endPoint y: 168, distance: 75.0
click at [308, 172] on span "[PERSON_NAME]" at bounding box center [417, 179] width 371 height 14
click at [337, 155] on span "Did anyone refer you to working at this location? (if yes, who?)" at bounding box center [340, 161] width 217 height 12
click at [194, 15] on img at bounding box center [194, 24] width 15 height 24
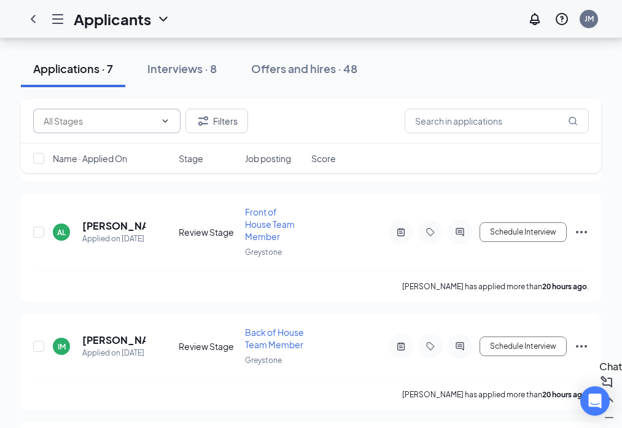
click at [107, 119] on input "text" at bounding box center [100, 121] width 112 height 14
click at [427, 120] on input "text" at bounding box center [497, 121] width 184 height 25
click at [198, 69] on div "Interviews · 8" at bounding box center [181, 68] width 69 height 15
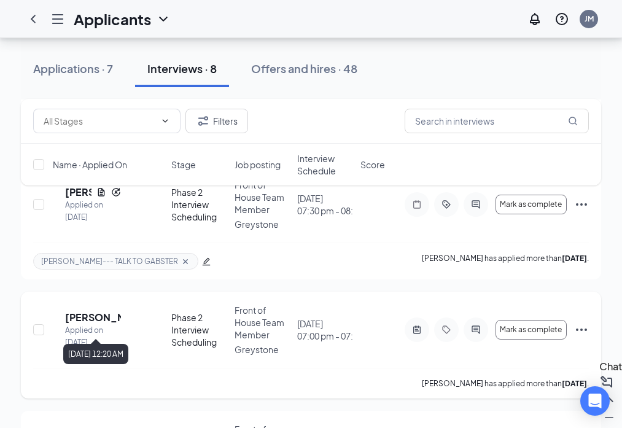
scroll to position [840, 0]
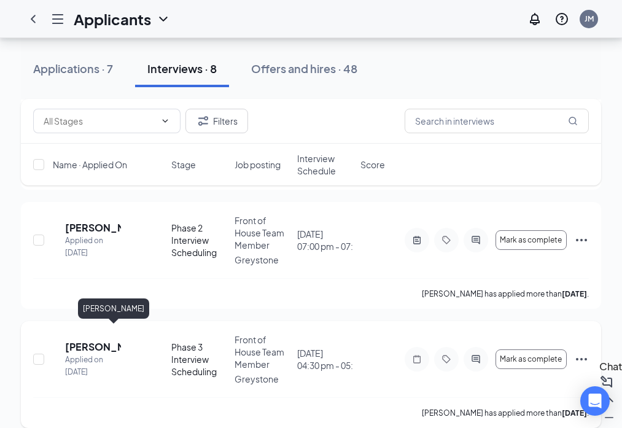
click at [90, 340] on h5 "[PERSON_NAME]" at bounding box center [93, 347] width 56 height 14
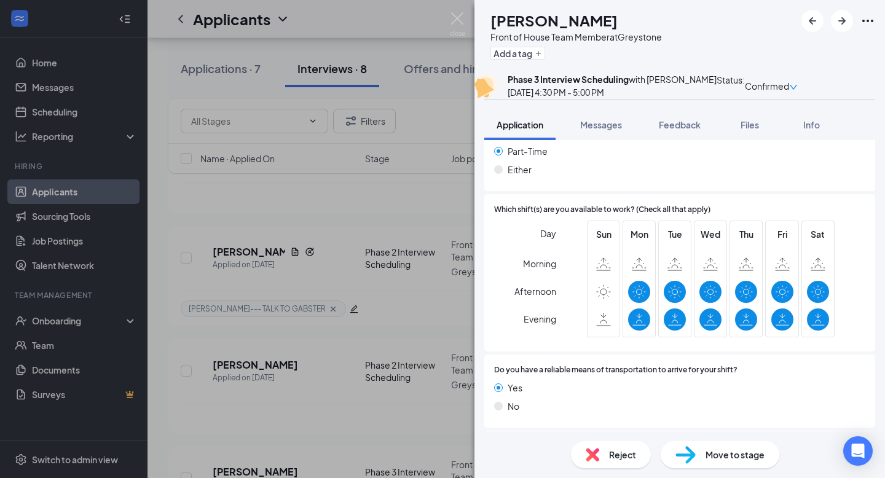
scroll to position [574, 0]
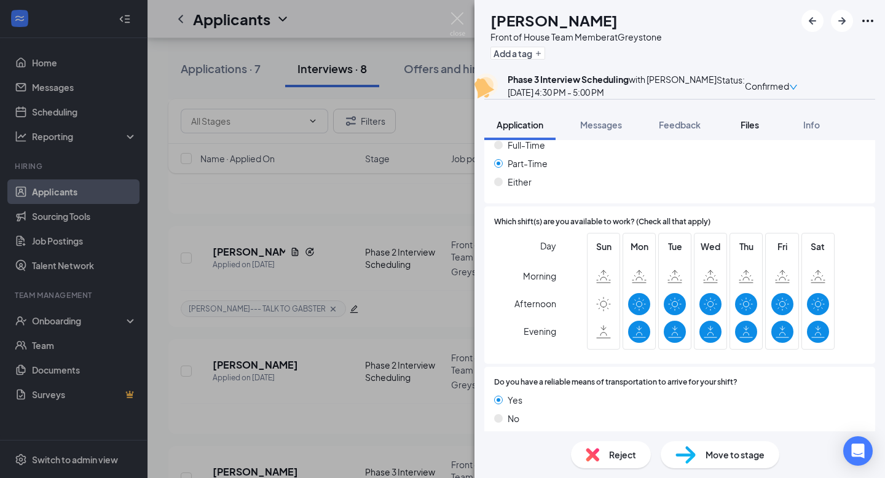
click at [756, 130] on span "Files" at bounding box center [749, 124] width 18 height 11
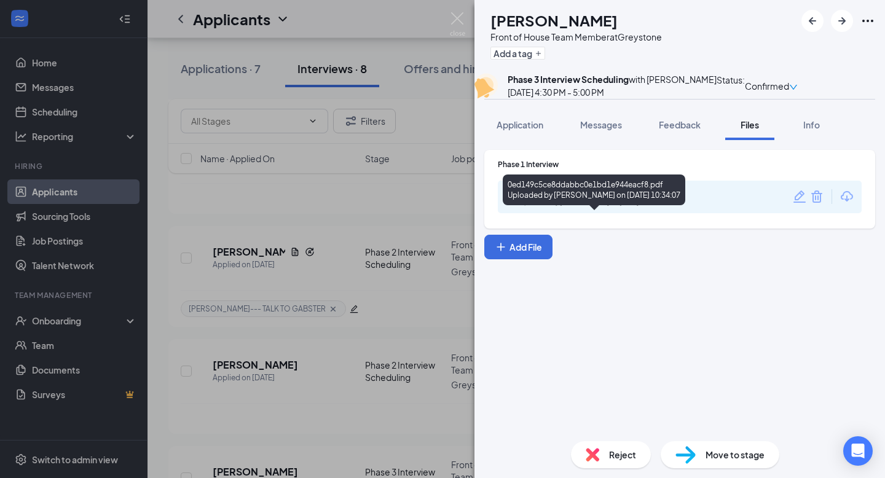
click at [526, 196] on div "0ed149c5ce8ddabbc0e1bd1e944eacf8.pdf" at bounding box center [606, 191] width 172 height 10
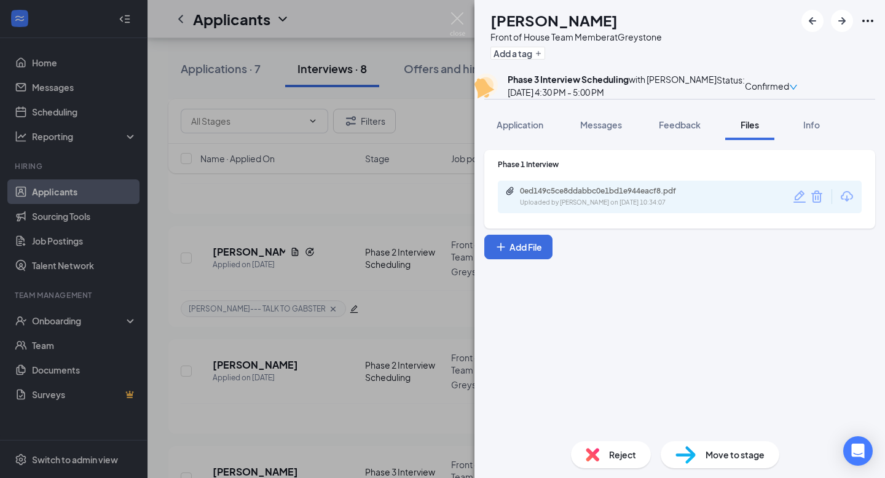
click at [218, 330] on div "AC [PERSON_NAME] Front of House Team Member at [GEOGRAPHIC_DATA] Add a tag Phas…" at bounding box center [442, 239] width 885 height 478
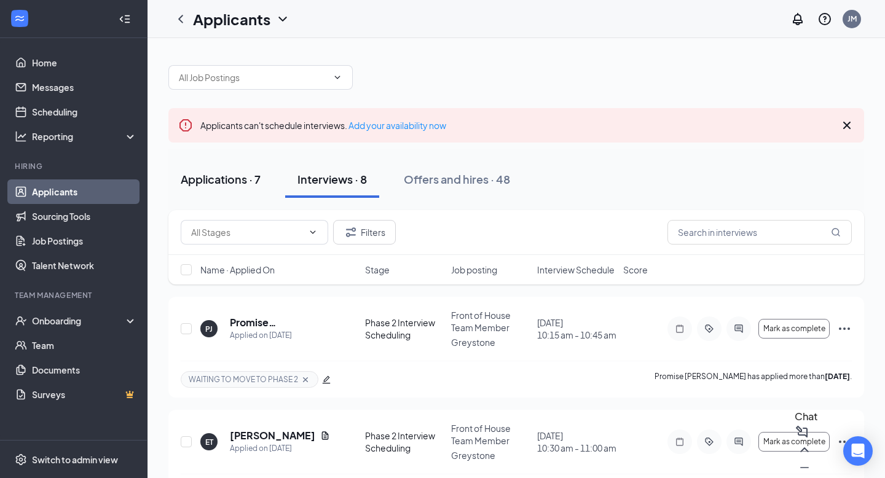
click at [240, 181] on div "Applications · 7" at bounding box center [221, 178] width 80 height 15
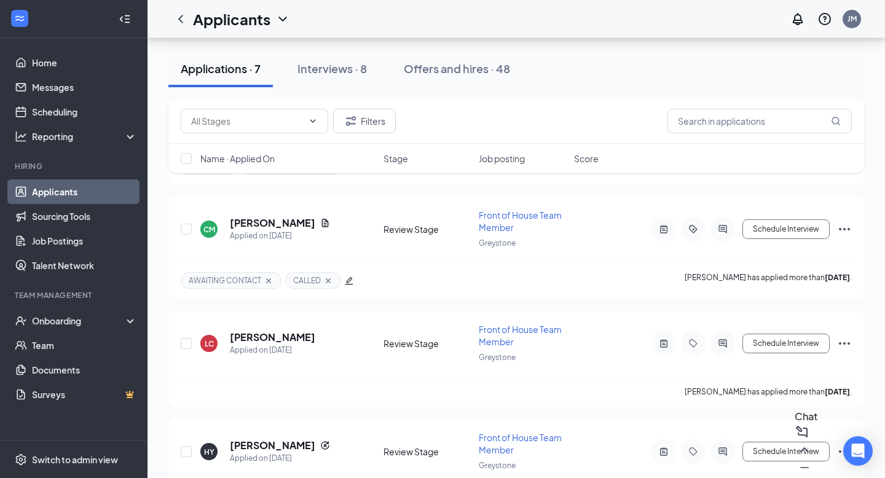
scroll to position [584, 0]
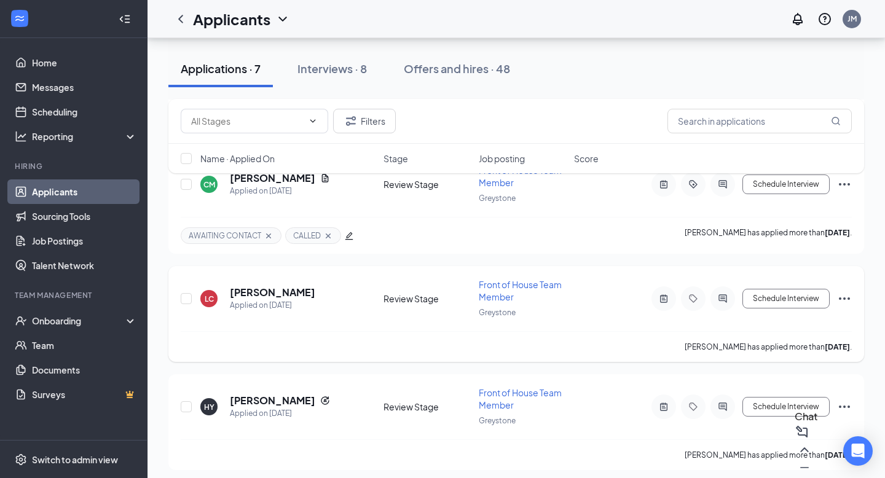
click at [693, 294] on icon "Tag" at bounding box center [693, 299] width 15 height 10
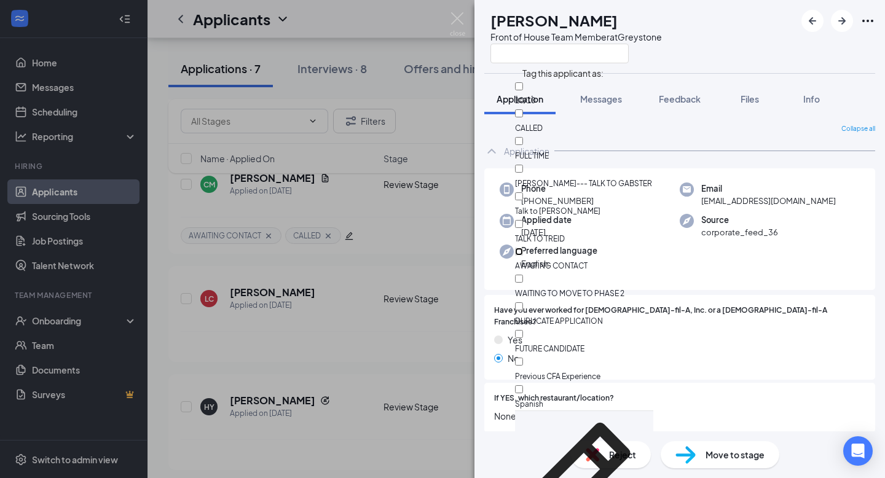
click at [523, 248] on input "AWAITING CONTACT" at bounding box center [519, 252] width 8 height 8
checkbox input "true"
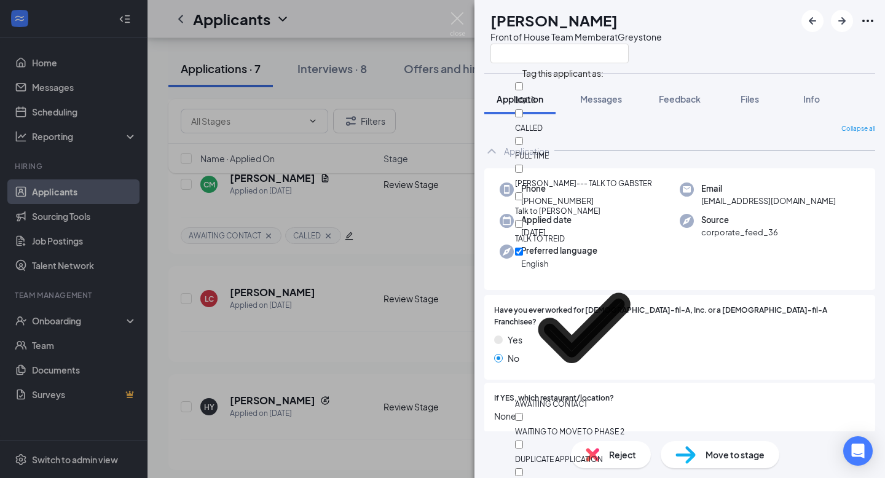
click at [273, 343] on div "LC [PERSON_NAME] Front of House Team Member at [GEOGRAPHIC_DATA] Application Me…" at bounding box center [442, 239] width 885 height 478
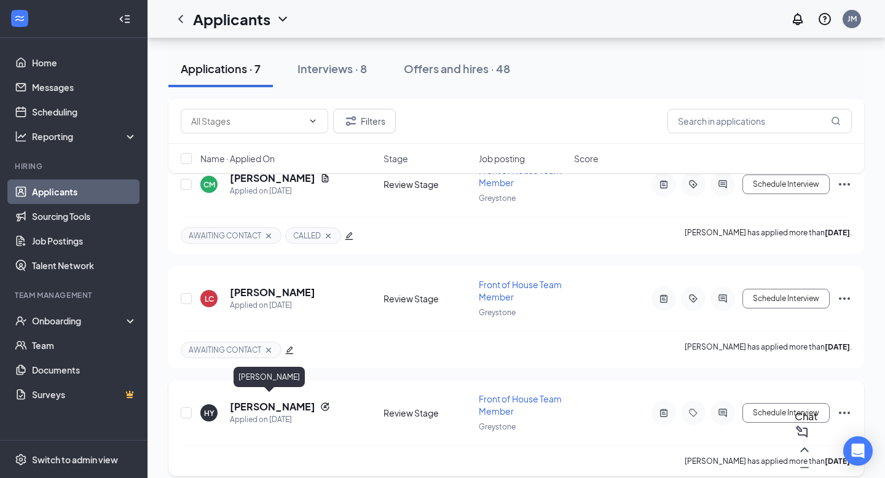
click at [253, 400] on h5 "[PERSON_NAME]" at bounding box center [272, 407] width 85 height 14
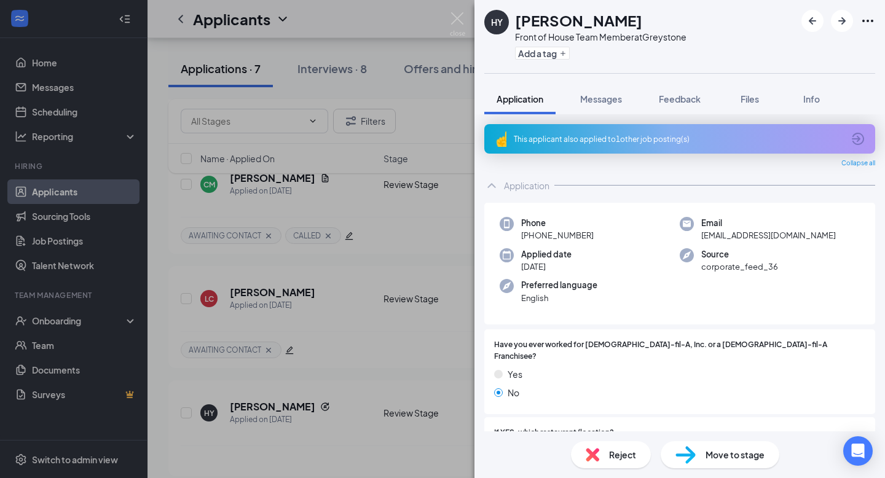
click at [853, 138] on icon "ArrowCircle" at bounding box center [857, 138] width 15 height 15
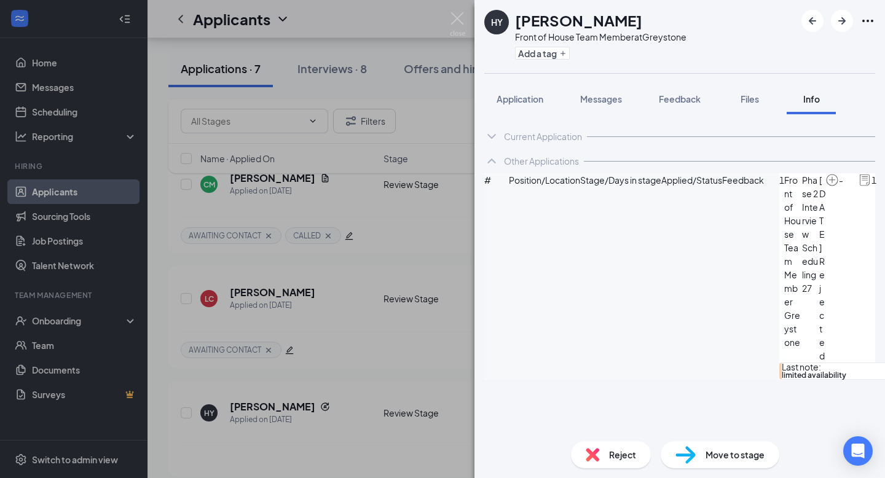
click at [883, 188] on icon "ArrowCircle" at bounding box center [890, 180] width 15 height 15
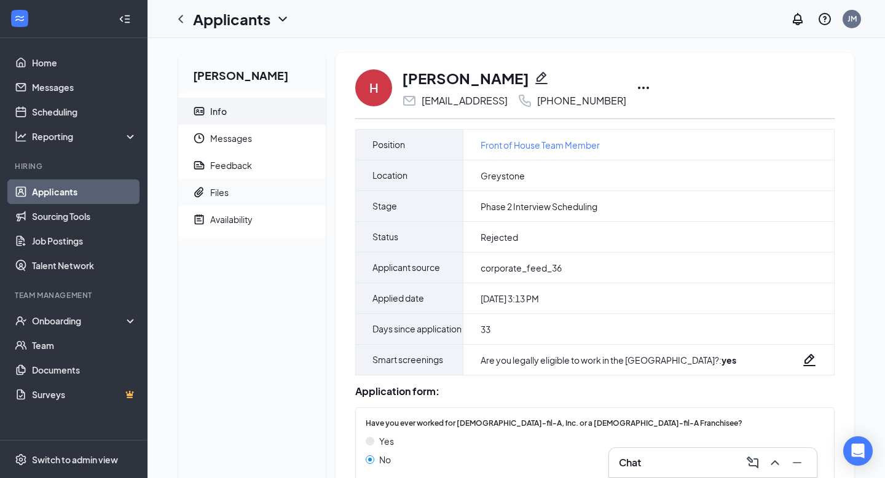
click at [242, 188] on span "Files" at bounding box center [263, 192] width 106 height 27
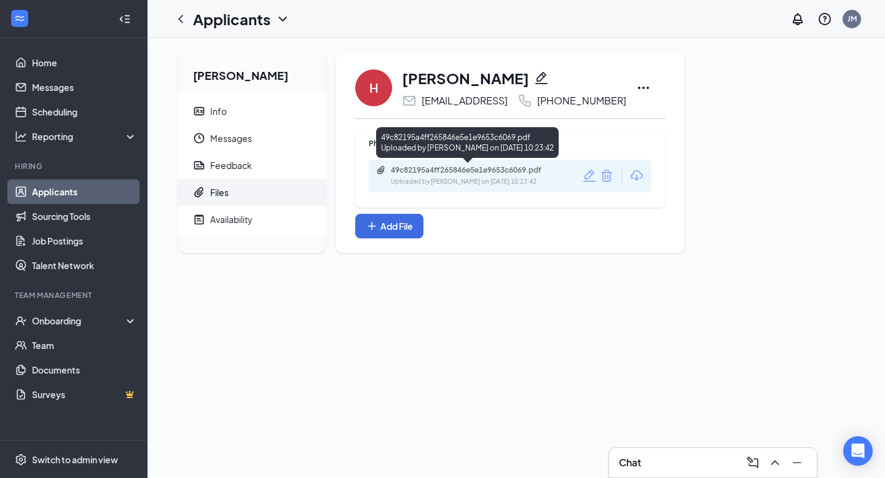
click at [482, 171] on div "49c82195a4ff265846e5e1e9653c6069.pdf" at bounding box center [477, 170] width 172 height 10
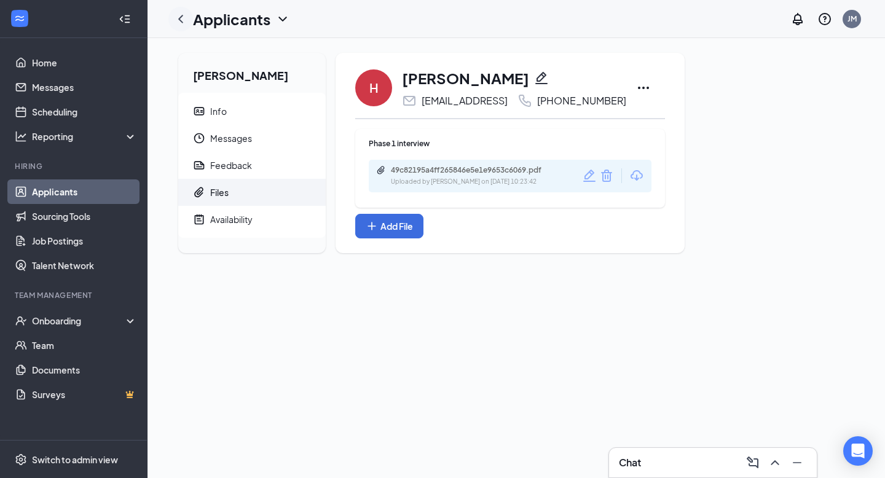
click at [181, 21] on icon "ChevronLeft" at bounding box center [180, 19] width 5 height 8
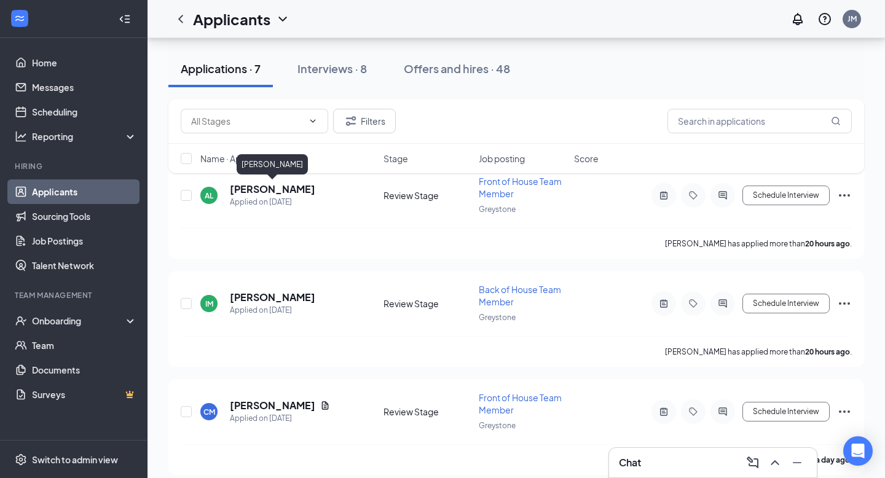
scroll to position [590, 0]
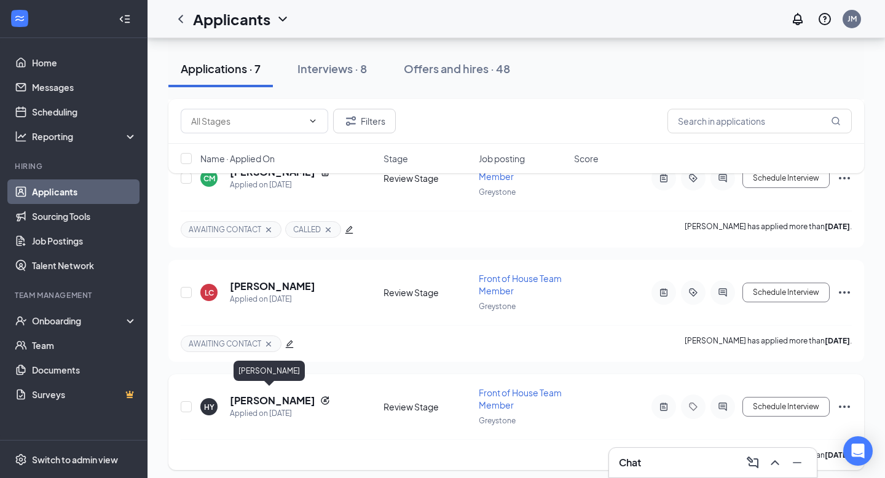
click at [260, 396] on h5 "[PERSON_NAME]" at bounding box center [272, 401] width 85 height 14
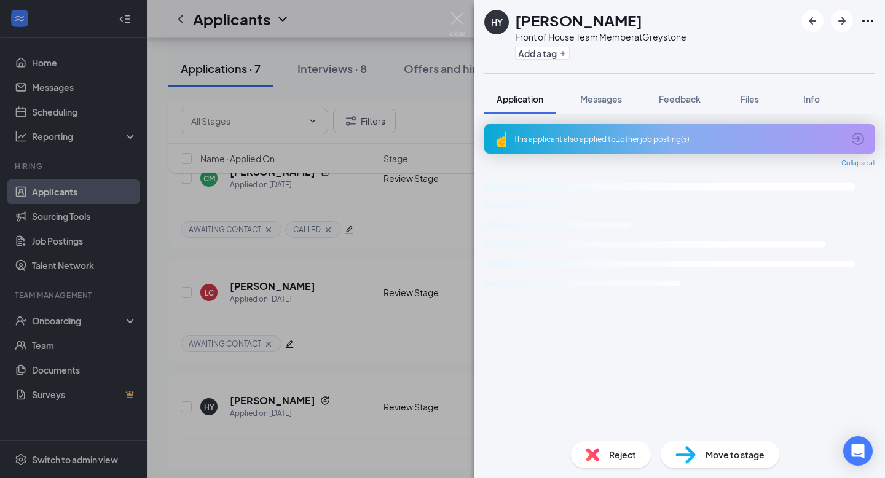
click at [617, 449] on span "Reject" at bounding box center [622, 455] width 27 height 14
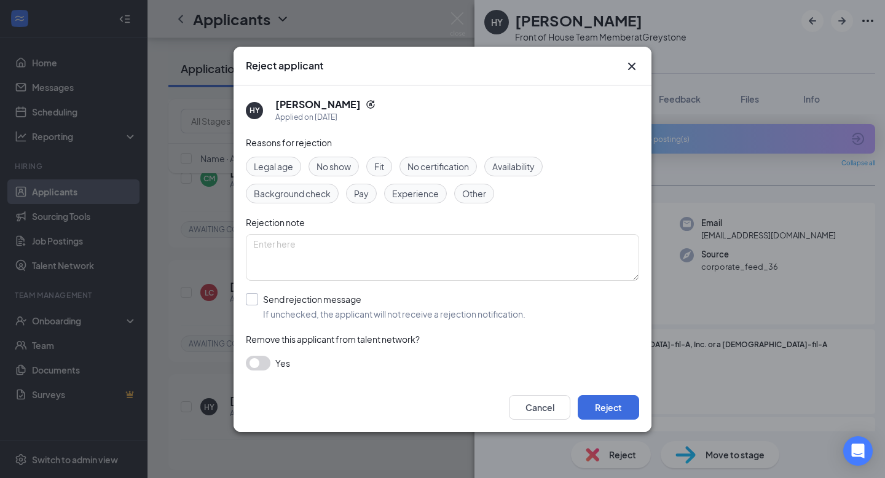
click at [254, 300] on input "Send rejection message If unchecked, the applicant will not receive a rejection…" at bounding box center [386, 306] width 280 height 27
checkbox input "true"
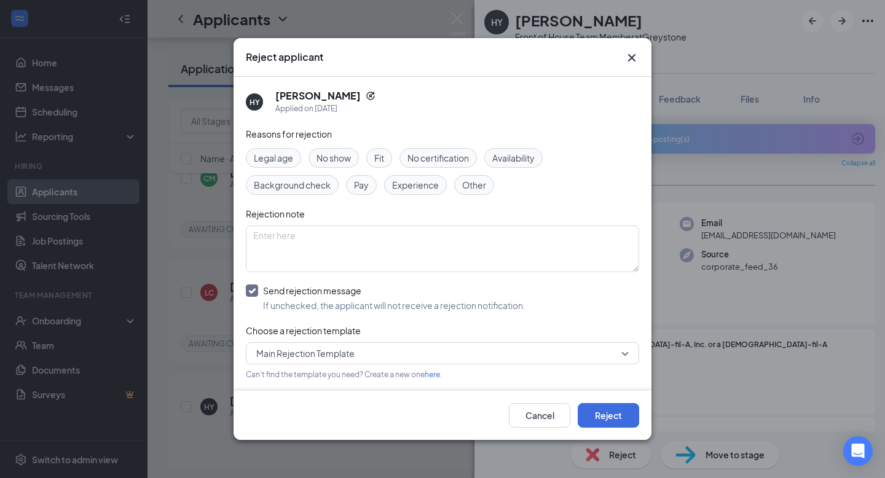
click at [289, 345] on span "Main Rejection Template" at bounding box center [305, 353] width 98 height 18
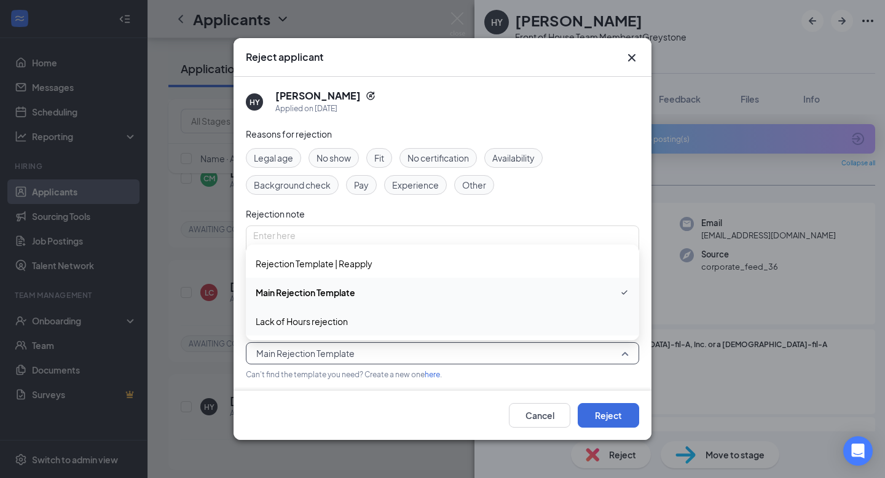
click at [296, 325] on span "Lack of Hours rejection" at bounding box center [302, 322] width 92 height 14
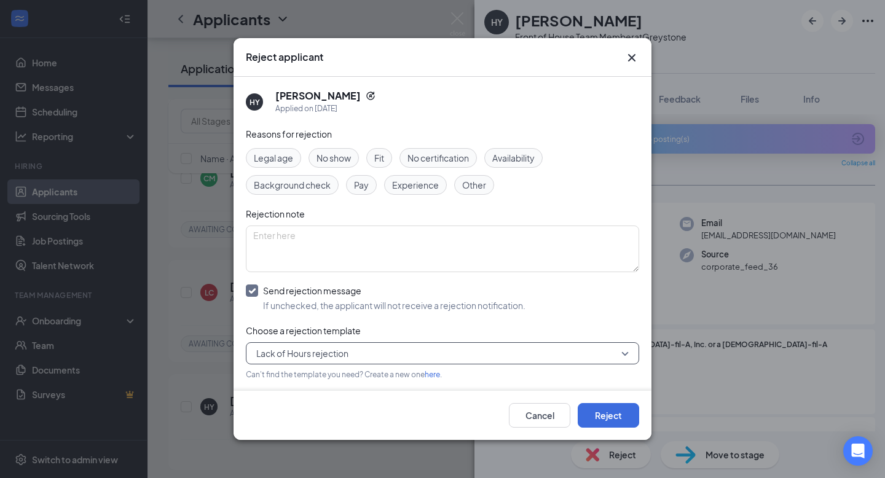
click at [421, 357] on span "Lack of Hours rejection" at bounding box center [436, 353] width 361 height 18
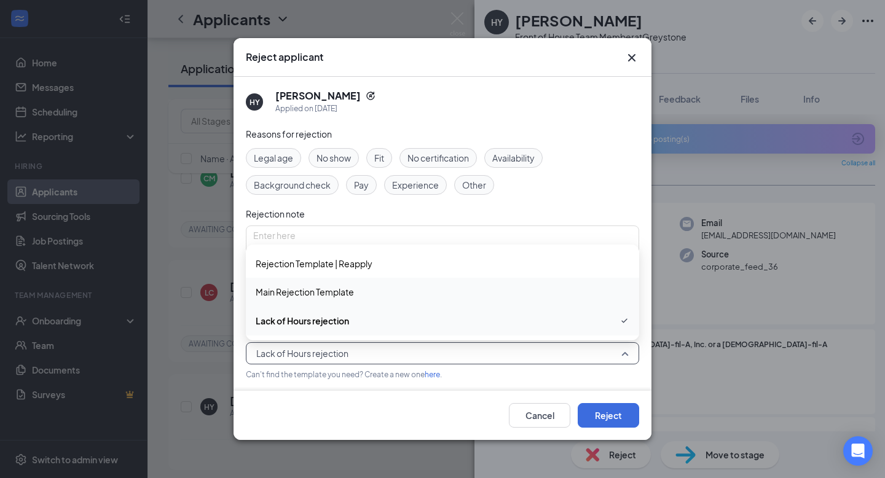
click at [387, 288] on span "Main Rejection Template" at bounding box center [443, 292] width 374 height 14
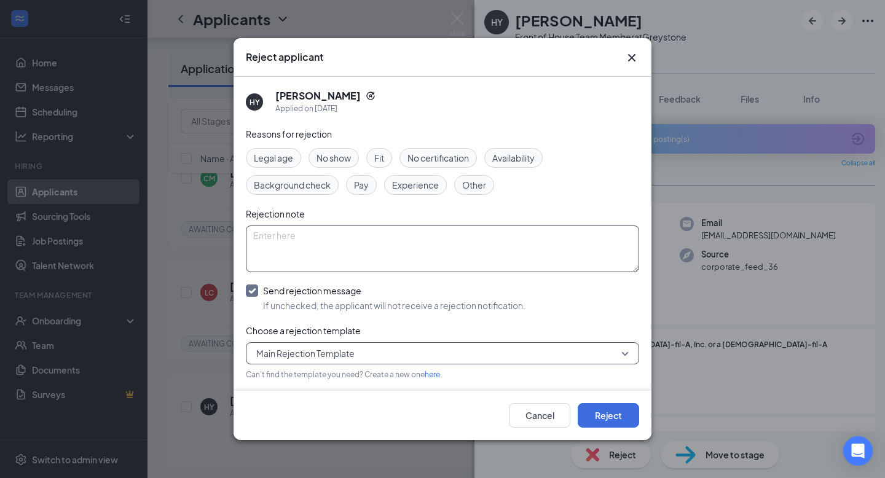
click at [374, 241] on textarea at bounding box center [442, 248] width 393 height 47
type textarea "no hours available for NT"
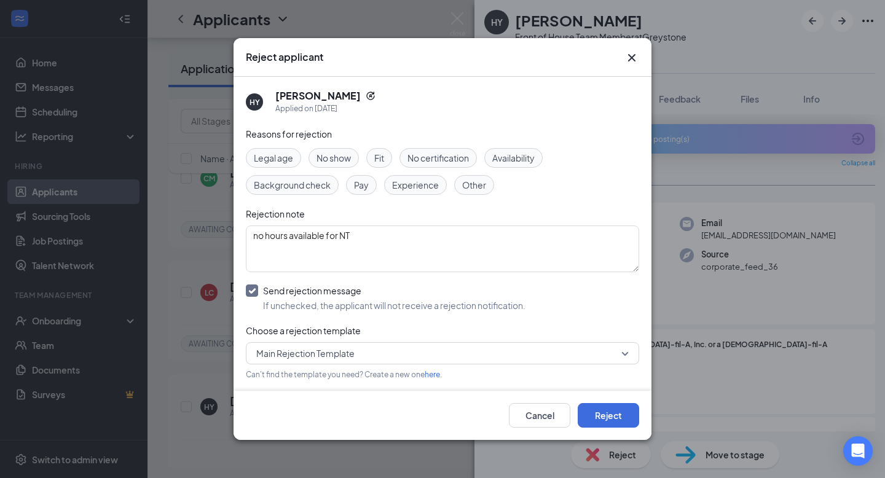
click at [512, 164] on span "Availability" at bounding box center [513, 158] width 42 height 14
click at [600, 418] on button "Reject" at bounding box center [608, 415] width 61 height 25
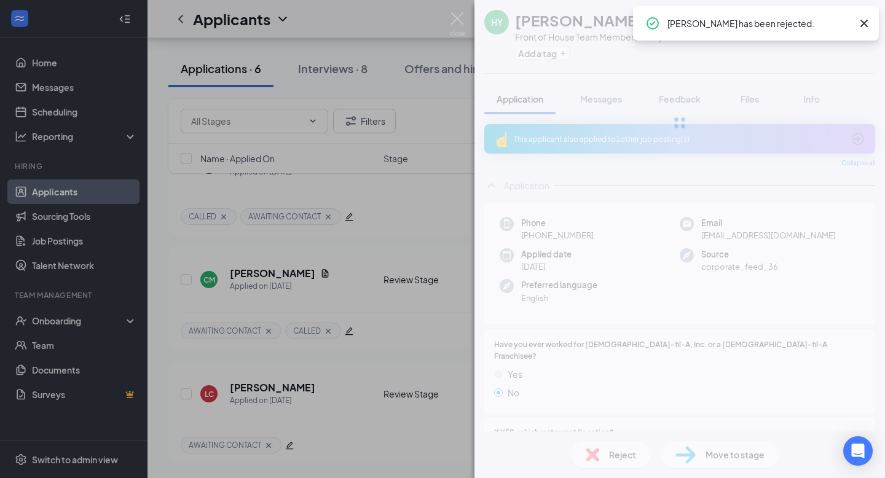
scroll to position [483, 0]
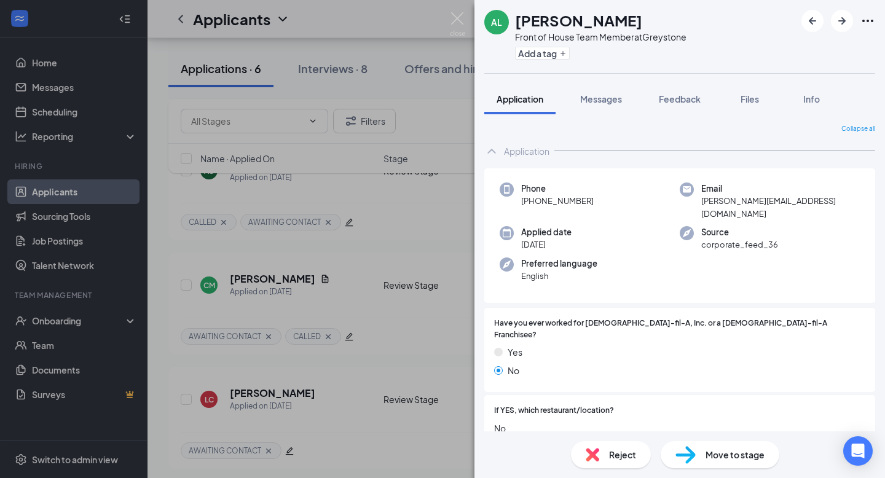
click at [384, 318] on div "AL [PERSON_NAME] Front of House Team Member at Greystone Add a tag Application …" at bounding box center [442, 239] width 885 height 478
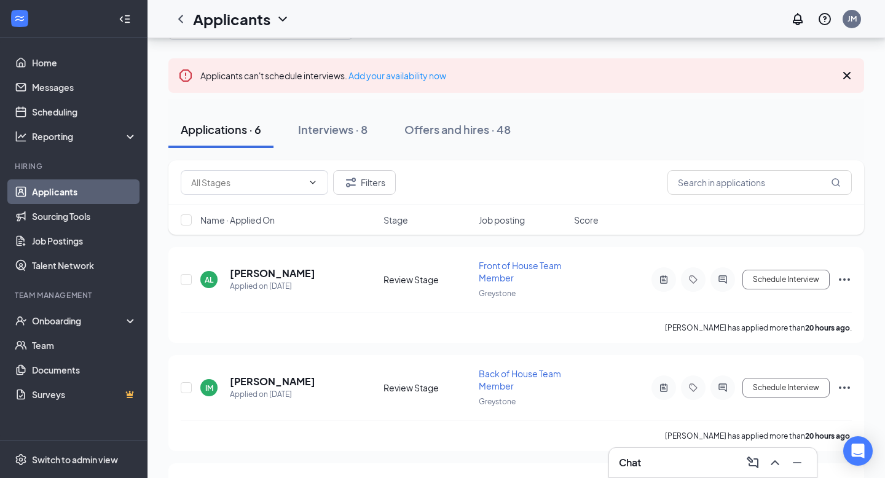
scroll to position [48, 0]
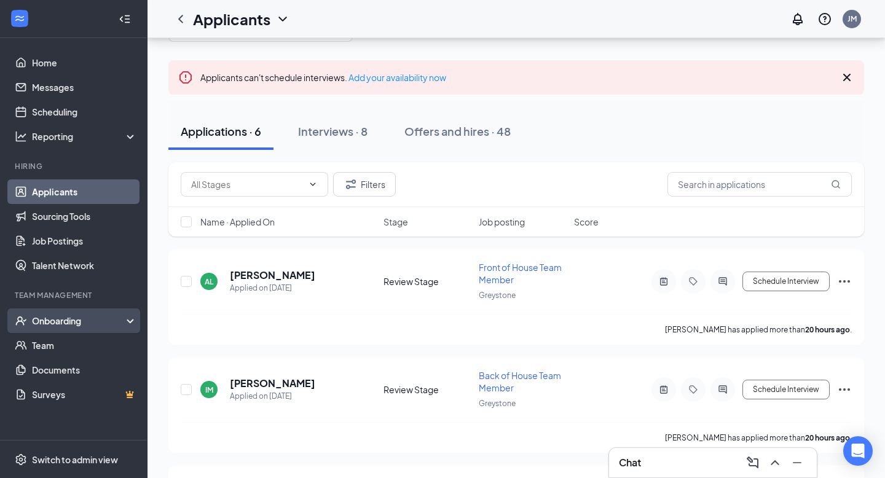
click at [68, 327] on div "Onboarding" at bounding box center [73, 320] width 147 height 25
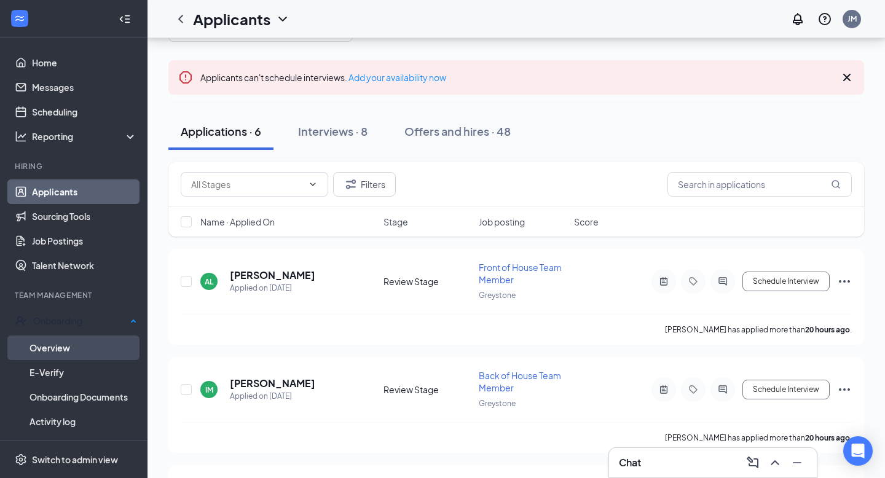
click at [60, 348] on link "Overview" at bounding box center [83, 347] width 108 height 25
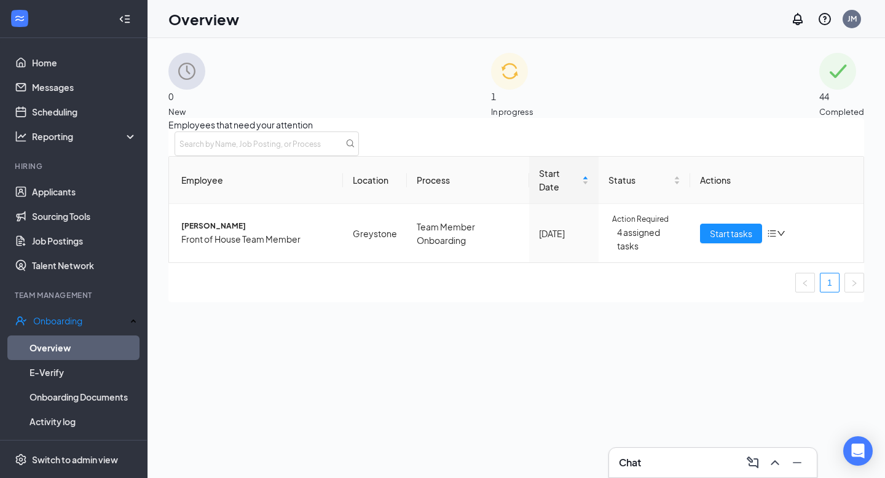
click at [527, 79] on div "1 In progress" at bounding box center [512, 85] width 42 height 65
click at [819, 78] on div "44 Completed" at bounding box center [841, 85] width 45 height 65
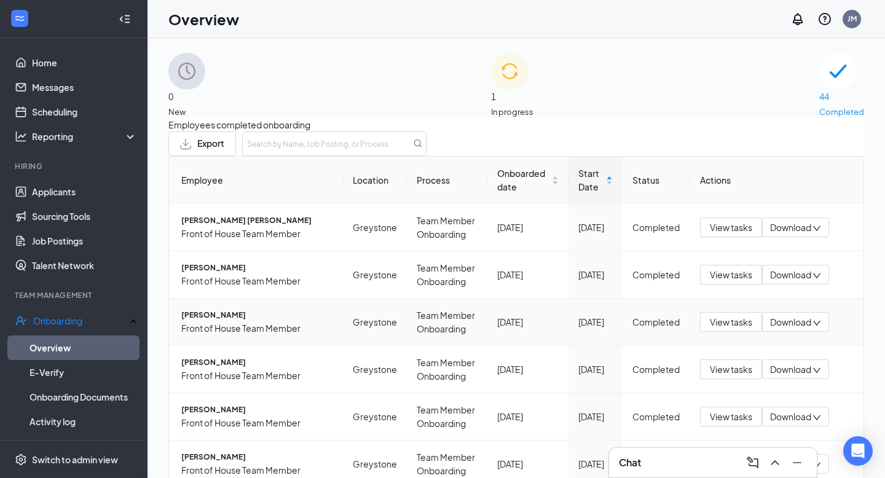
scroll to position [393, 0]
click at [800, 466] on icon "Minimize" at bounding box center [796, 462] width 15 height 15
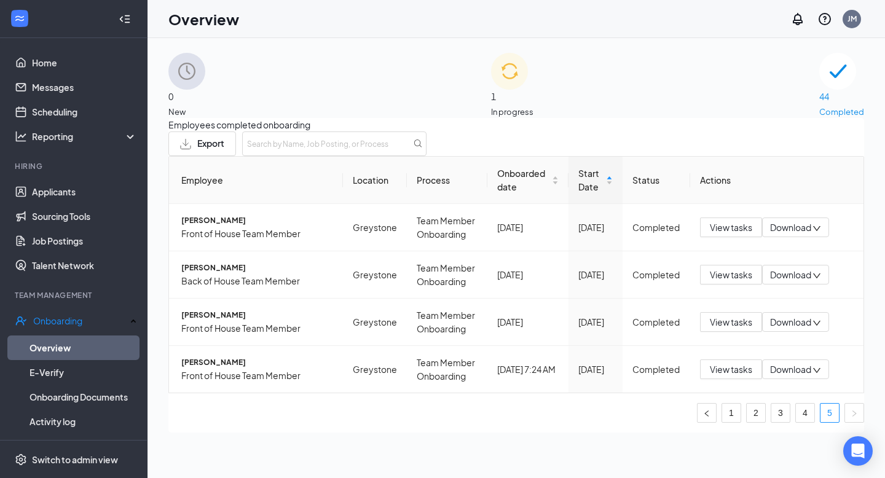
click at [531, 103] on div "1 In progress" at bounding box center [512, 85] width 42 height 65
